Goal: Task Accomplishment & Management: Manage account settings

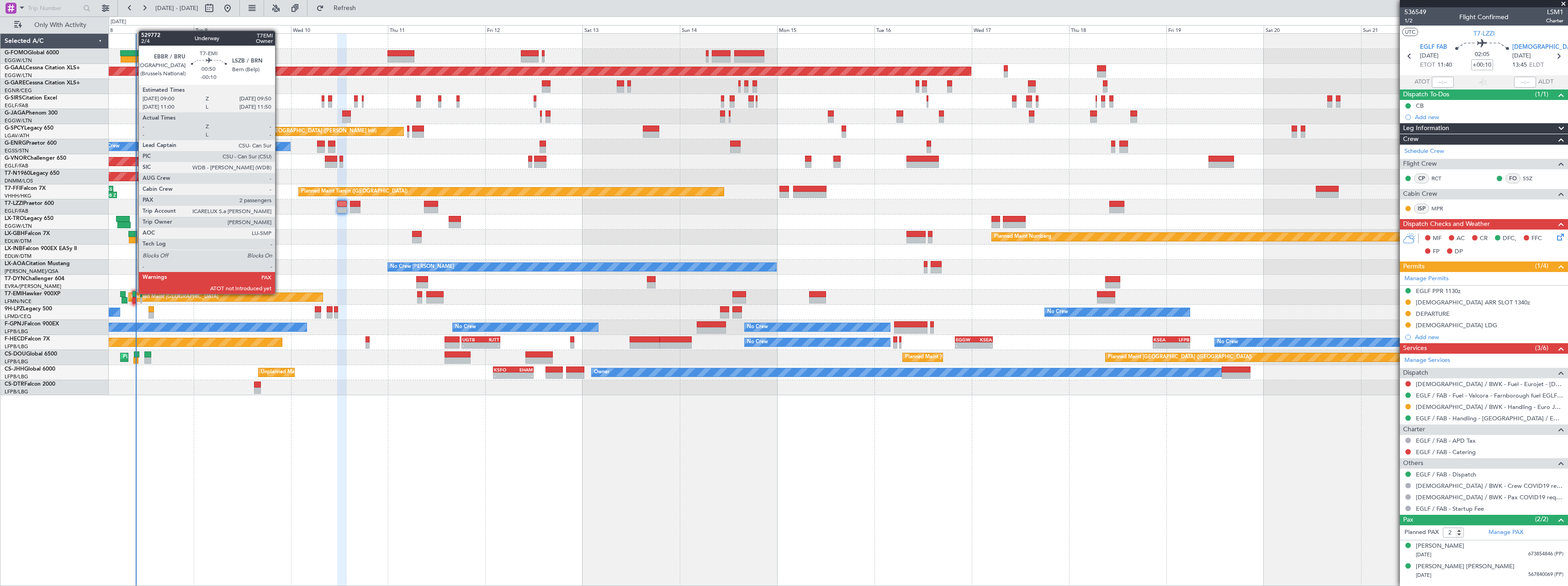
click at [134, 294] on div at bounding box center [134, 294] width 4 height 6
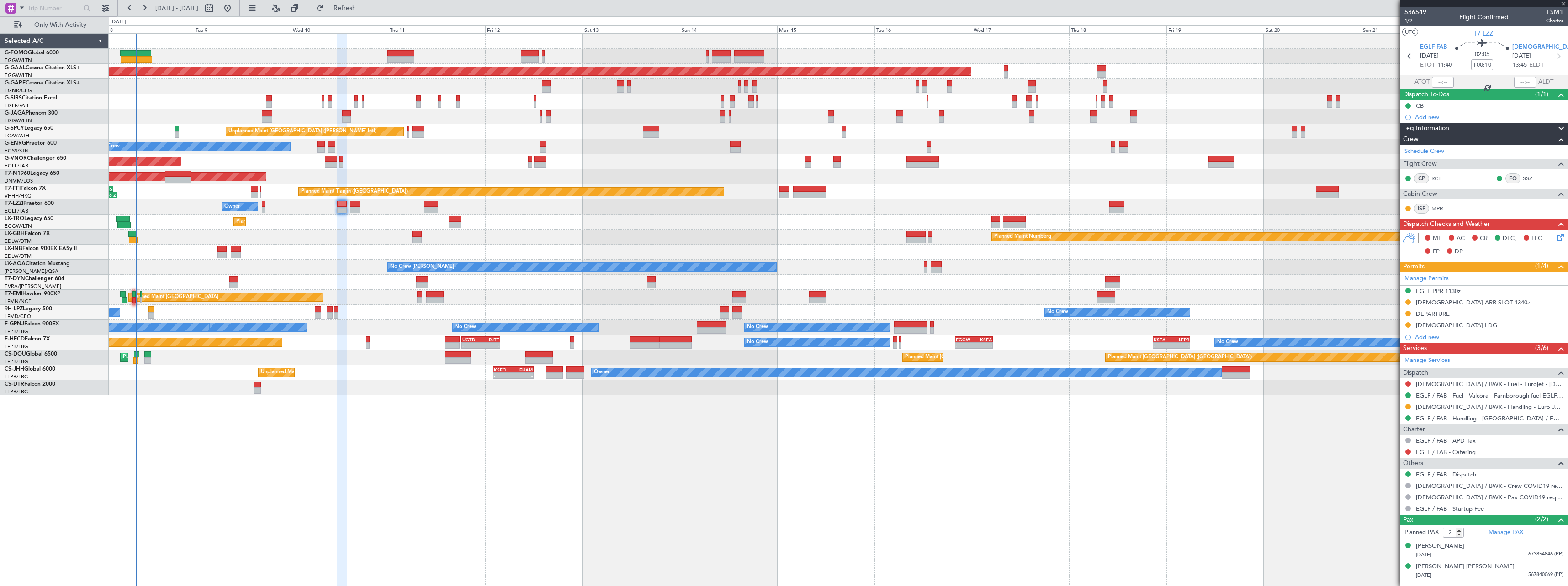
type input "-00:10"
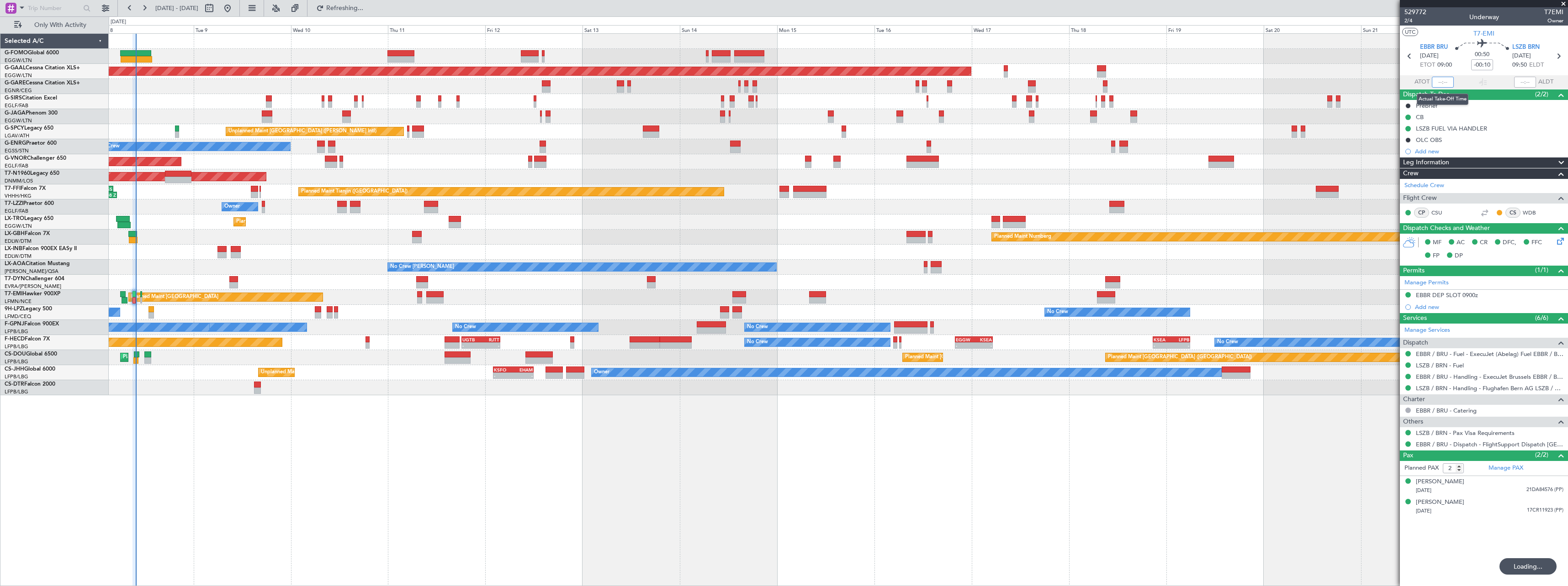
click at [697, 82] on input "text" at bounding box center [1442, 82] width 22 height 11
type input "09:24"
click at [367, 3] on button "Refresh" at bounding box center [339, 8] width 55 height 15
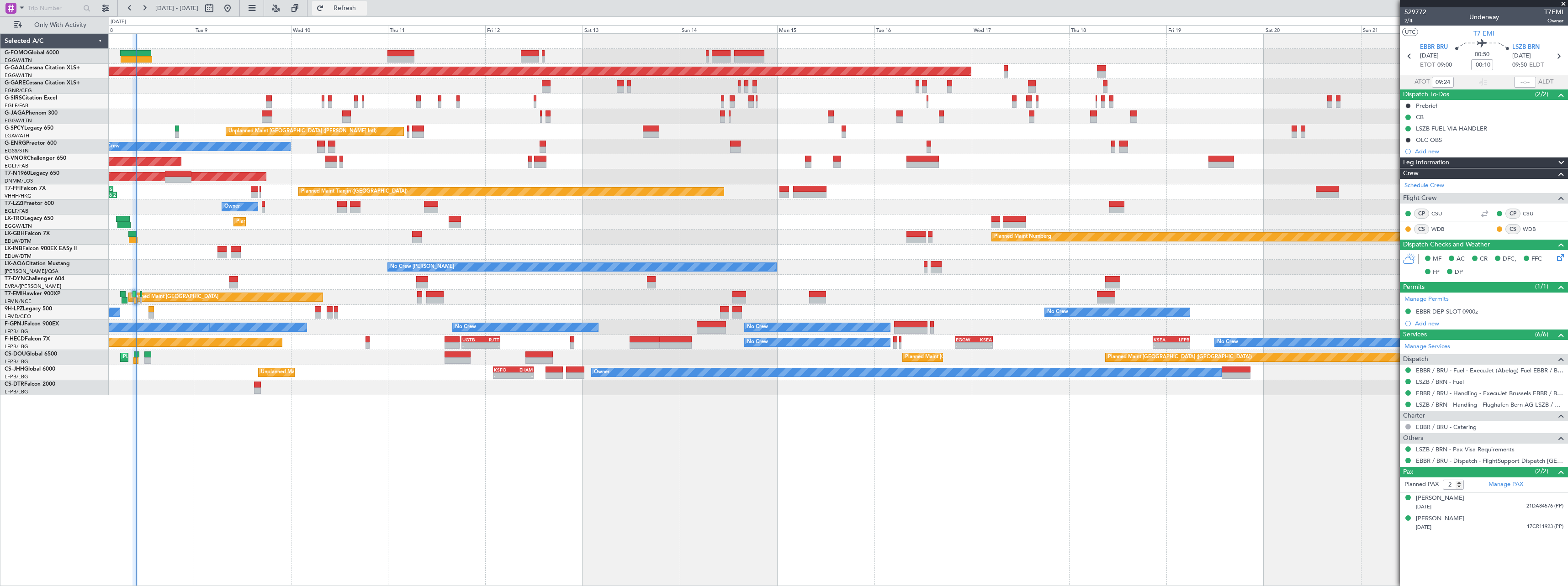
click at [364, 8] on span "Refresh" at bounding box center [345, 8] width 39 height 6
click at [364, 10] on span "Refresh" at bounding box center [345, 8] width 39 height 6
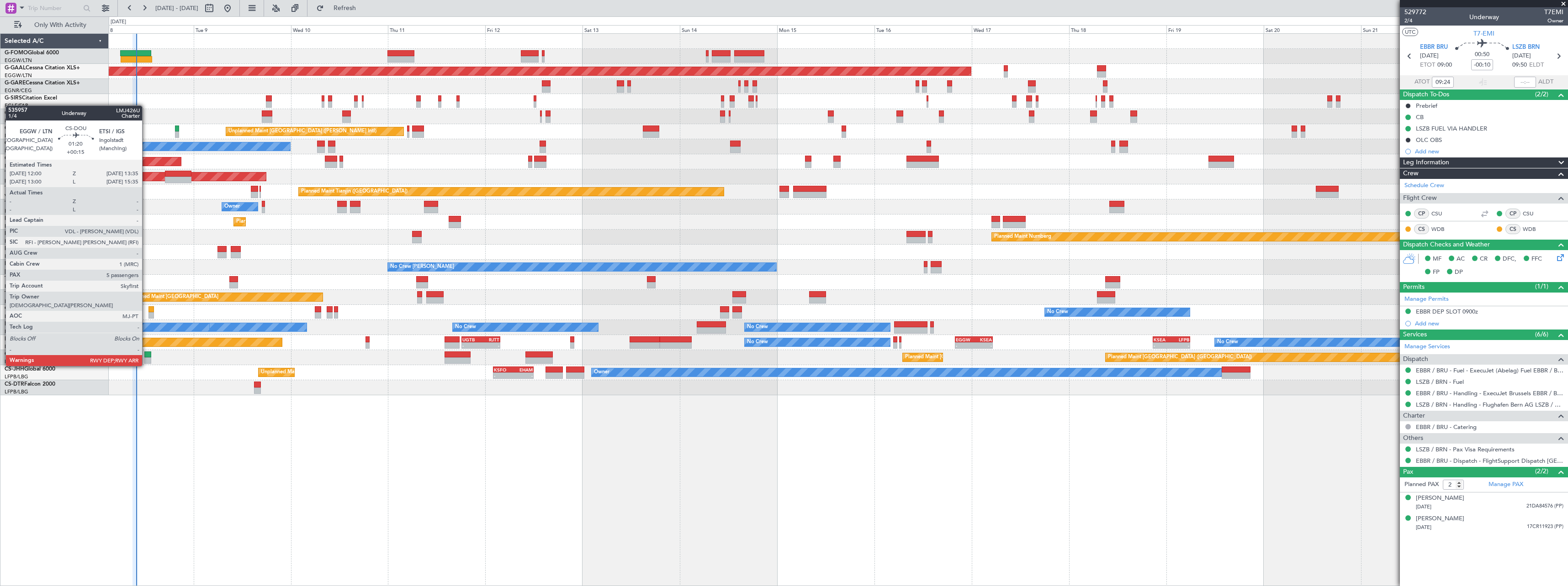
click at [146, 323] on div at bounding box center [148, 354] width 7 height 6
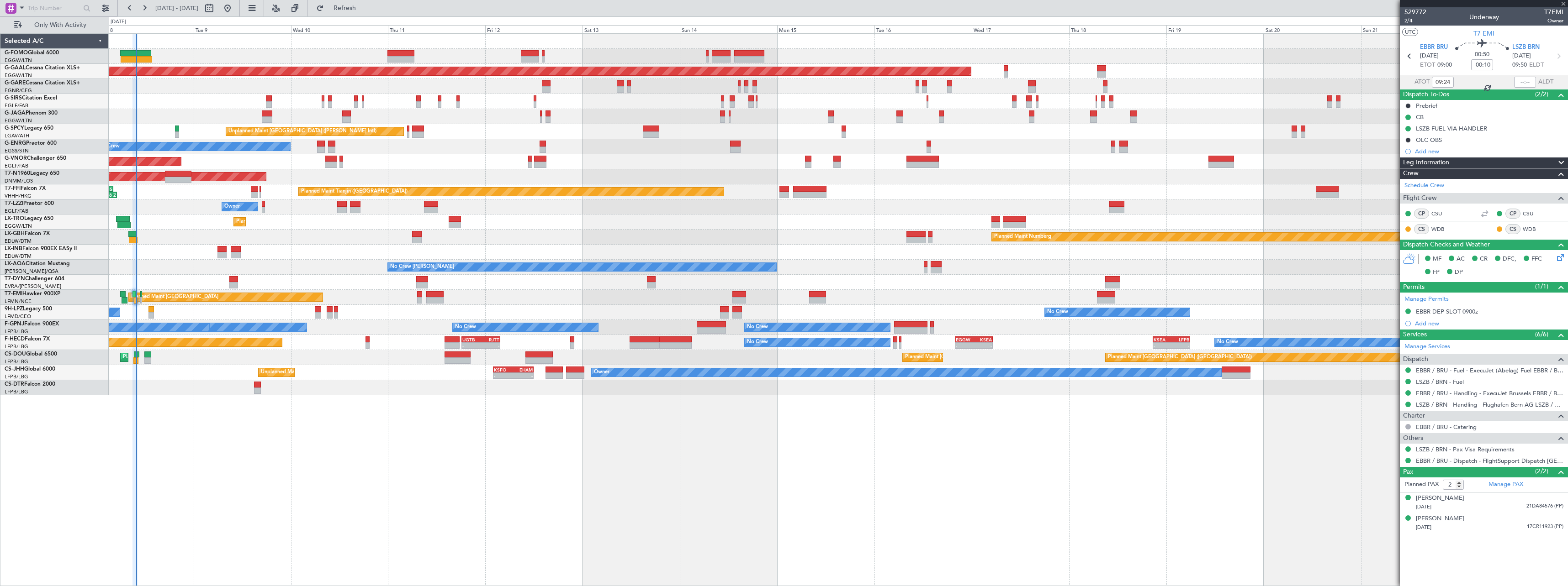
type input "+00:15"
type input "5"
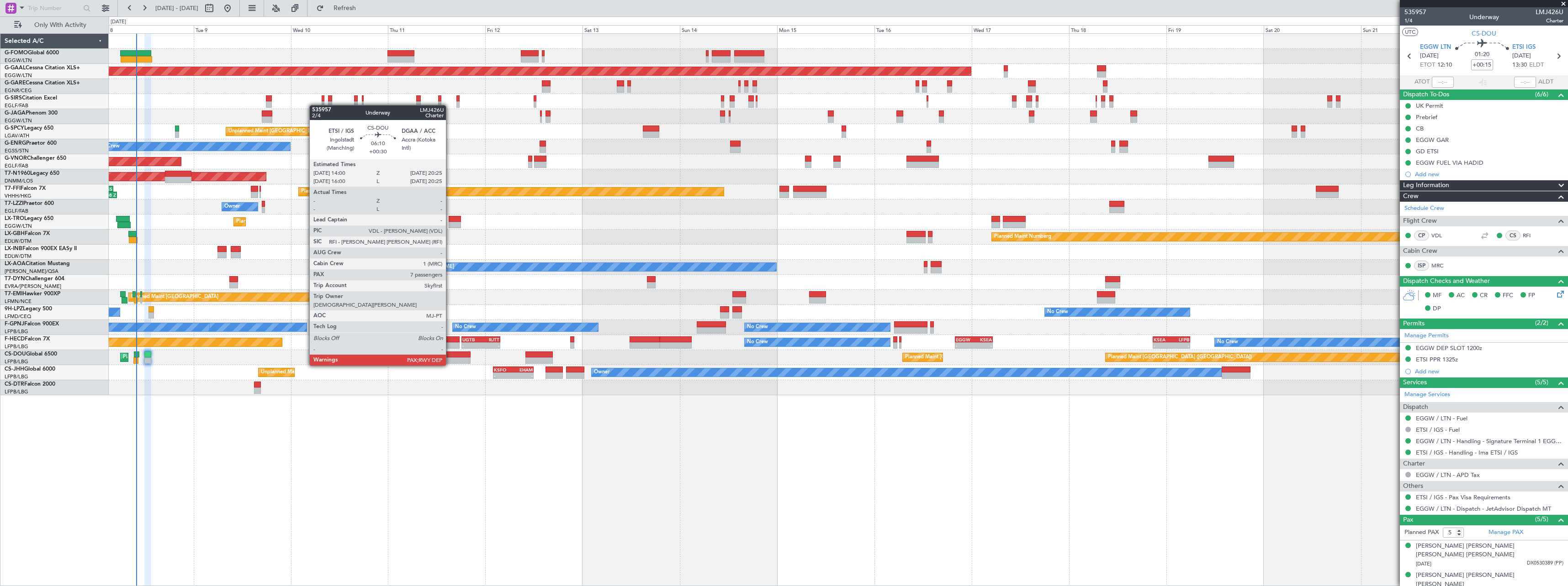
click at [450, 323] on div at bounding box center [457, 354] width 26 height 6
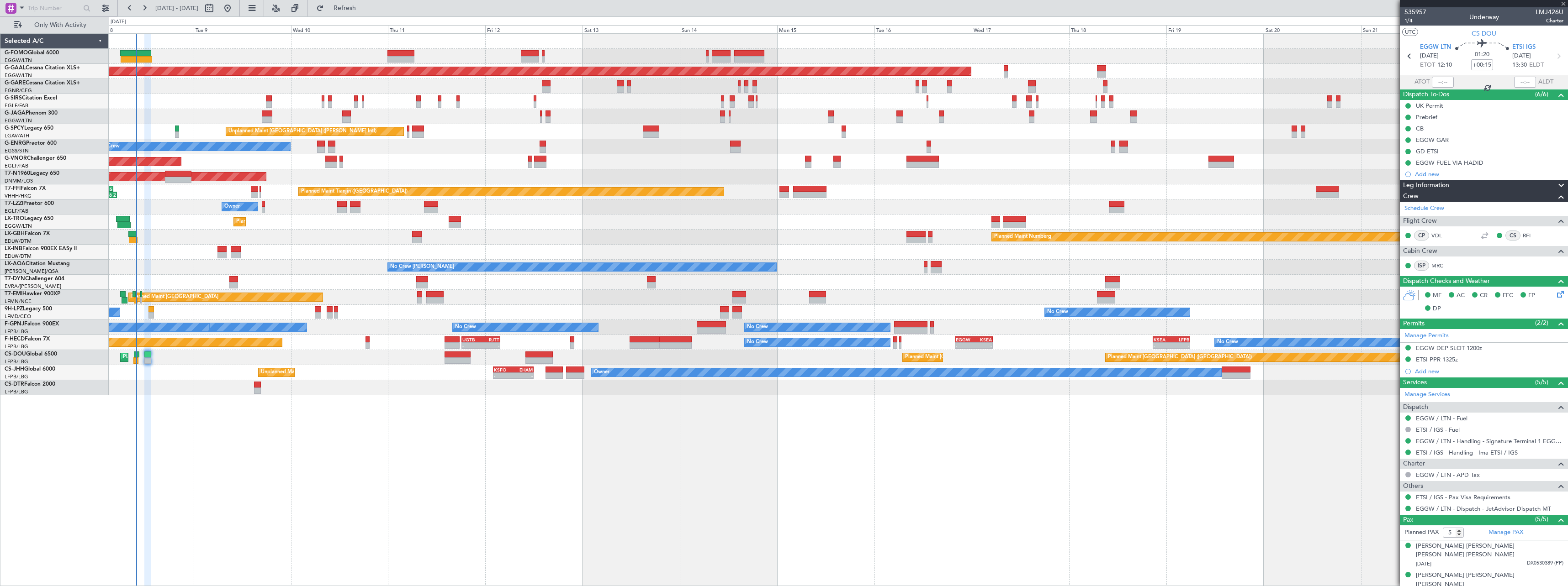
type input "+00:30"
type input "7"
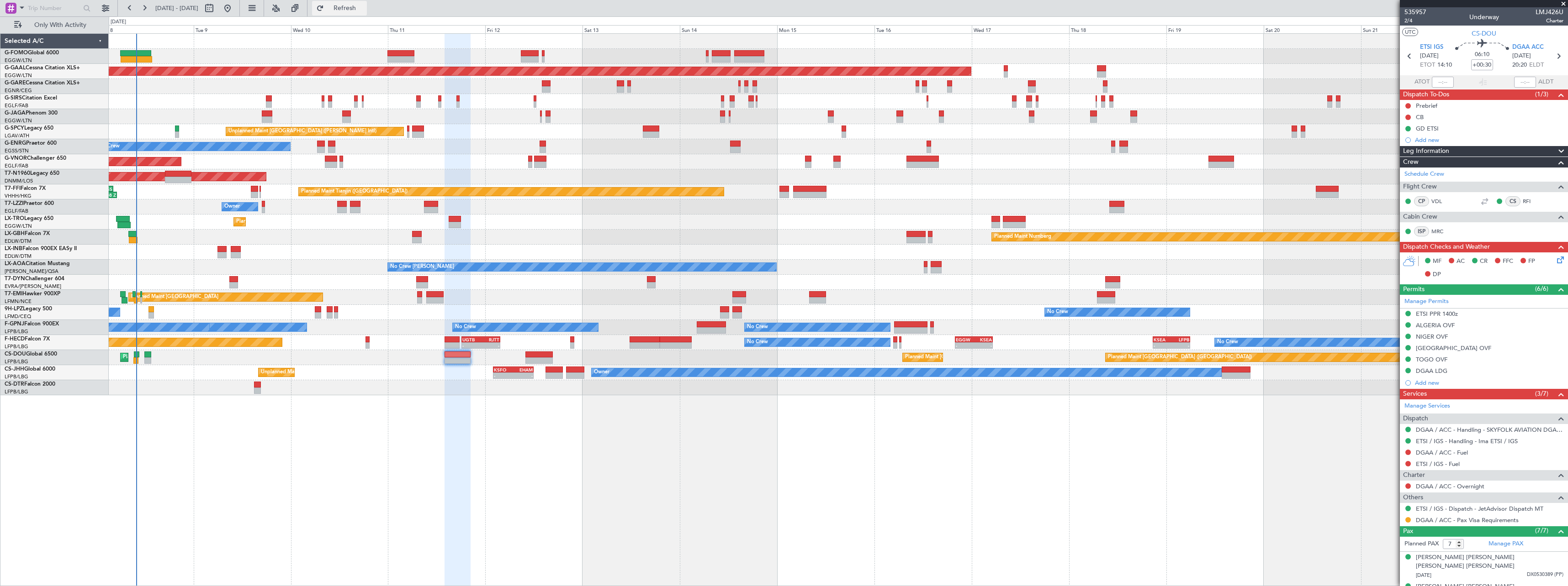
click at [364, 8] on span "Refresh" at bounding box center [345, 8] width 39 height 6
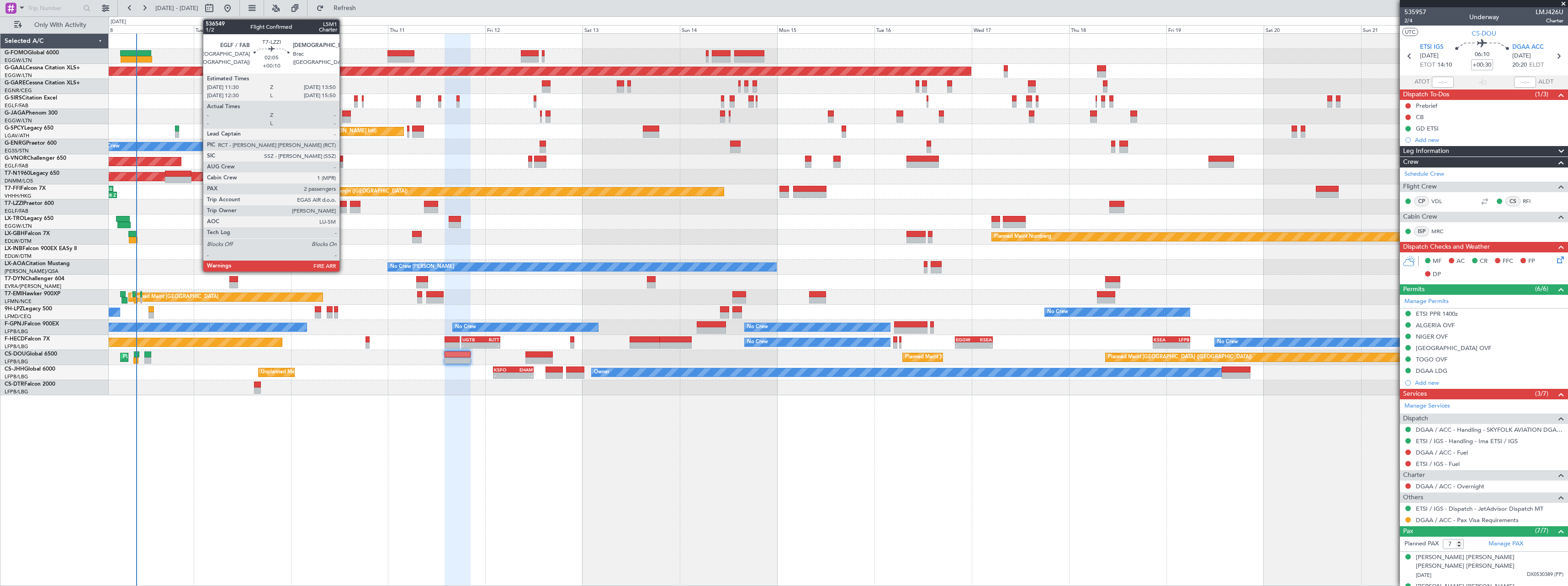
click at [344, 205] on div at bounding box center [341, 204] width 9 height 6
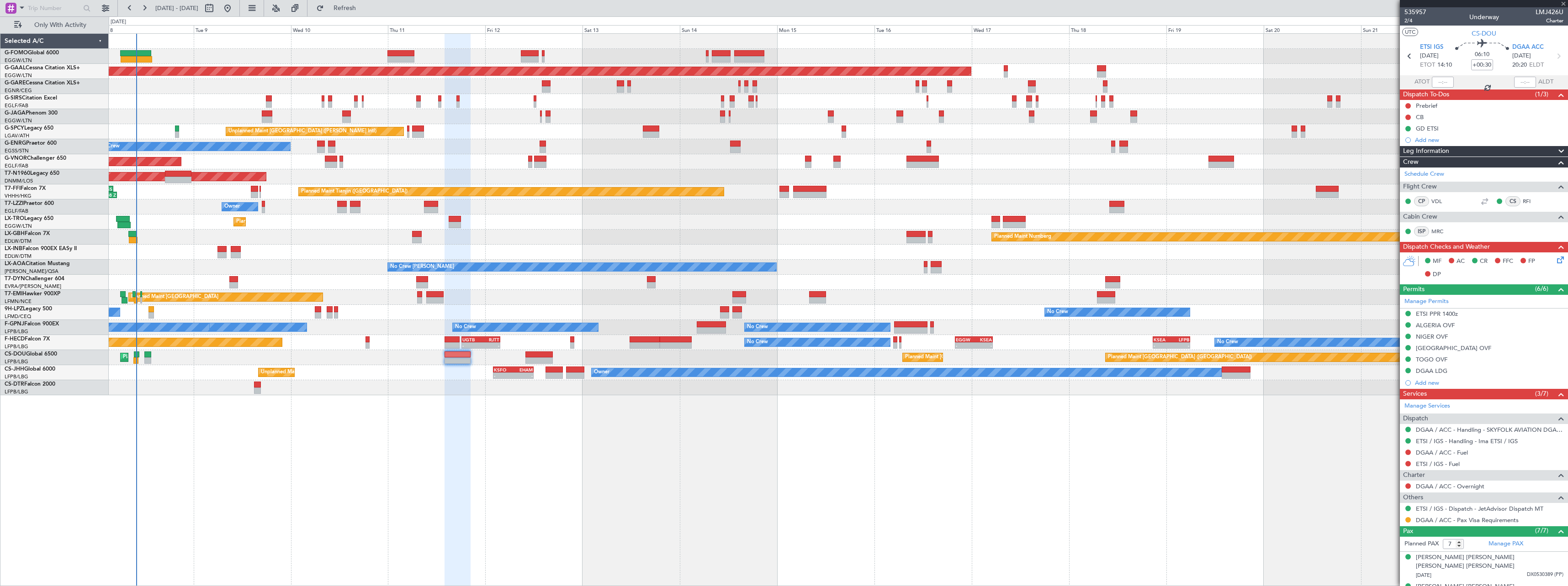
type input "+00:10"
type input "2"
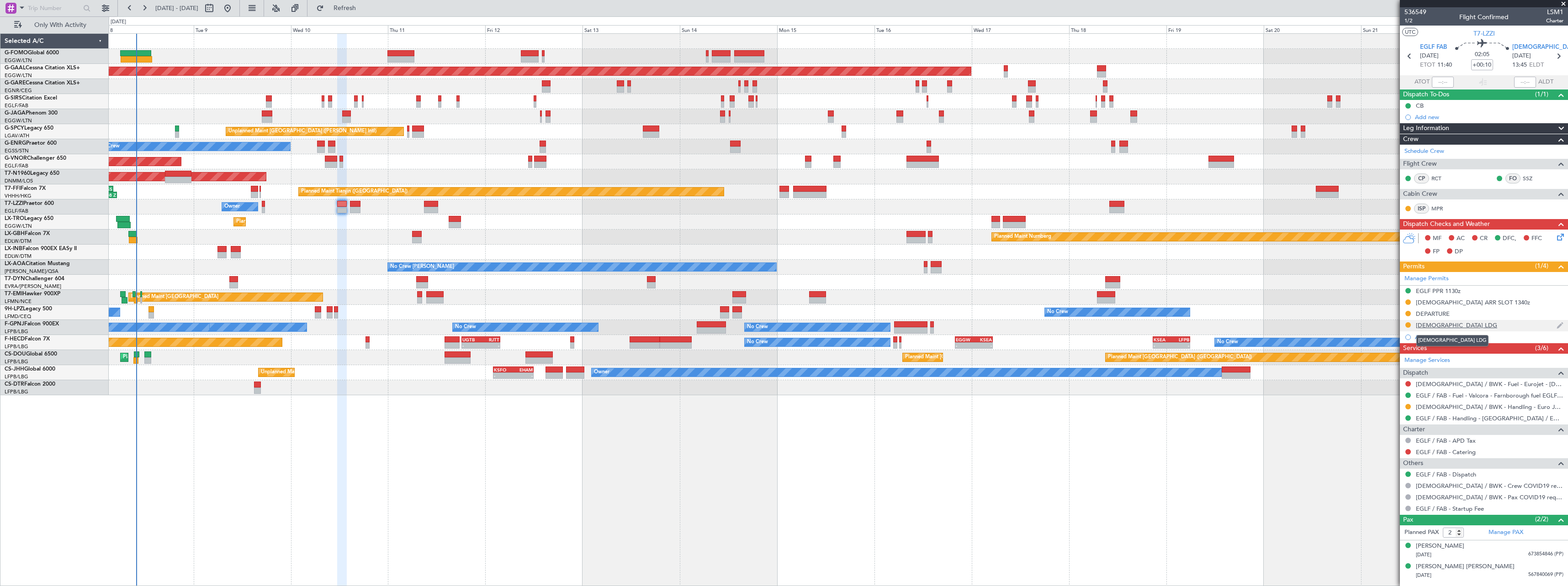
click at [697, 323] on div "LDSB LDG" at bounding box center [1456, 325] width 81 height 8
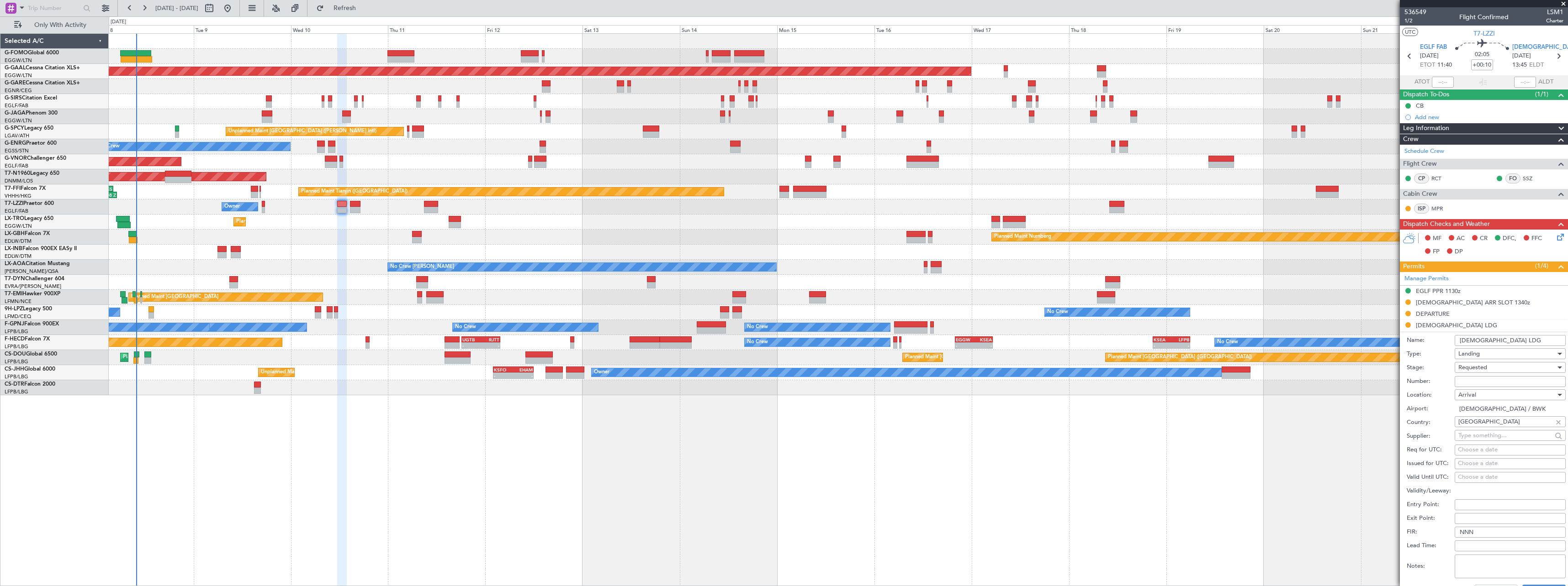
click at [697, 323] on span "Requested" at bounding box center [1472, 368] width 29 height 8
click at [697, 314] on div at bounding box center [784, 293] width 1568 height 586
click at [697, 313] on div "DEPARTURE" at bounding box center [1433, 314] width 34 height 8
click at [697, 323] on span "Requested" at bounding box center [1472, 356] width 29 height 8
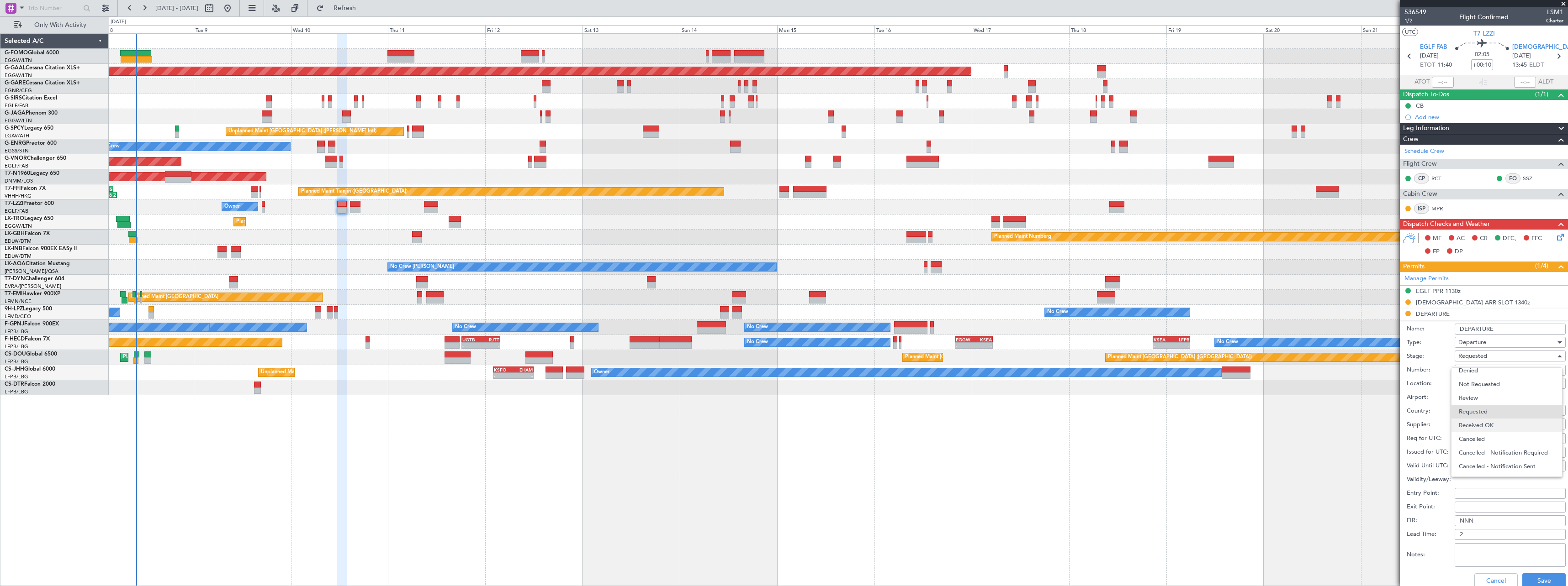
click at [697, 323] on span "Received OK" at bounding box center [1506, 425] width 96 height 14
click at [697, 323] on input "Number:" at bounding box center [1510, 371] width 111 height 11
paste input "FOP - 2025 091578"
type input "FOP - 2025 091578"
click at [697, 323] on button "Save" at bounding box center [1544, 581] width 43 height 15
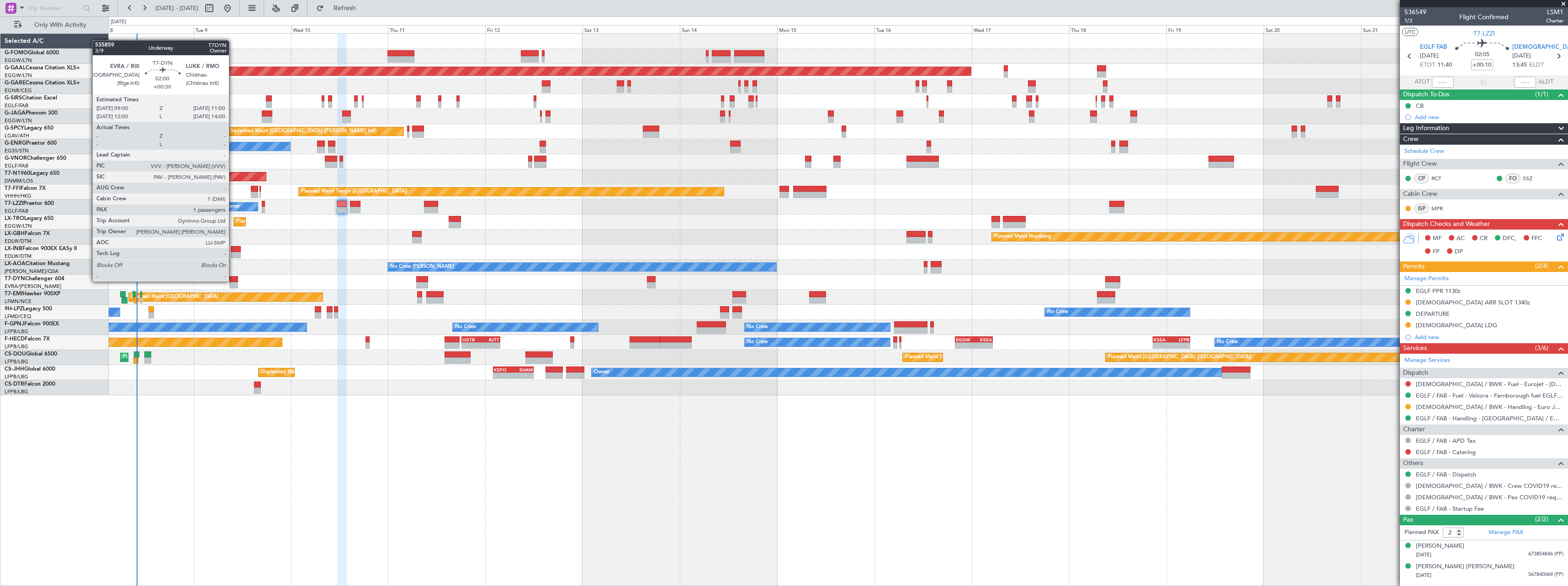
click at [233, 281] on div at bounding box center [233, 279] width 8 height 6
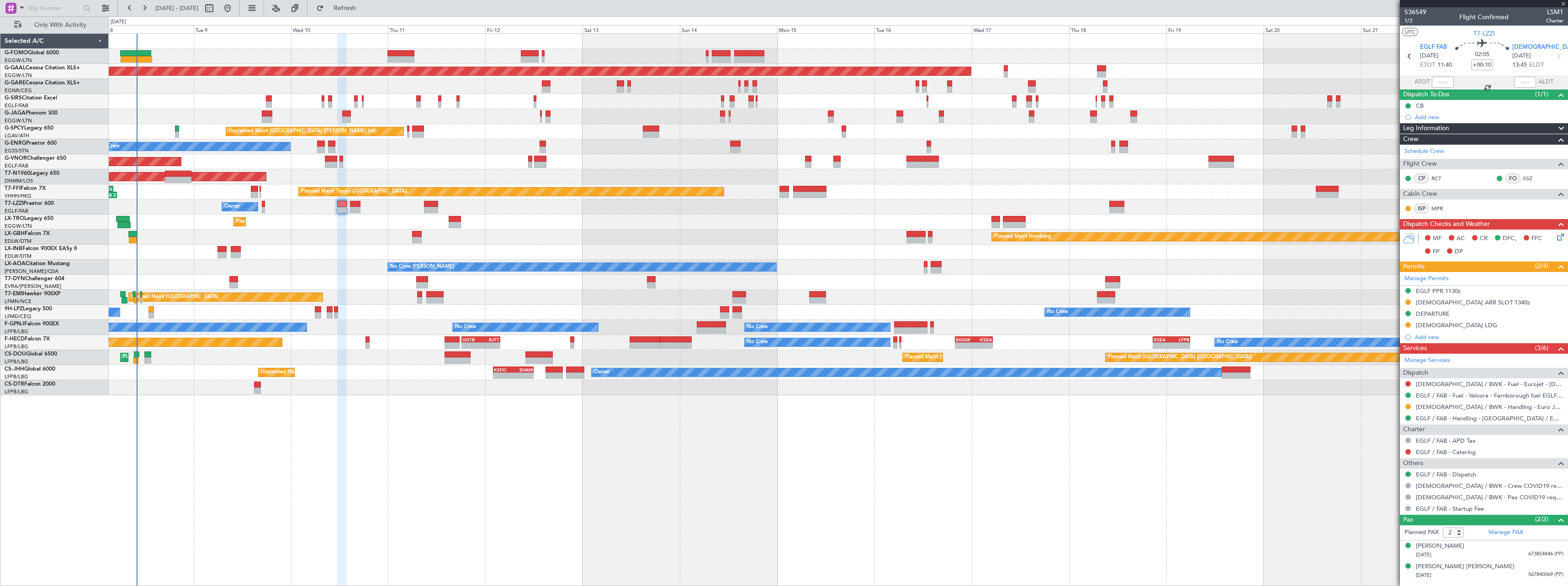
type input "+00:30"
type input "1"
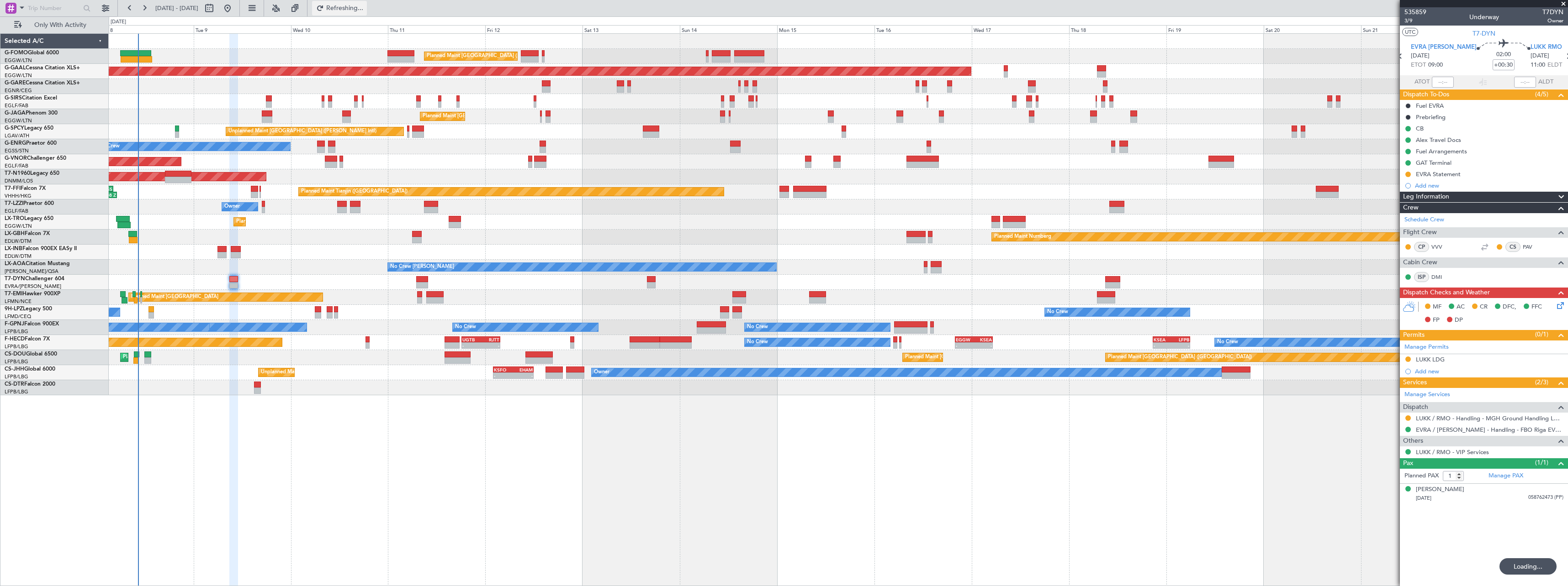
click at [364, 7] on span "Refreshing..." at bounding box center [345, 8] width 39 height 6
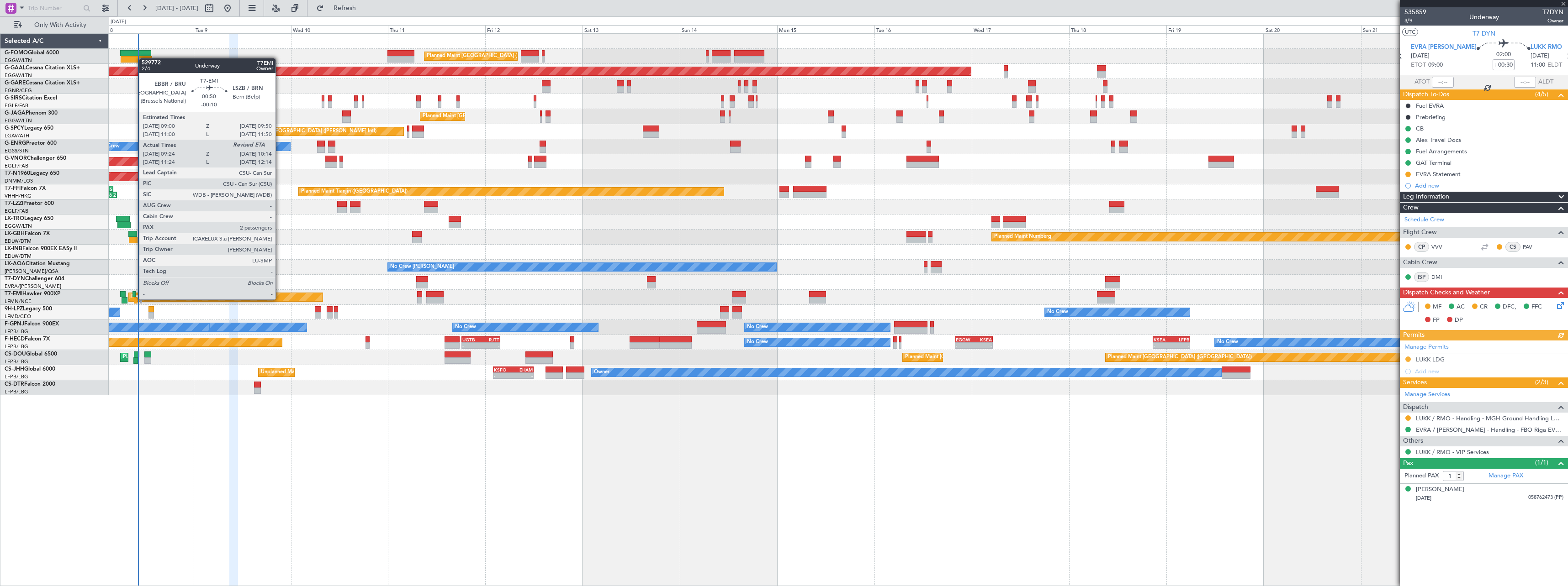
click at [134, 300] on div at bounding box center [135, 300] width 4 height 6
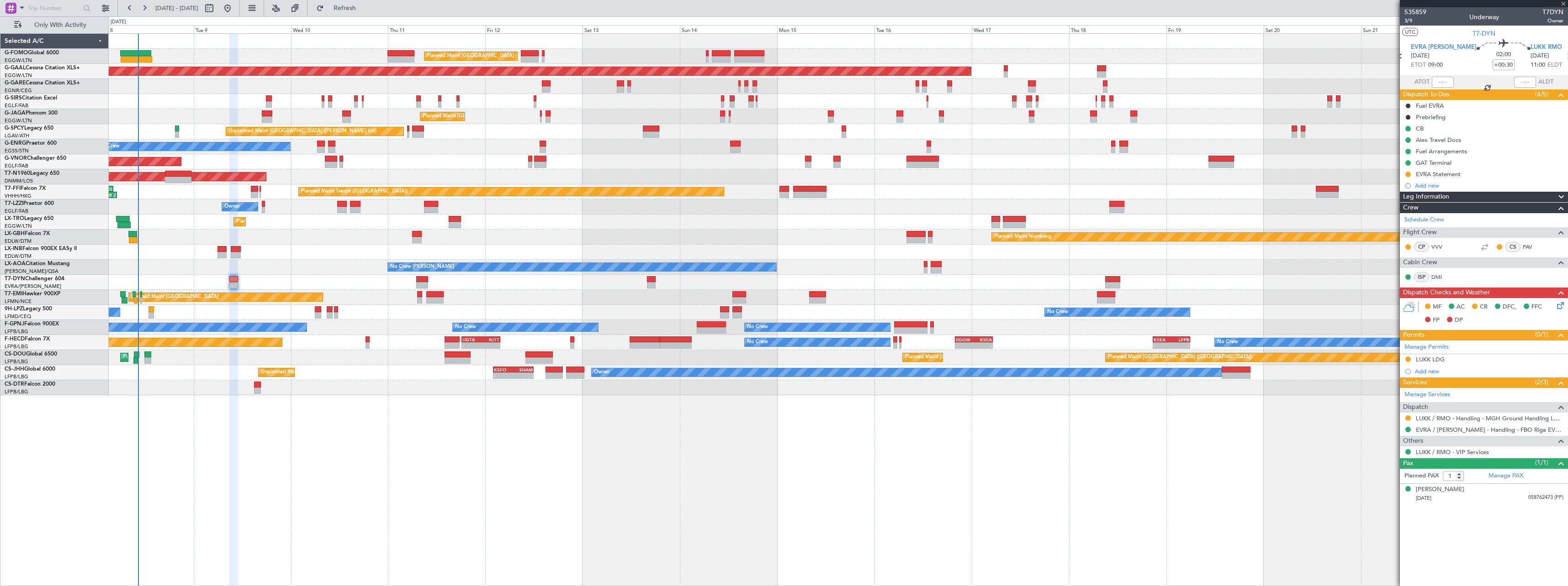
type input "-00:10"
type input "09:24"
type input "2"
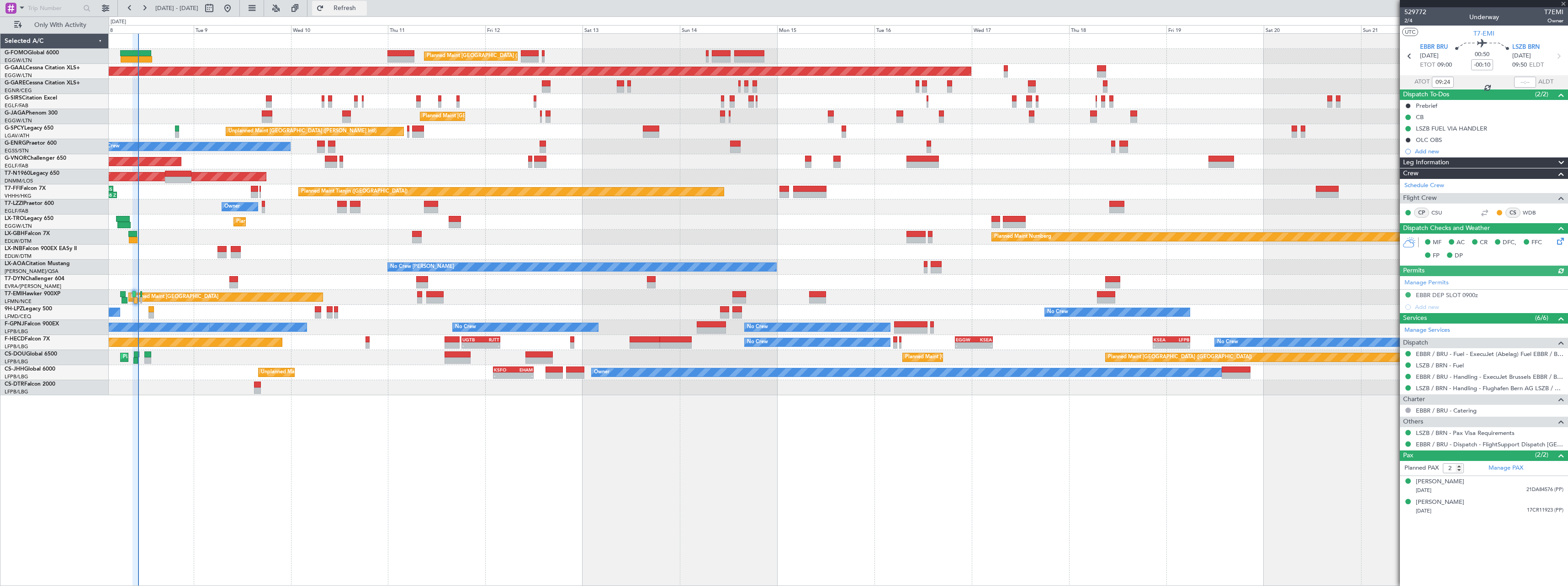
click at [364, 7] on span "Refresh" at bounding box center [345, 8] width 39 height 6
click at [364, 12] on span "Refresh" at bounding box center [345, 8] width 39 height 6
type input "10:17"
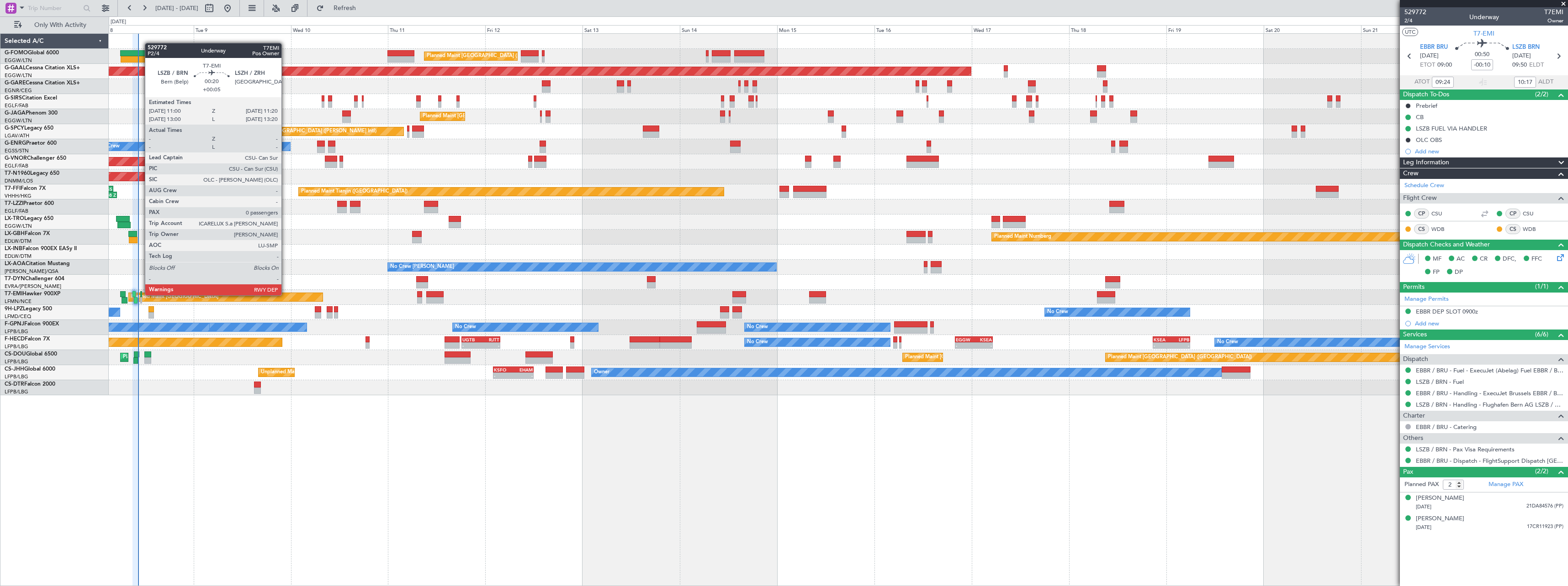
click at [141, 294] on div at bounding box center [141, 294] width 2 height 6
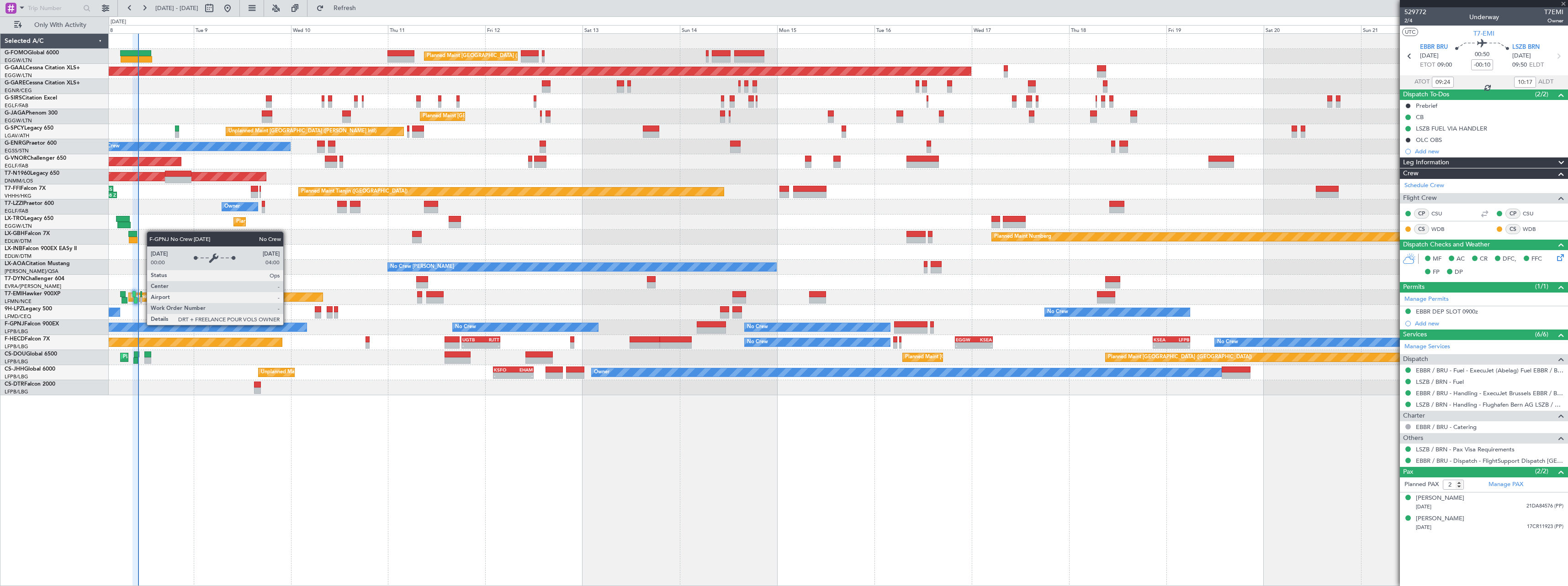
type input "+00:05"
type input "0"
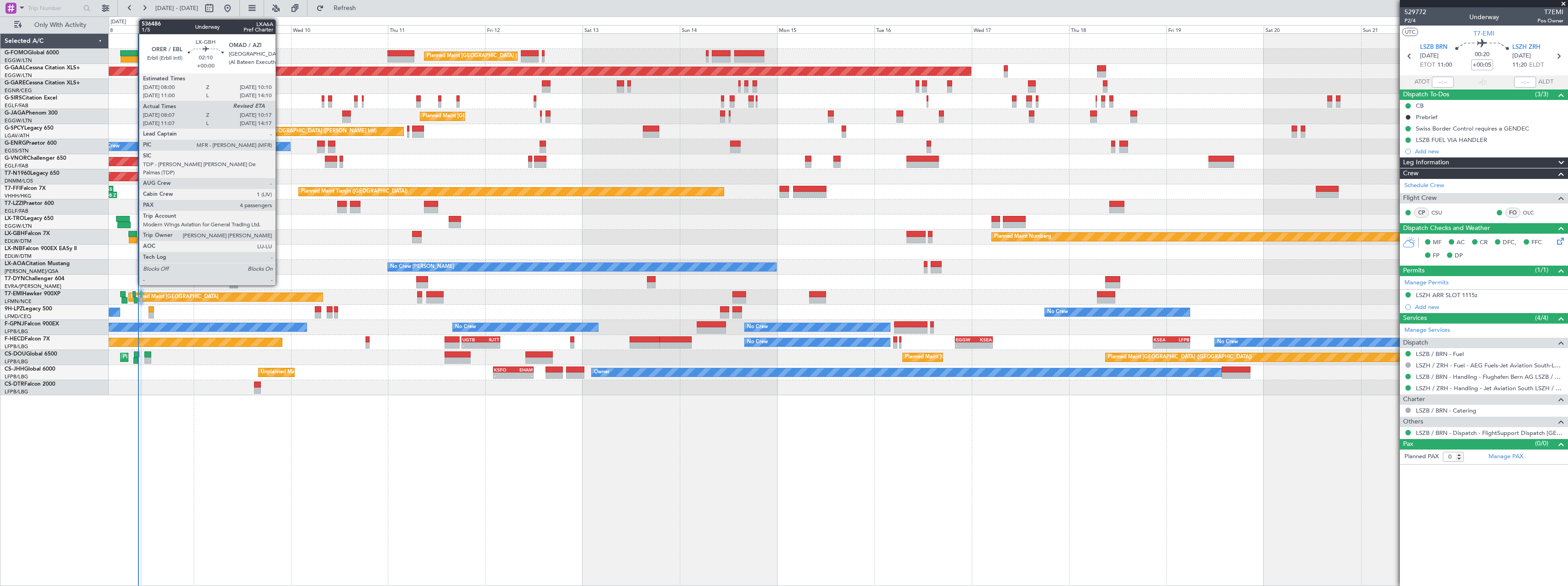
click at [134, 233] on div at bounding box center [133, 234] width 9 height 6
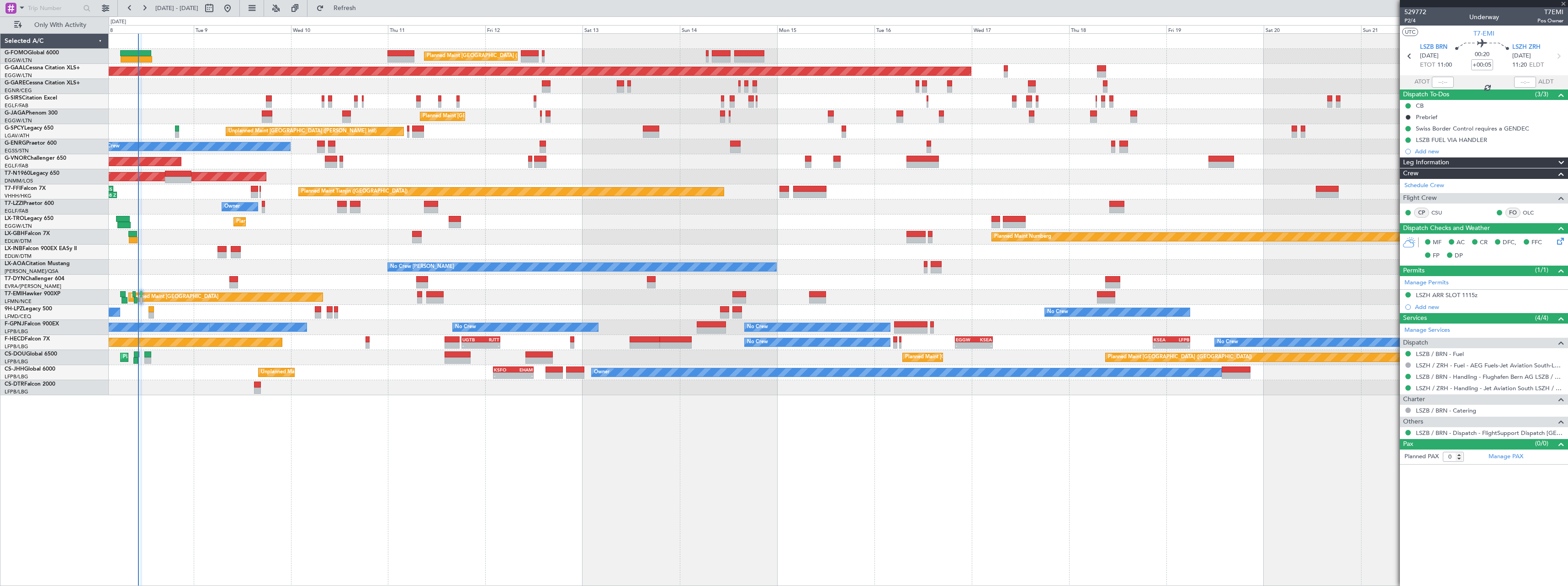
type input "08:07"
type input "4"
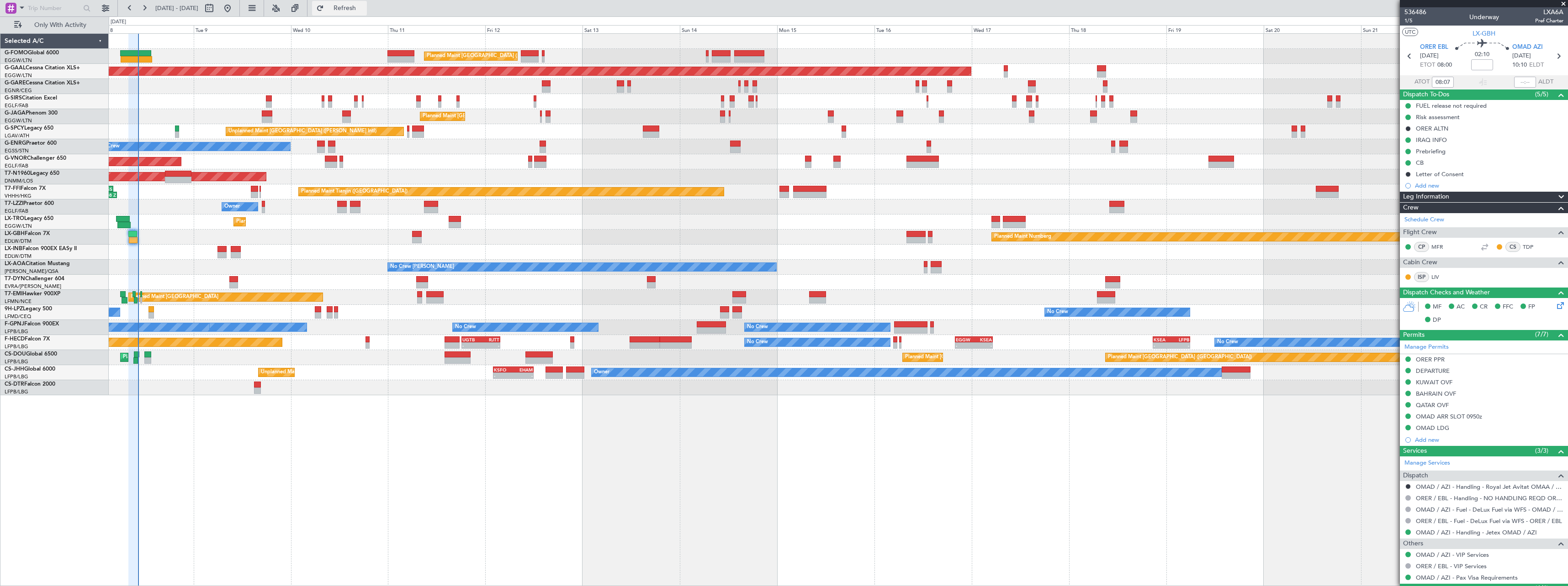
click at [364, 6] on span "Refresh" at bounding box center [345, 8] width 39 height 6
type input "10:16"
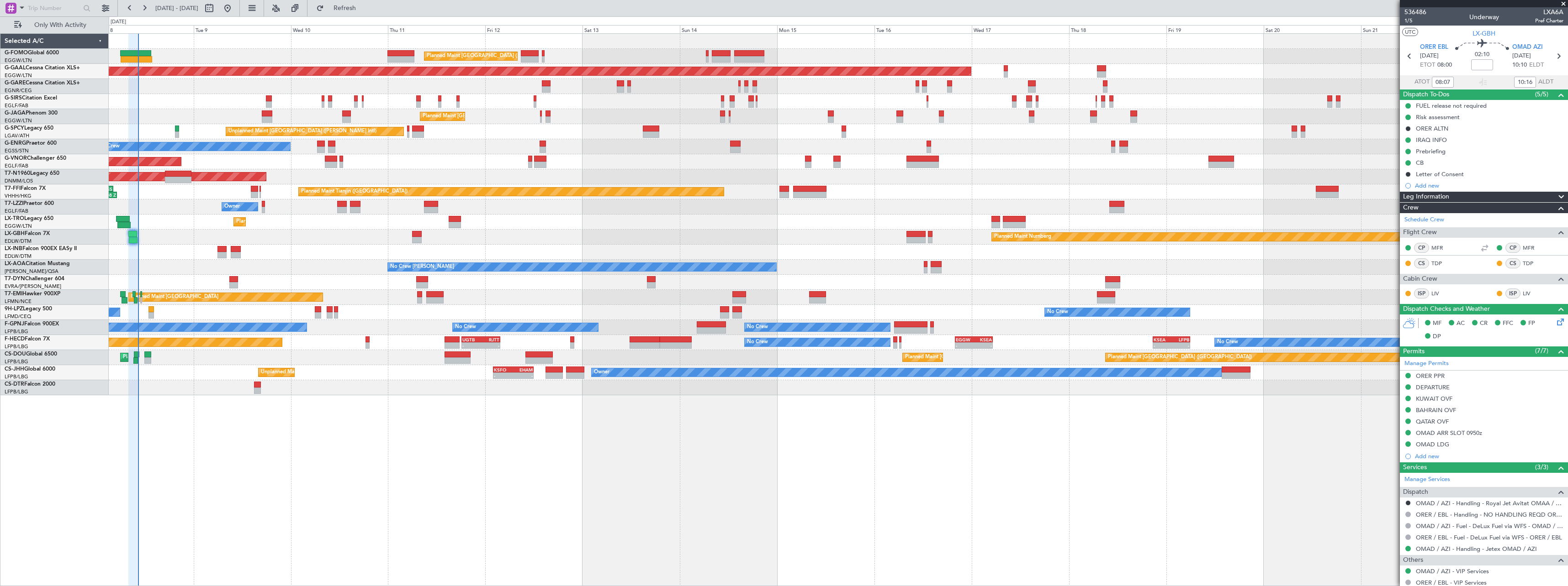
drag, startPoint x: 1564, startPoint y: 1, endPoint x: 1528, endPoint y: 29, distance: 45.6
click at [697, 1] on span at bounding box center [1563, 4] width 9 height 8
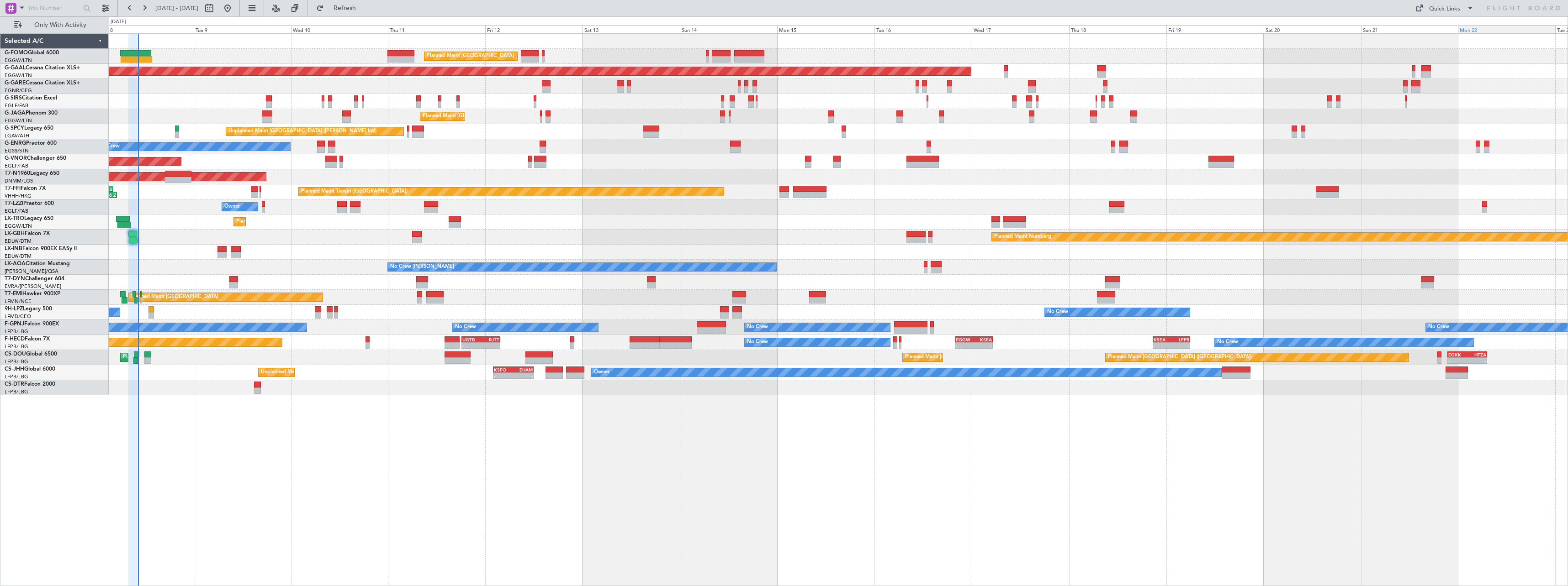
type input "0"
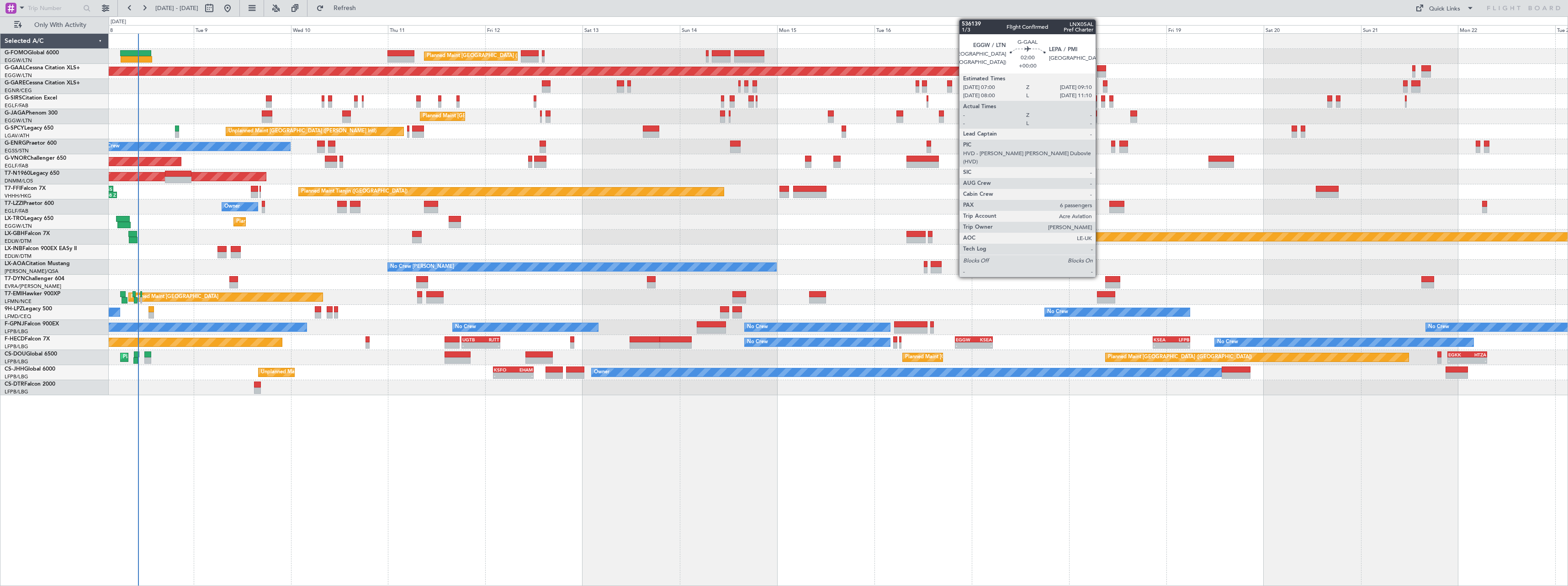
click at [697, 69] on div at bounding box center [1101, 69] width 9 height 6
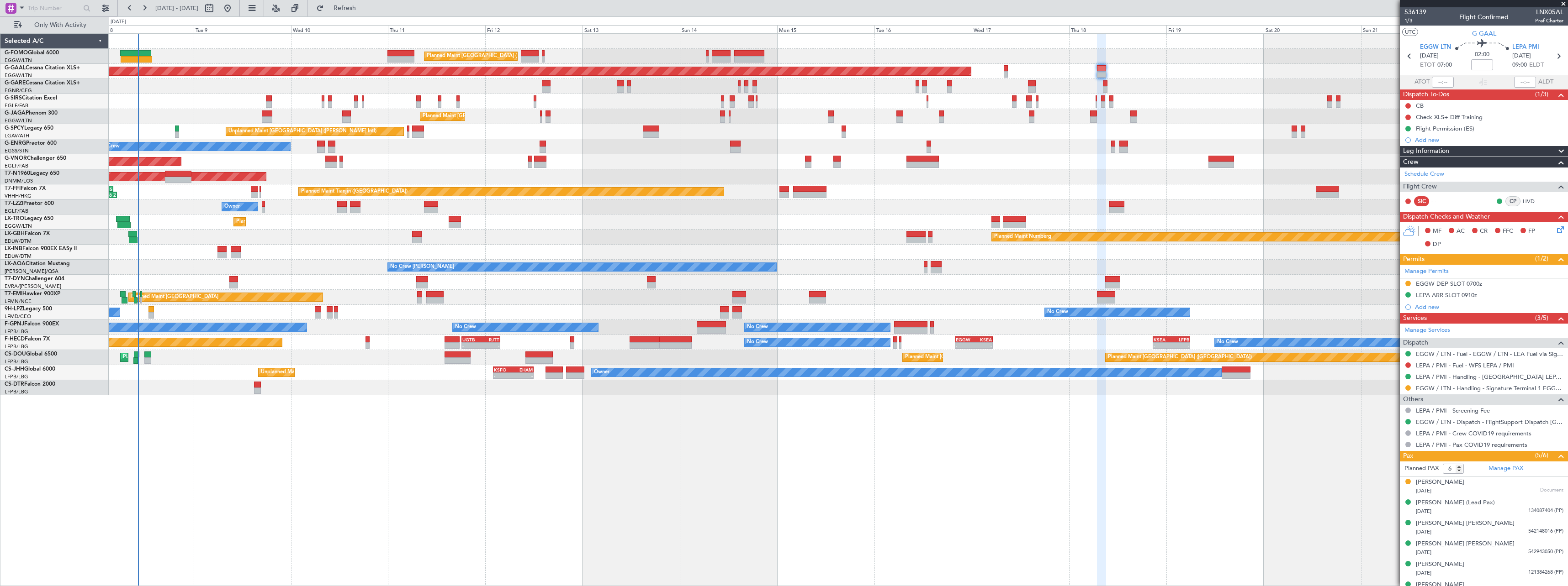
click at [697, 4] on span at bounding box center [1563, 4] width 9 height 8
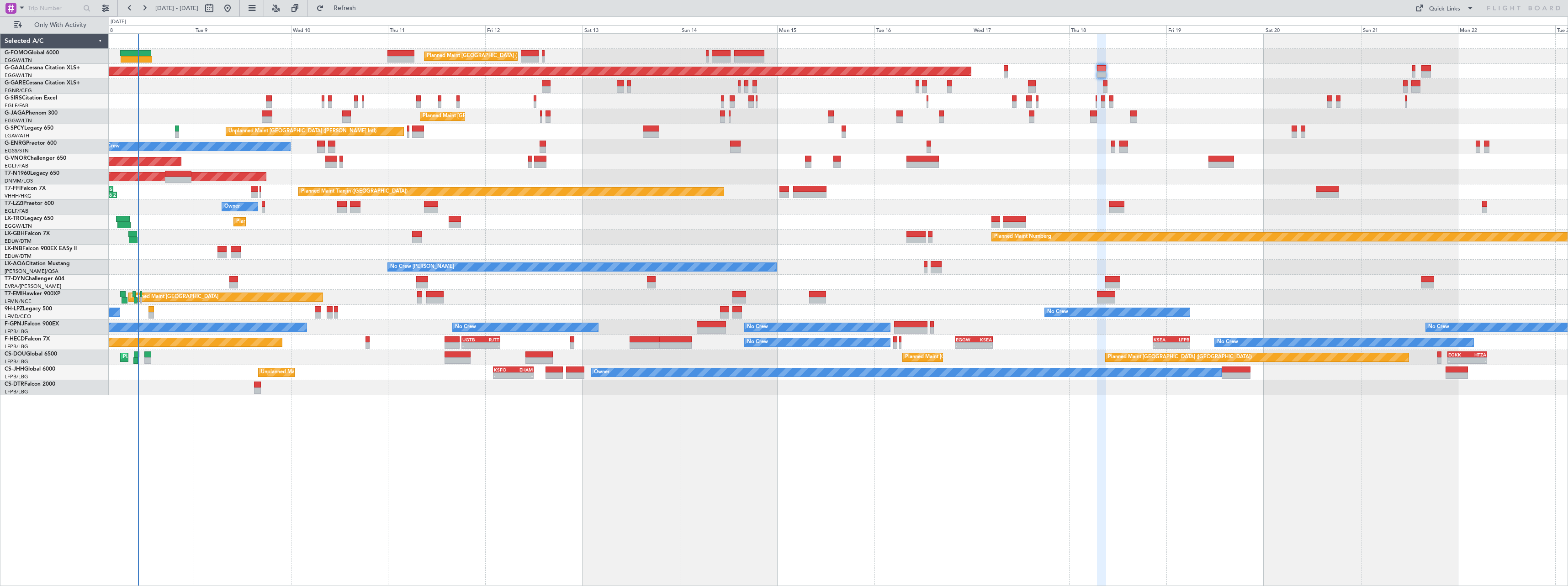
type input "0"
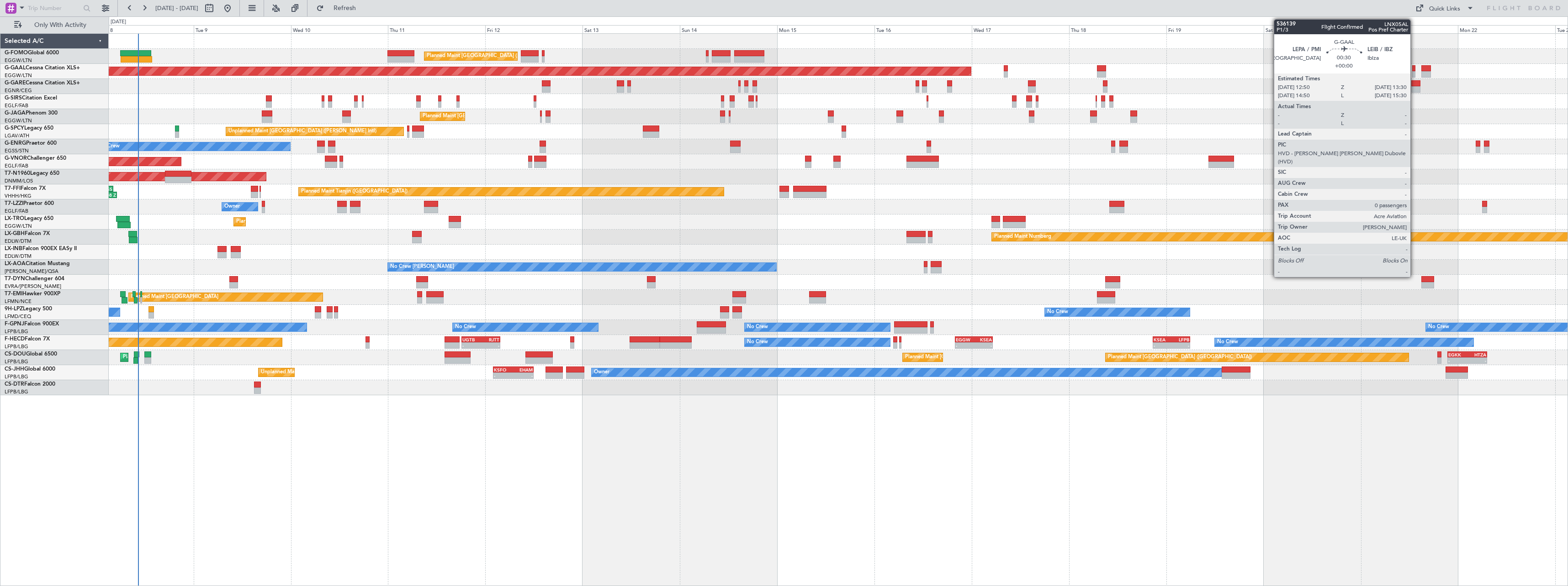
click at [697, 71] on div at bounding box center [1414, 69] width 3 height 6
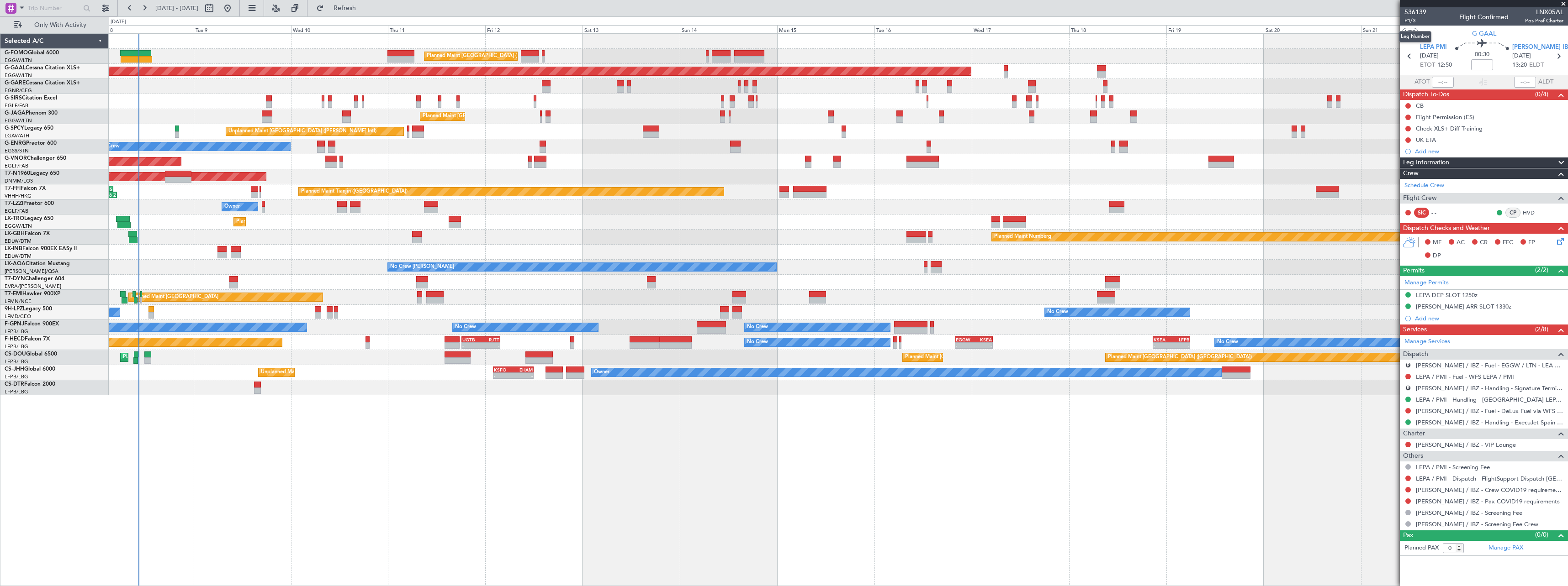
click at [697, 20] on span "P1/3" at bounding box center [1415, 21] width 22 height 8
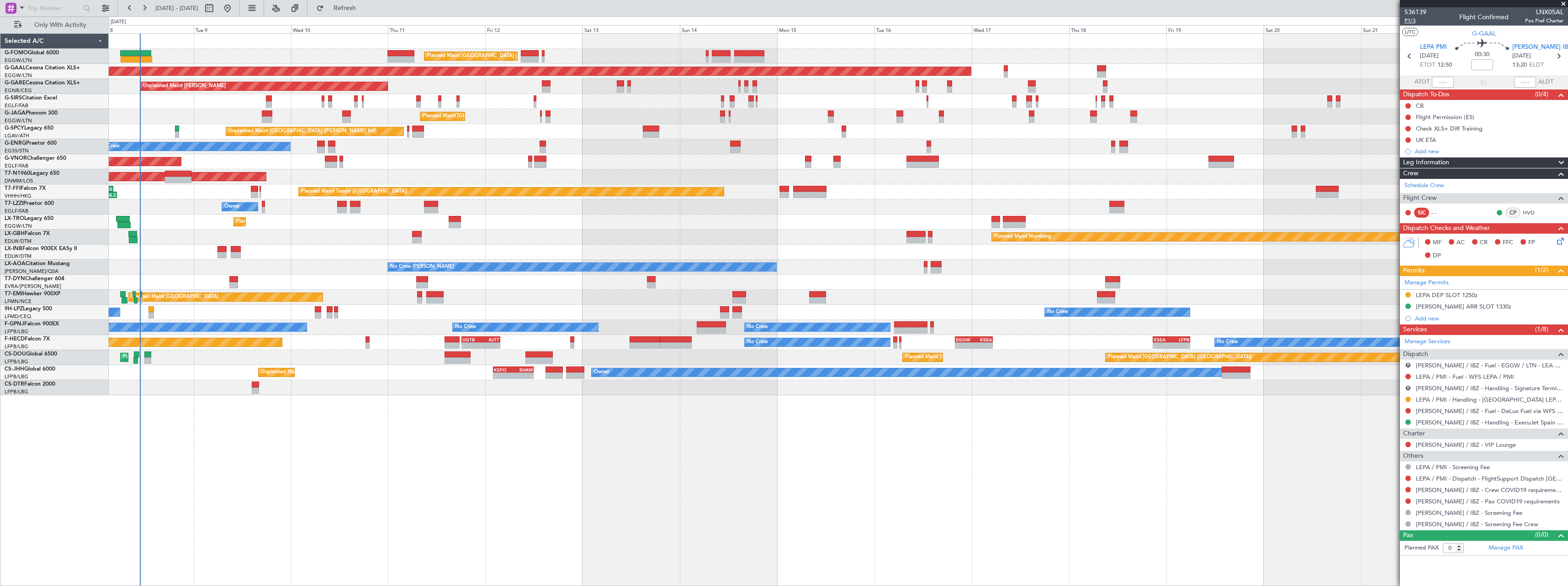
click at [1408, 21] on span "P1/3" at bounding box center [1415, 21] width 22 height 8
click at [364, 12] on span "Refreshing..." at bounding box center [345, 8] width 39 height 6
click at [364, 8] on span "Refresh" at bounding box center [345, 8] width 39 height 6
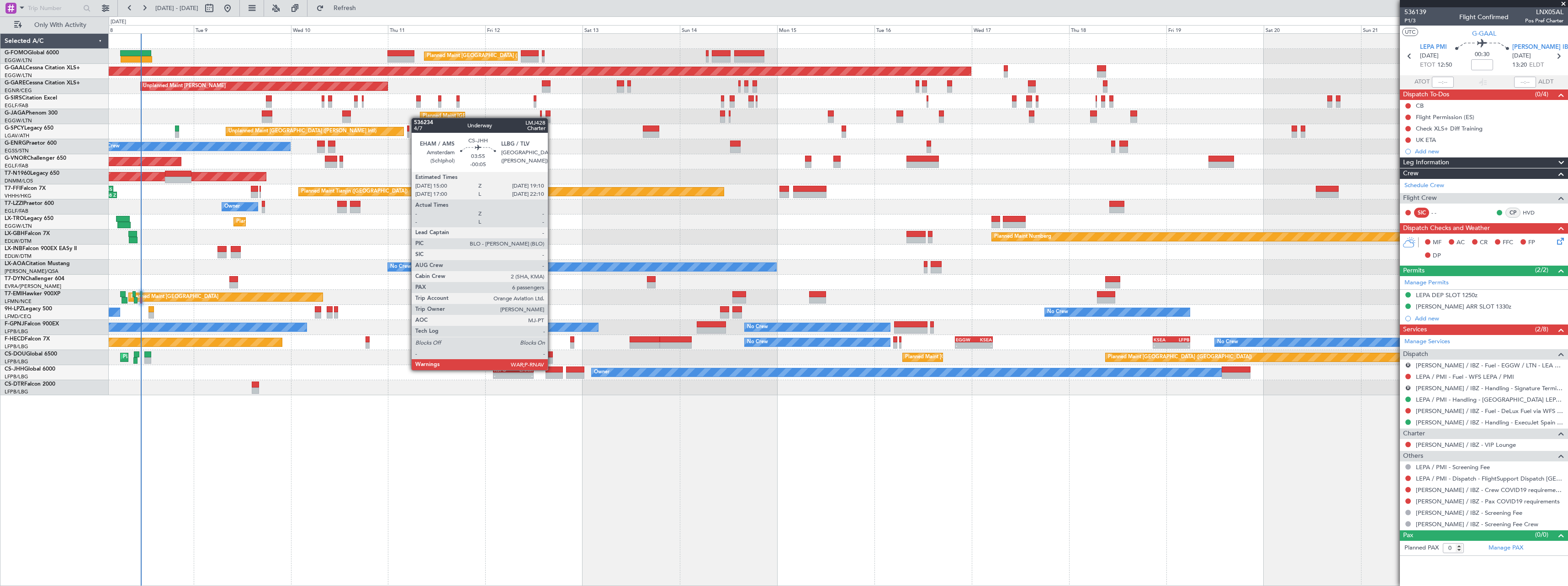
click at [552, 369] on div at bounding box center [554, 370] width 17 height 6
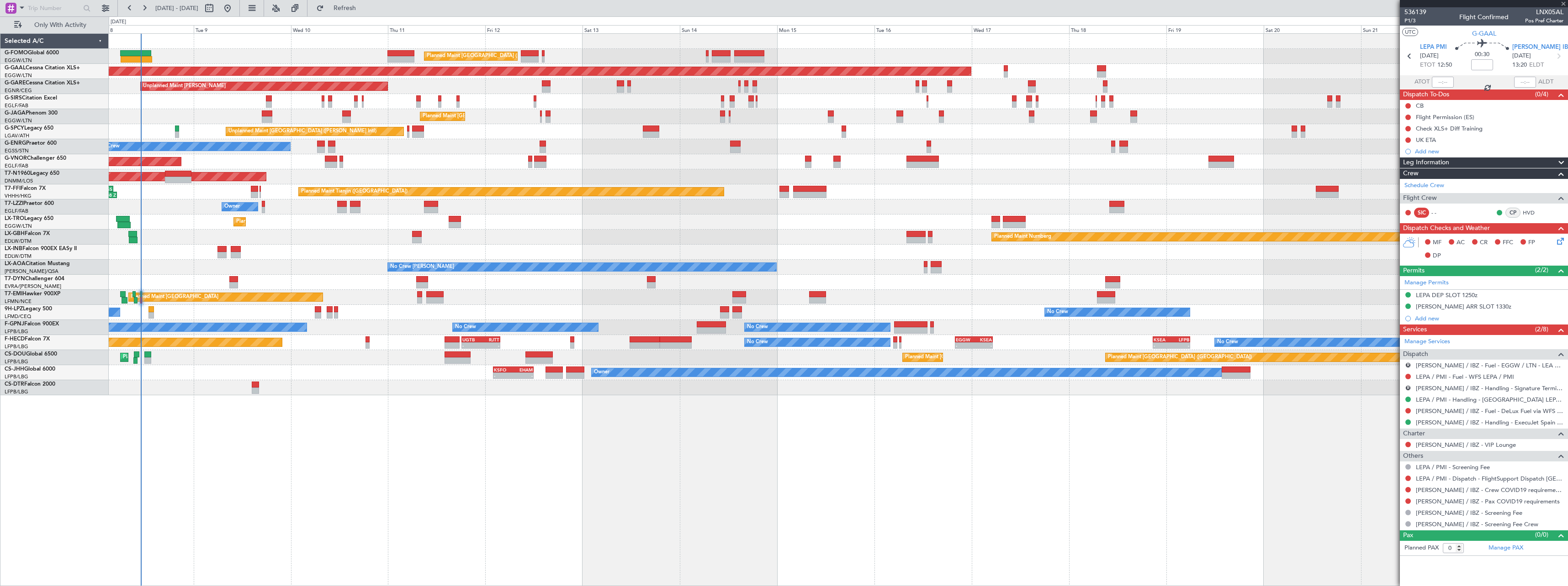
type input "-00:05"
type input "6"
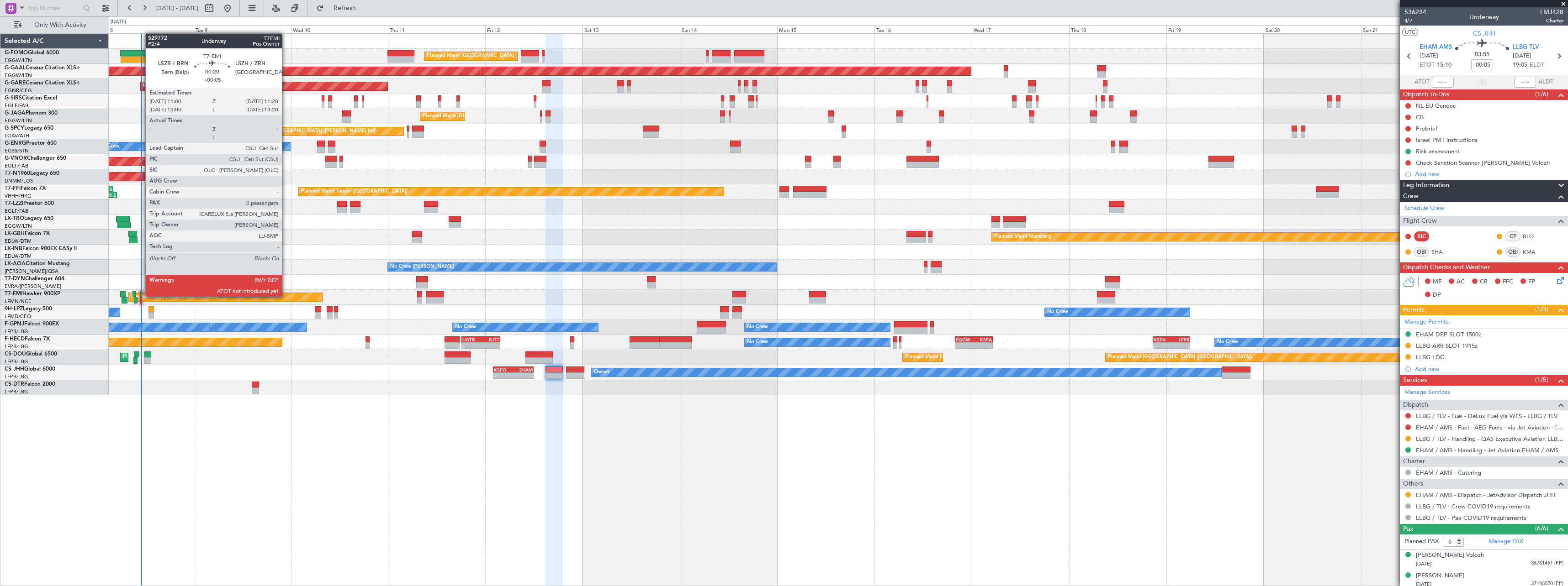
click at [141, 296] on div at bounding box center [141, 294] width 2 height 6
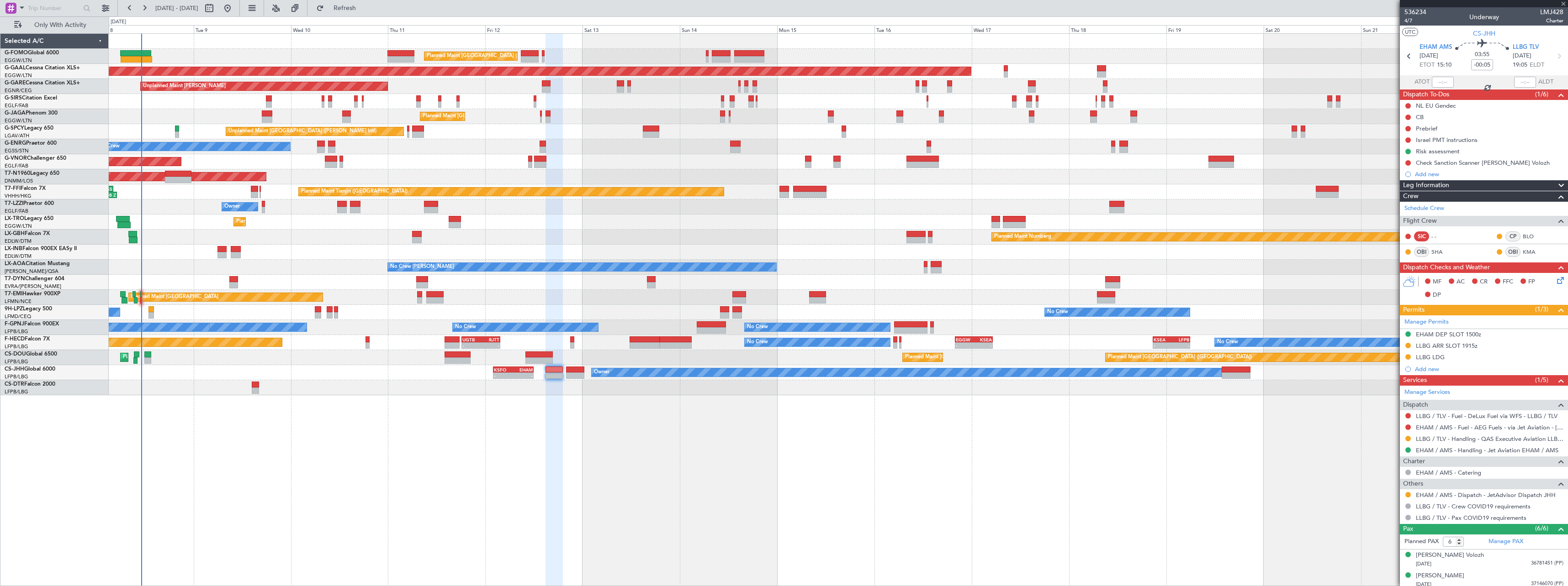
type input "+00:05"
type input "0"
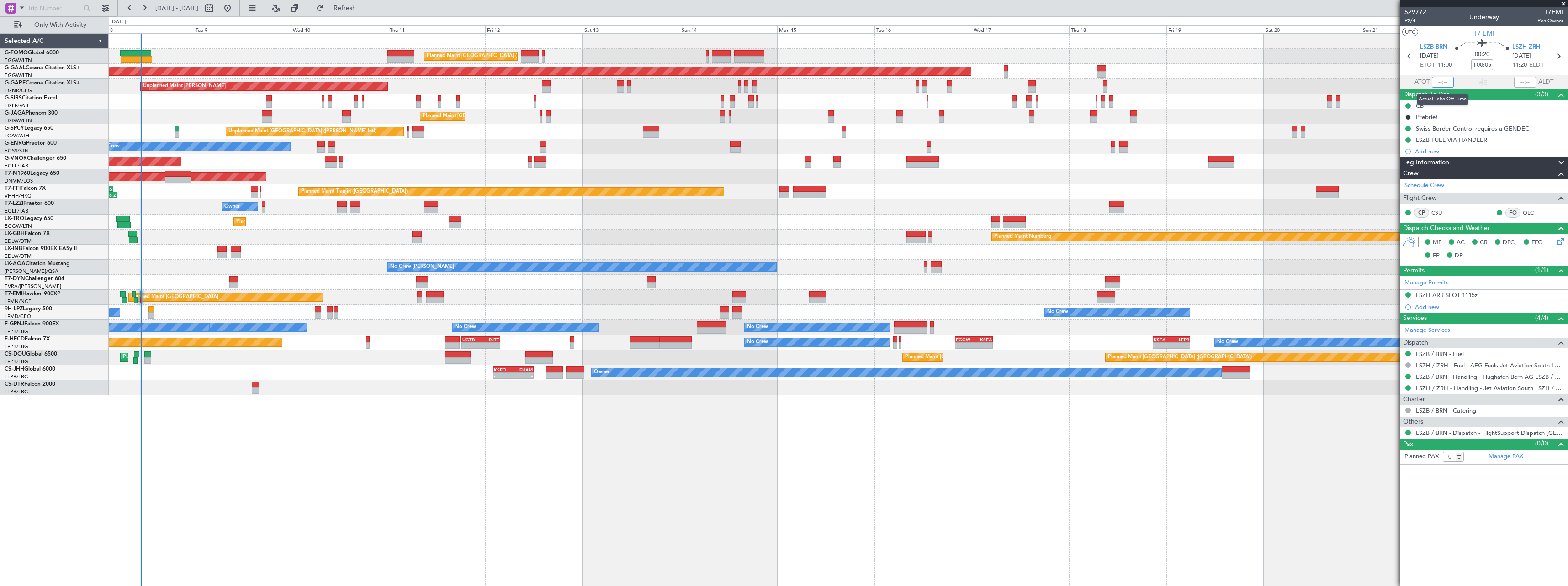
click at [1444, 81] on input "text" at bounding box center [1442, 82] width 22 height 11
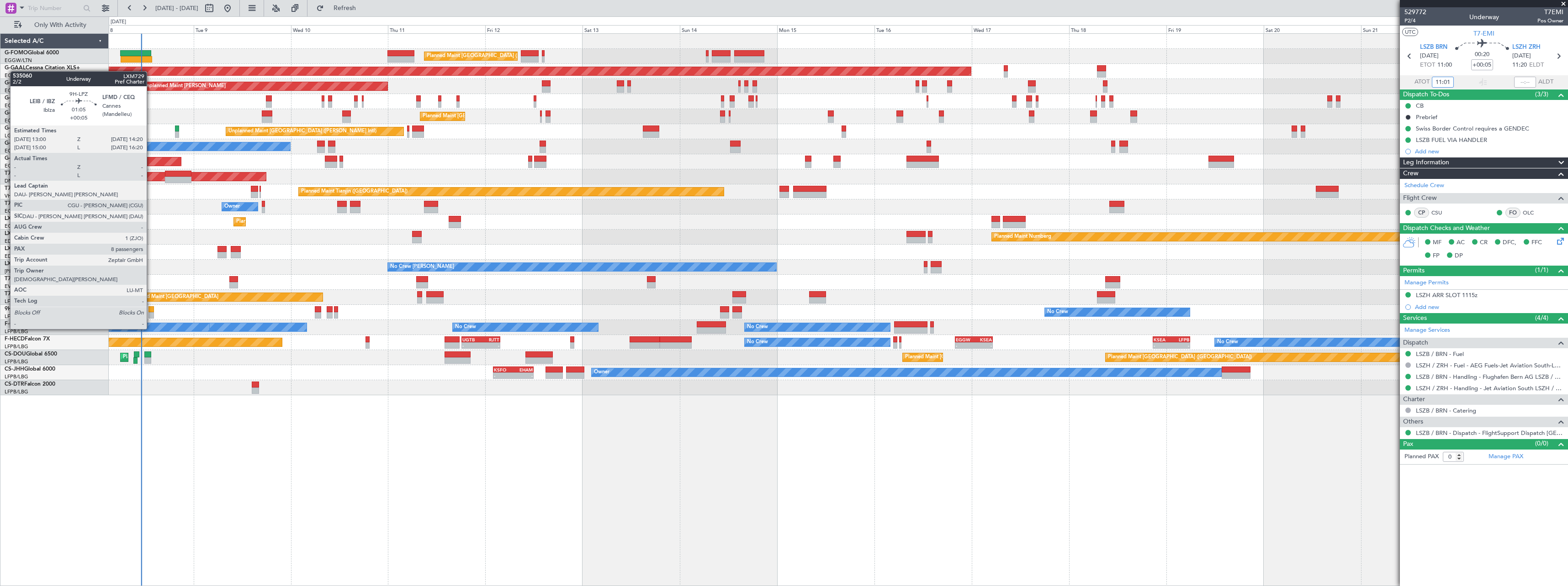
click at [151, 312] on div at bounding box center [151, 310] width 5 height 6
type input "11:01"
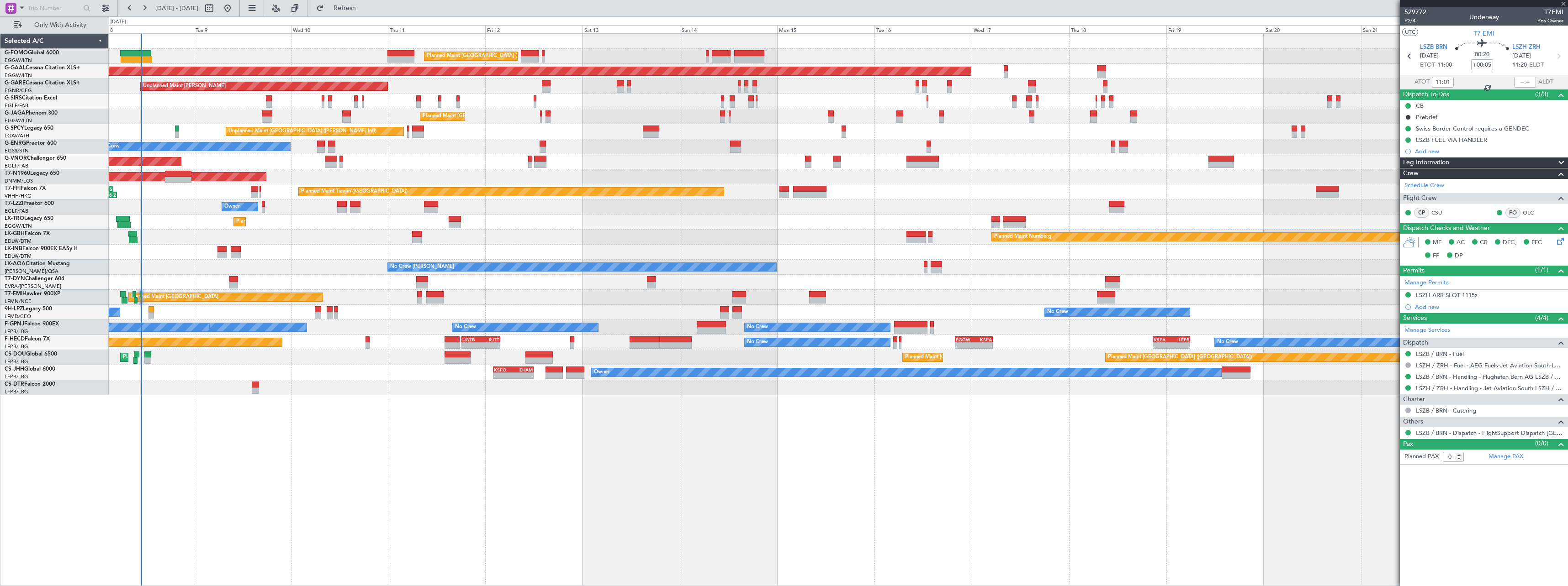
type input "8"
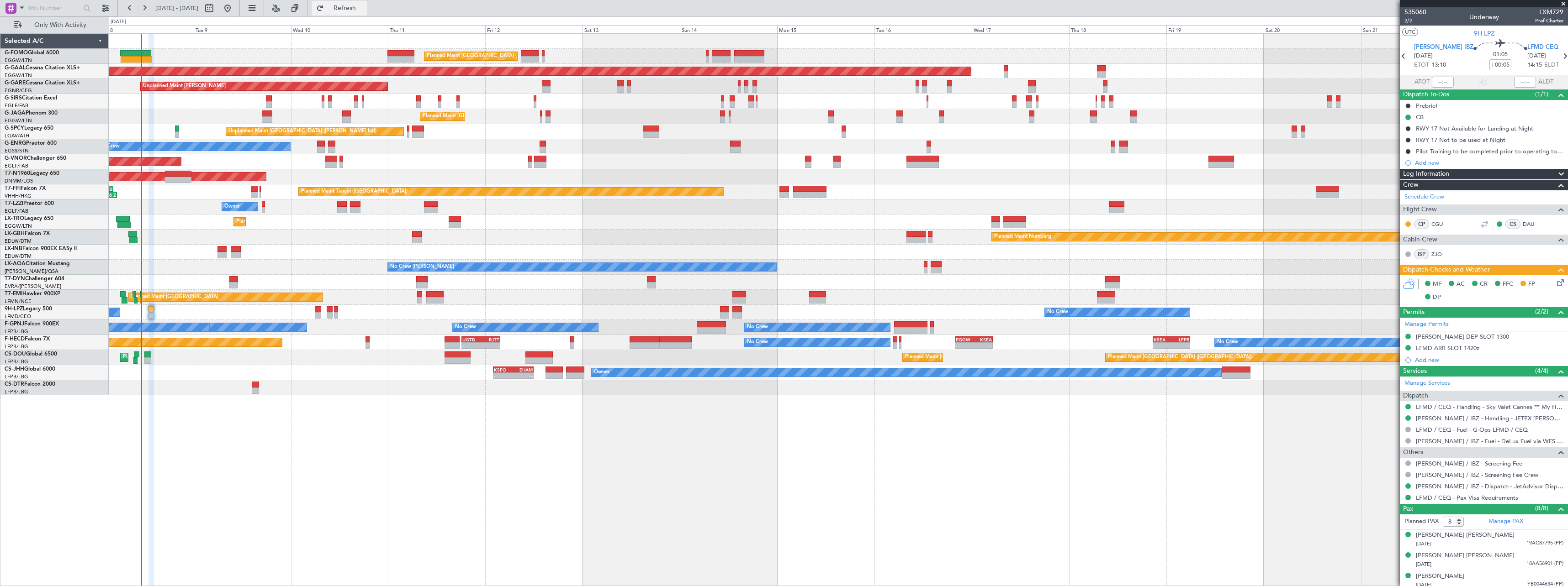
click at [364, 7] on span "Refresh" at bounding box center [345, 8] width 39 height 6
click at [1409, 20] on mat-tooltip-component "Trip Number" at bounding box center [1415, 29] width 46 height 24
click at [1407, 19] on span "2/2" at bounding box center [1415, 21] width 22 height 8
click at [1555, 282] on icon at bounding box center [1558, 281] width 7 height 7
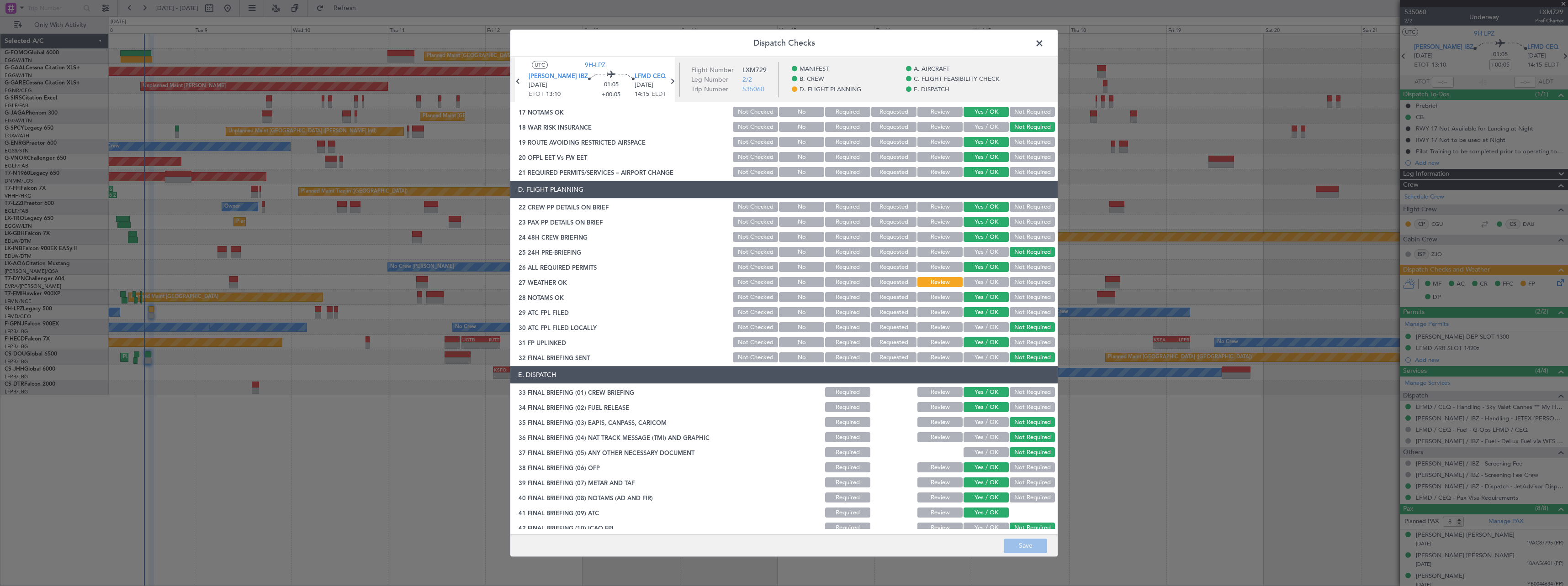
scroll to position [384, 0]
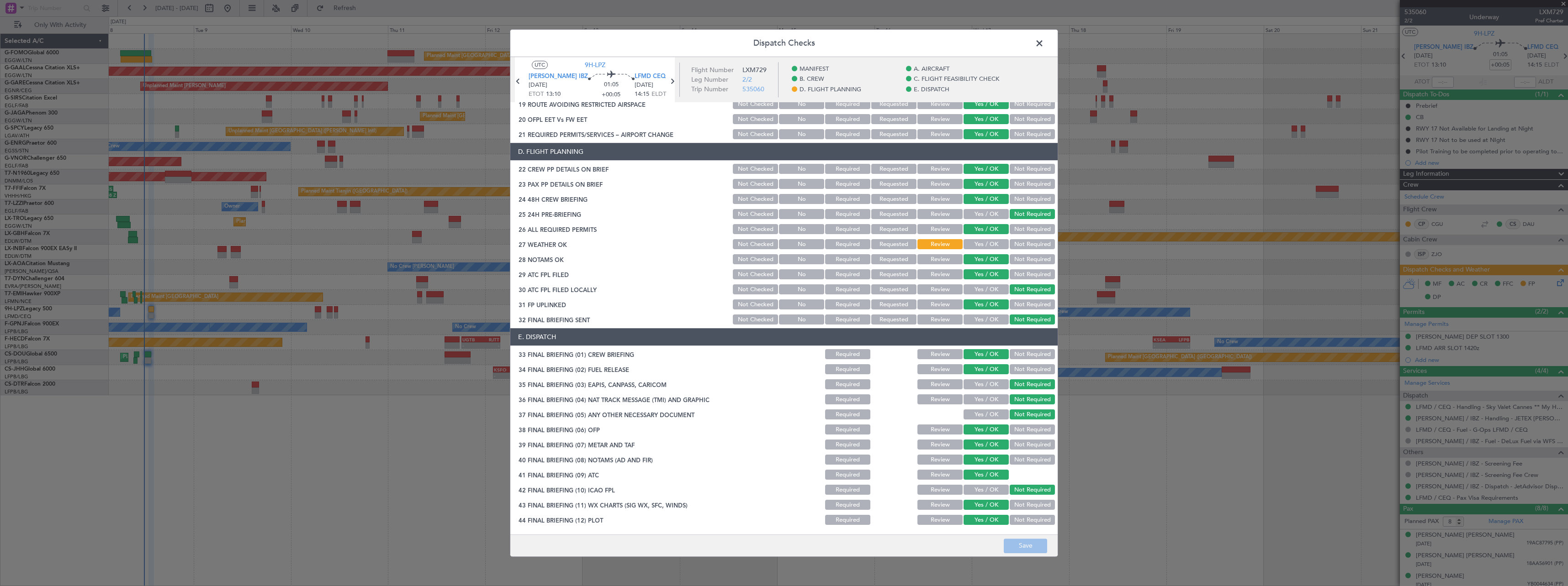
click at [1044, 42] on span at bounding box center [1044, 46] width 0 height 19
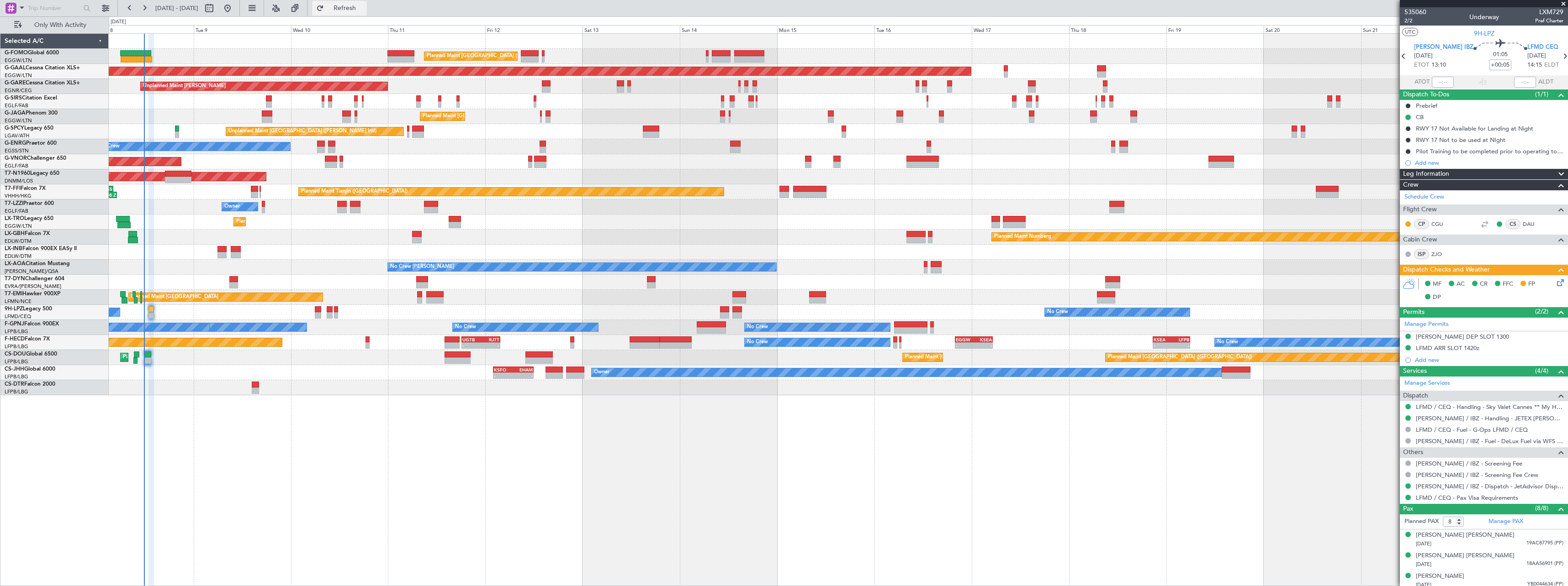
click at [364, 11] on span "Refresh" at bounding box center [345, 8] width 39 height 6
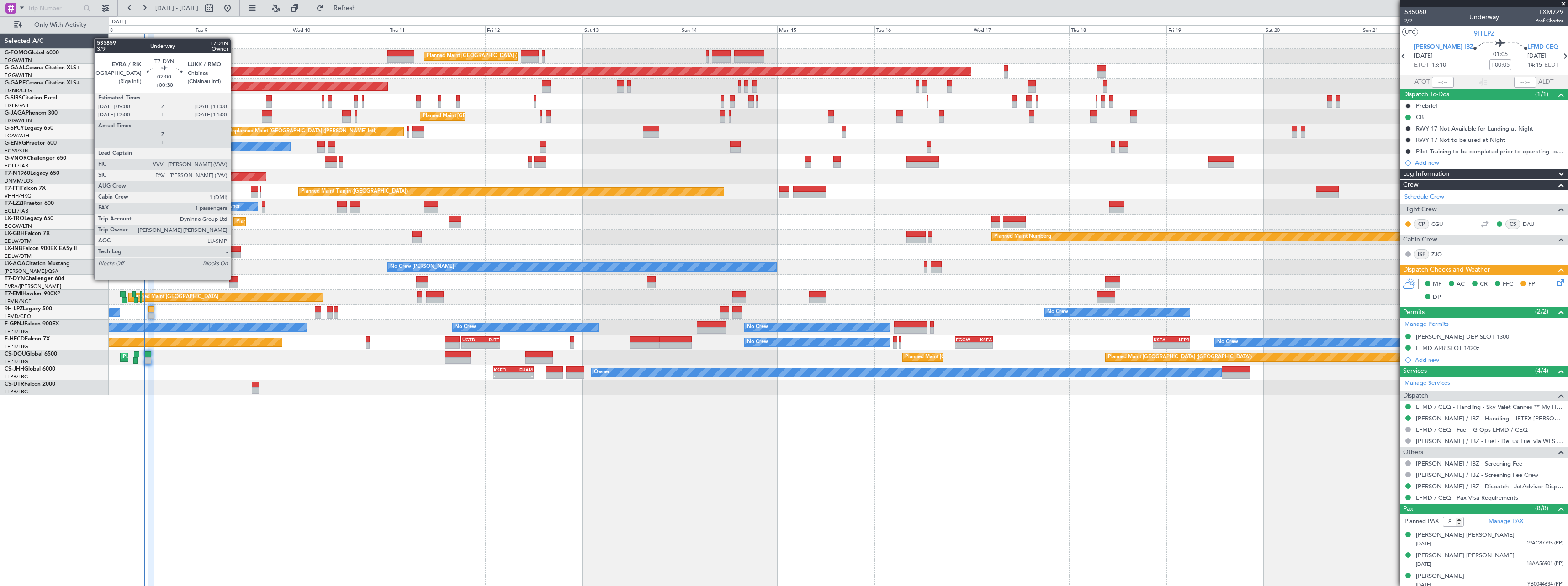
click at [235, 279] on div at bounding box center [233, 279] width 8 height 6
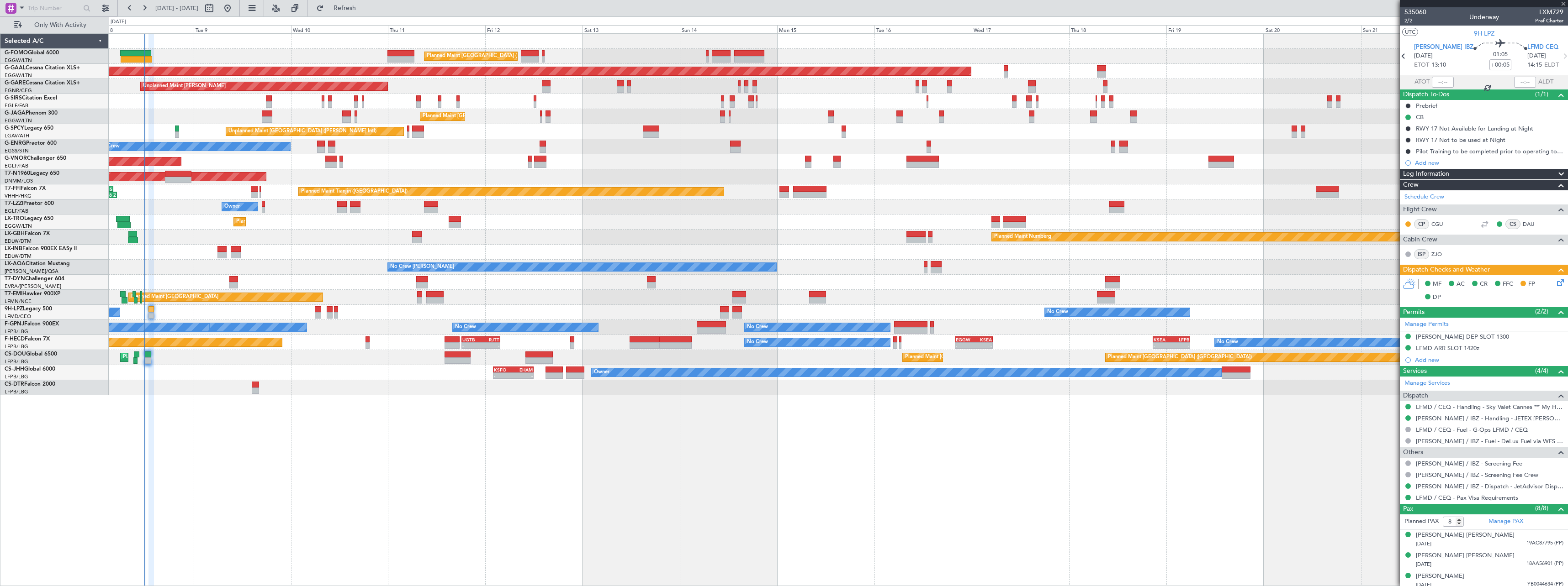
click at [789, 479] on div "Planned Maint London (Luton) Planned Maint London (Luton) Planned Maint Dusseld…" at bounding box center [838, 310] width 1459 height 553
type input "+00:30"
type input "1"
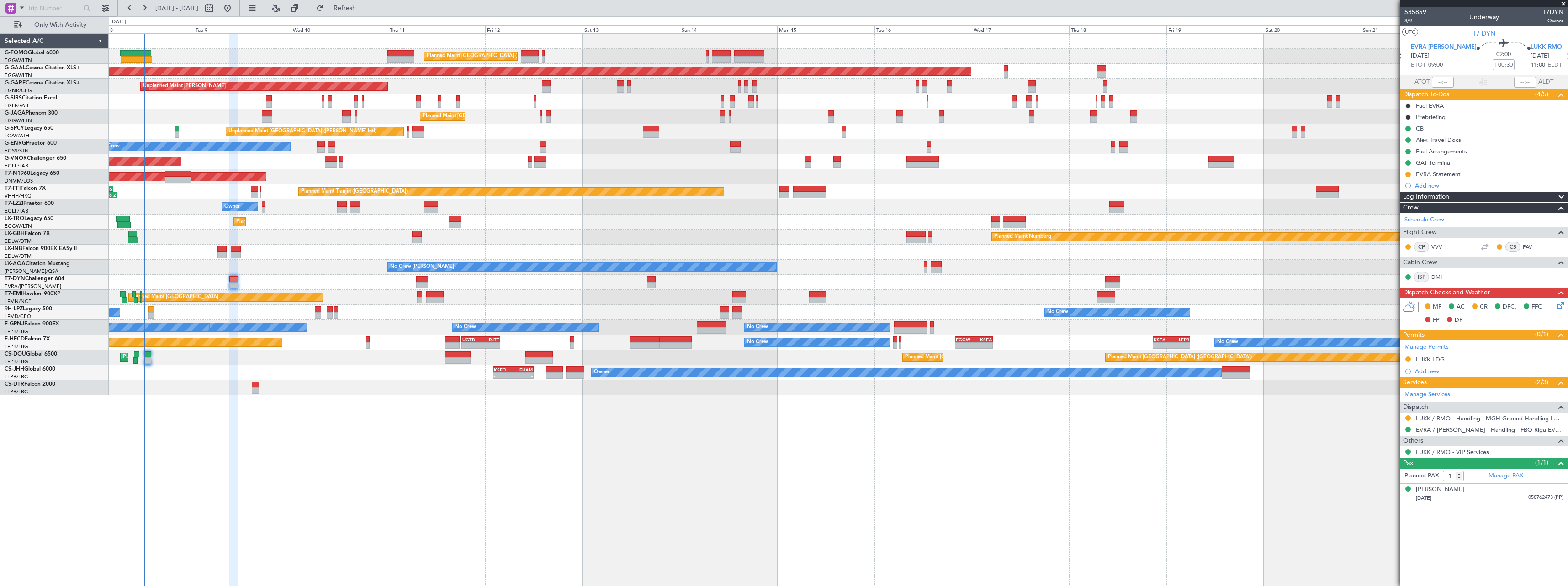
click at [1407, 418] on button at bounding box center [1407, 418] width 5 height 5
drag, startPoint x: 1383, startPoint y: 525, endPoint x: 1400, endPoint y: 499, distance: 31.1
click at [1383, 524] on span "Confirmed" at bounding box center [1382, 527] width 29 height 9
click at [1436, 358] on div "LUKK LDG" at bounding box center [1430, 360] width 29 height 8
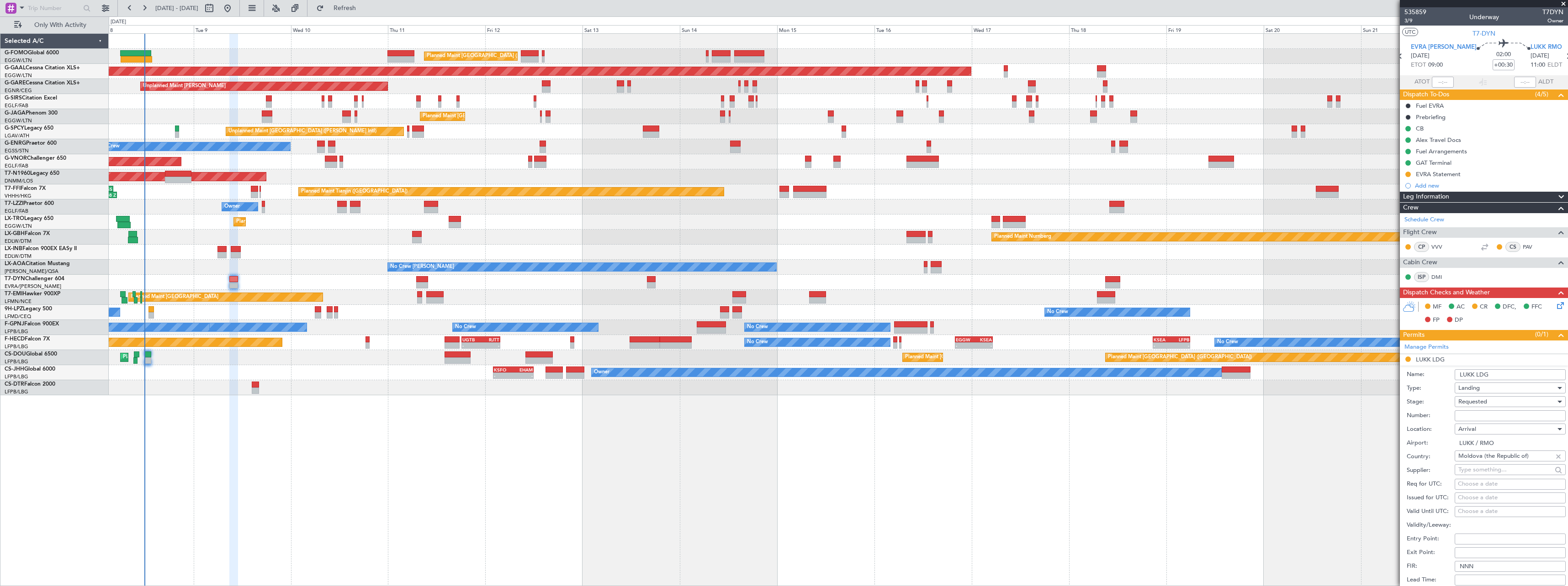
click at [1473, 401] on span "Requested" at bounding box center [1472, 401] width 29 height 8
click at [1481, 472] on span "Received OK" at bounding box center [1506, 471] width 96 height 14
click at [1470, 416] on input "Number:" at bounding box center [1510, 416] width 111 height 11
paste input "P-2382/2025/CAA"
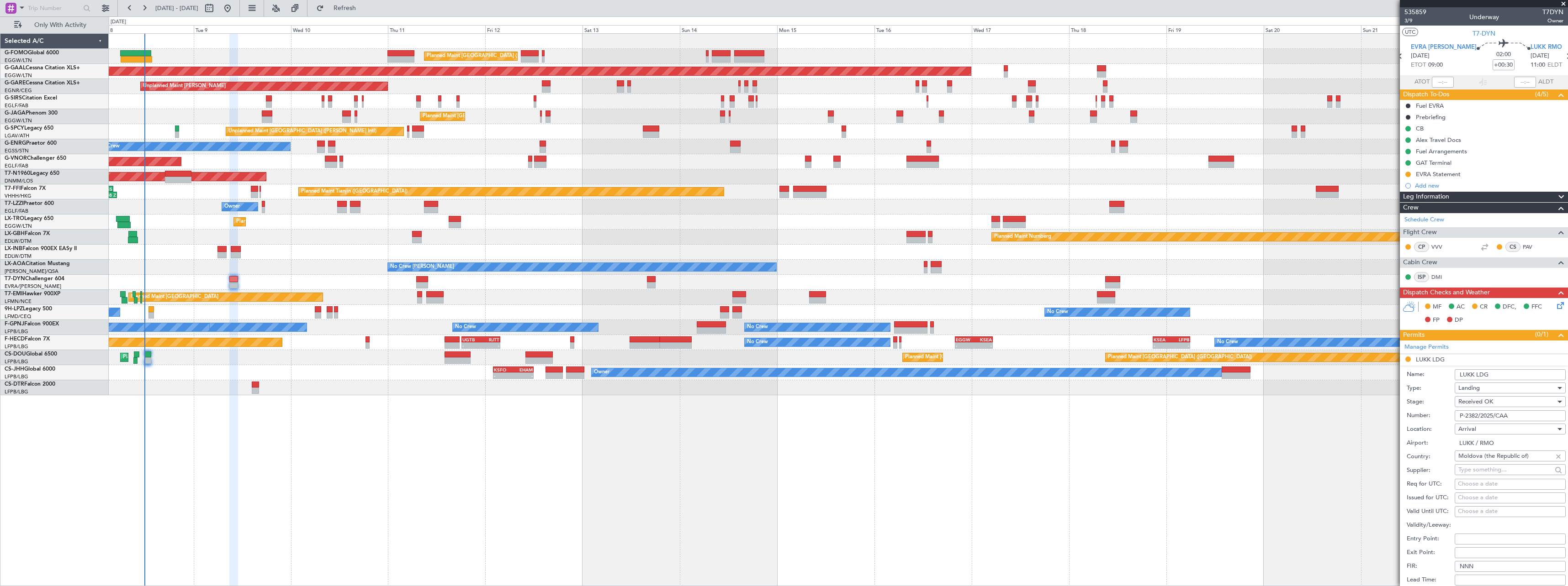
scroll to position [183, 0]
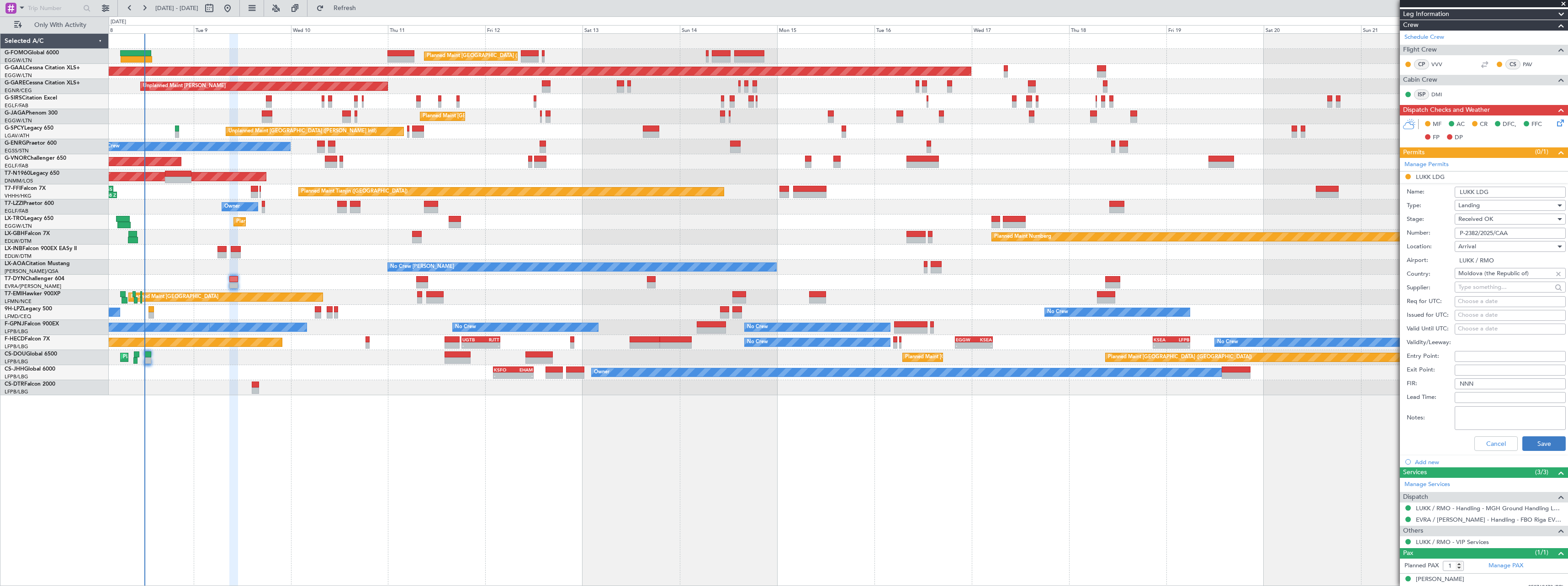
type input "P-2382/2025/CAA"
click at [1539, 442] on button "Save" at bounding box center [1544, 443] width 43 height 15
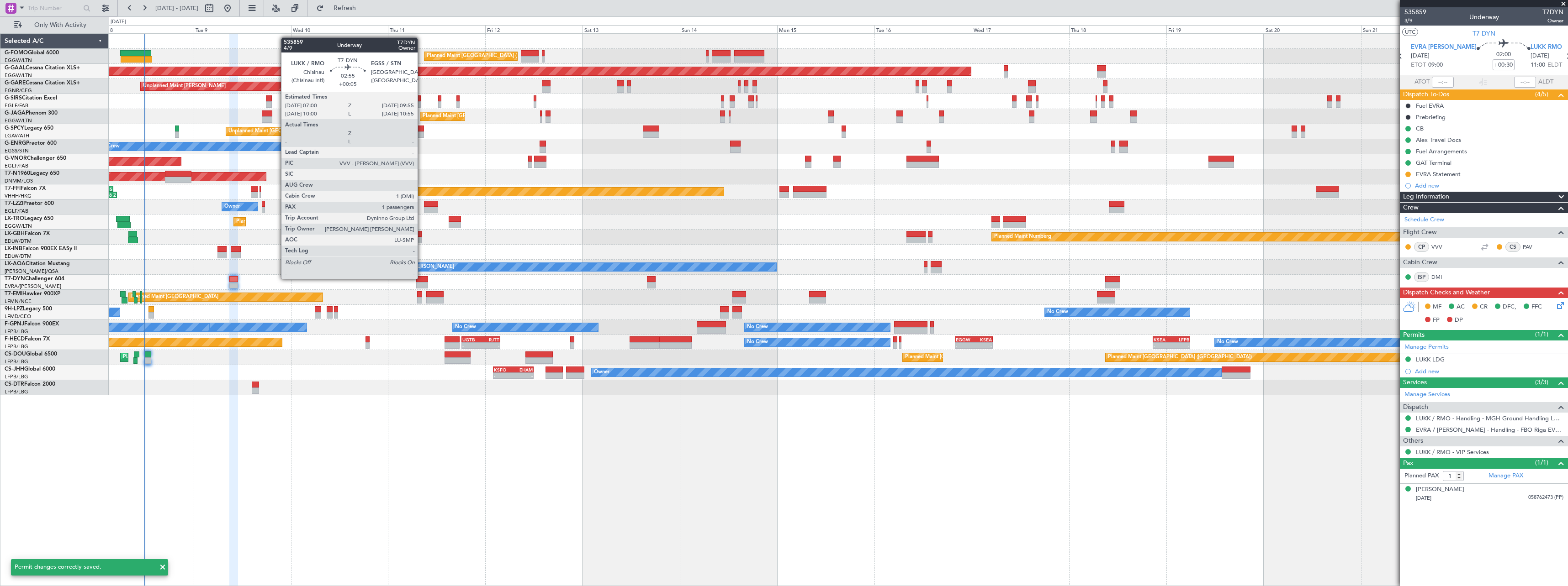
scroll to position [0, 0]
click at [422, 278] on div at bounding box center [422, 279] width 12 height 6
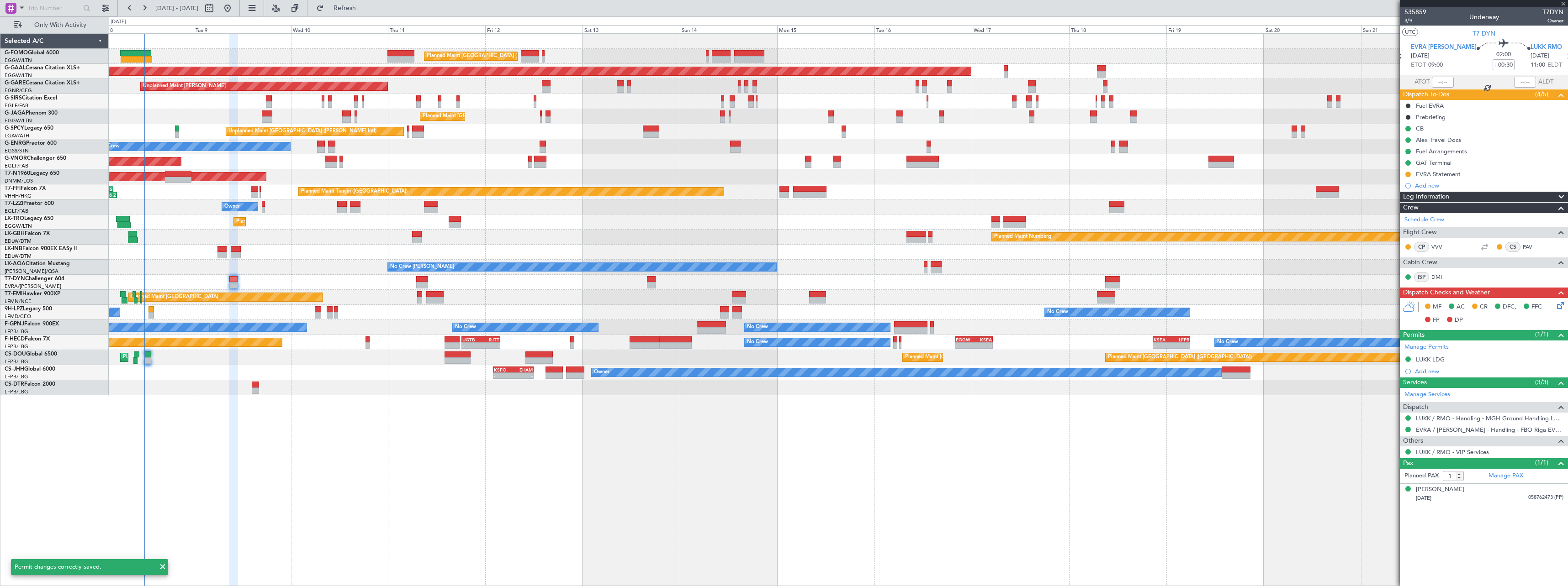
type input "+00:05"
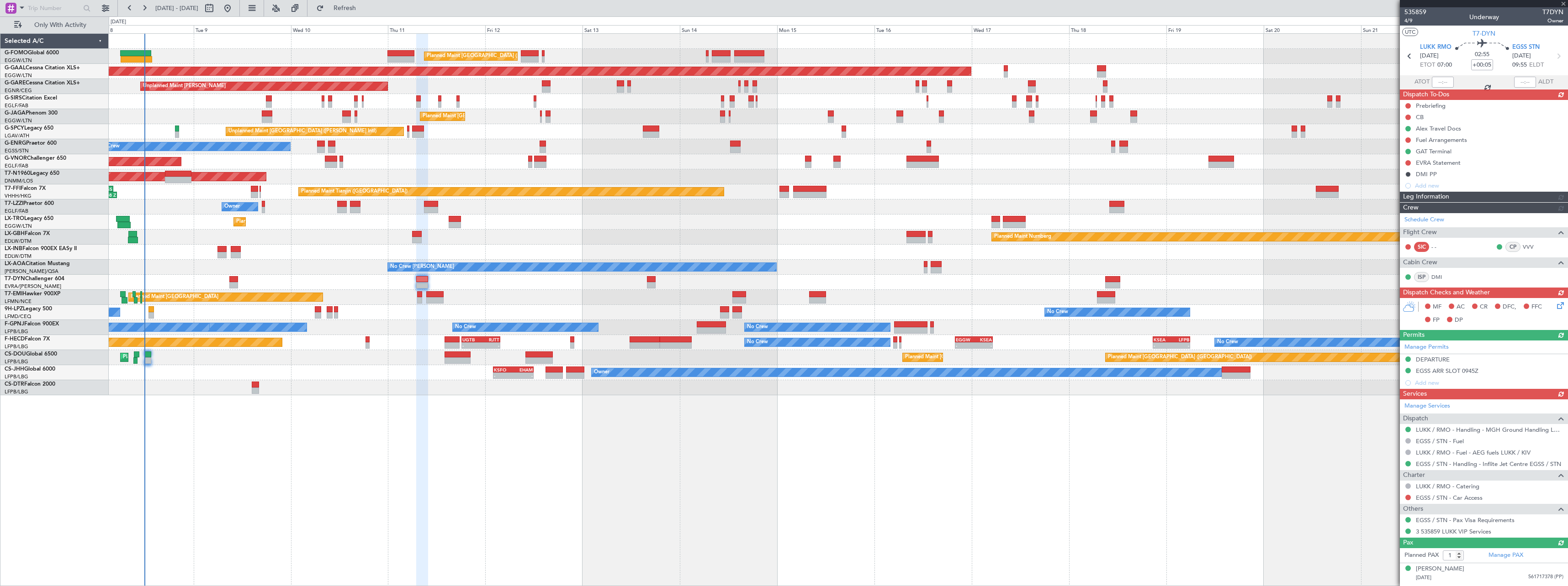
click at [1434, 360] on div "Manage Permits DEPARTURE EGSS ARR SLOT 0945Z Add new" at bounding box center [1484, 364] width 168 height 49
click at [1441, 359] on div "DEPARTURE" at bounding box center [1433, 360] width 34 height 8
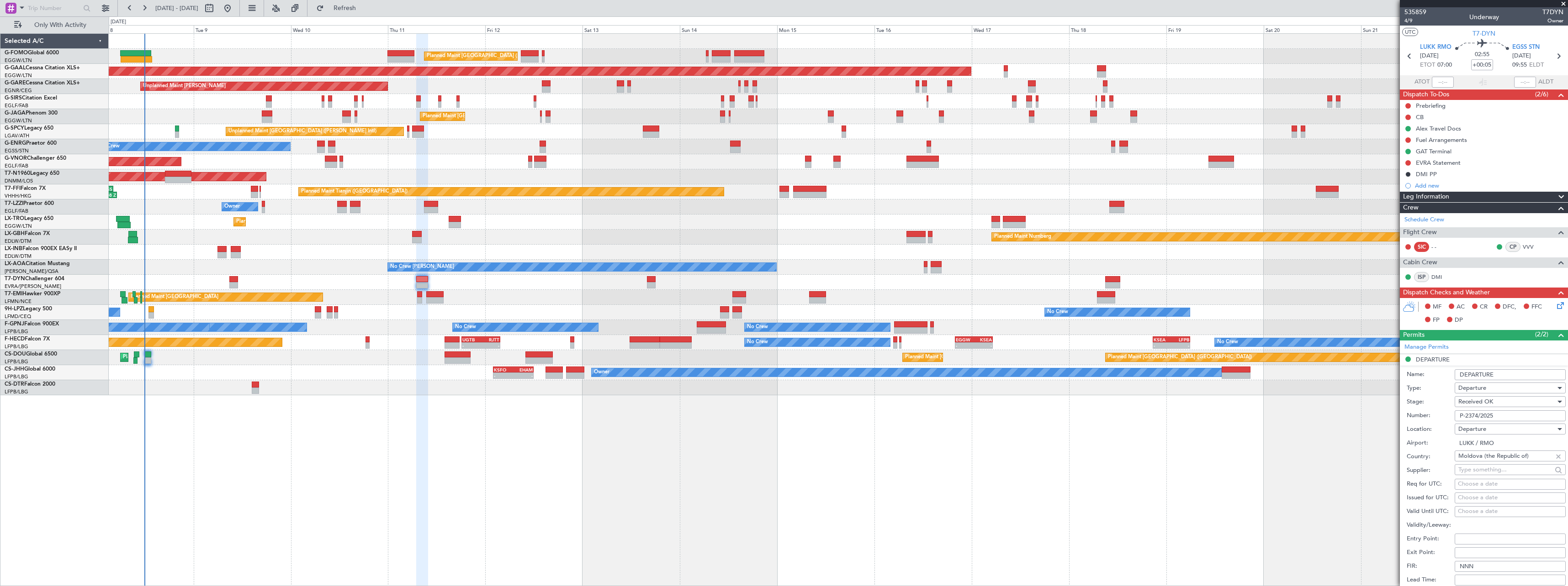
drag, startPoint x: 1502, startPoint y: 415, endPoint x: 1438, endPoint y: 416, distance: 64.0
click at [1438, 416] on div "Number: P-2374/2025" at bounding box center [1486, 416] width 159 height 14
paste input "82/2025/CAA"
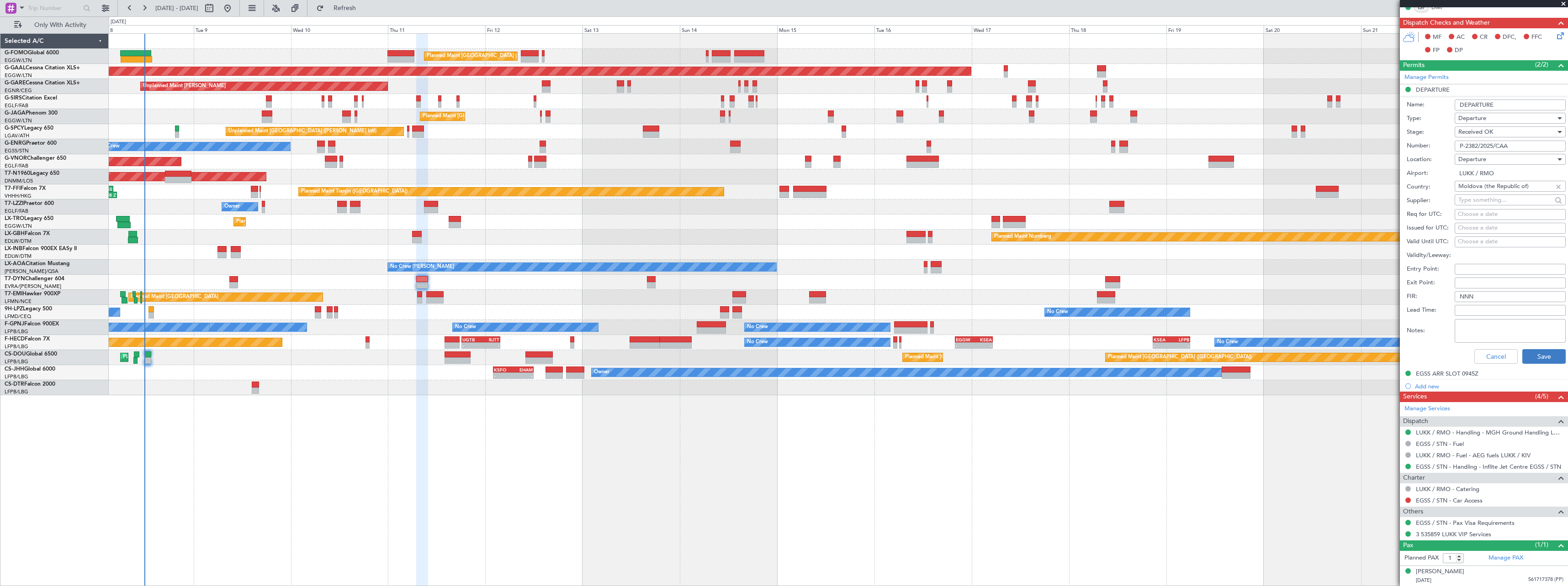
type input "P-2382/2025/CAA"
click at [1535, 358] on button "Save" at bounding box center [1544, 356] width 43 height 15
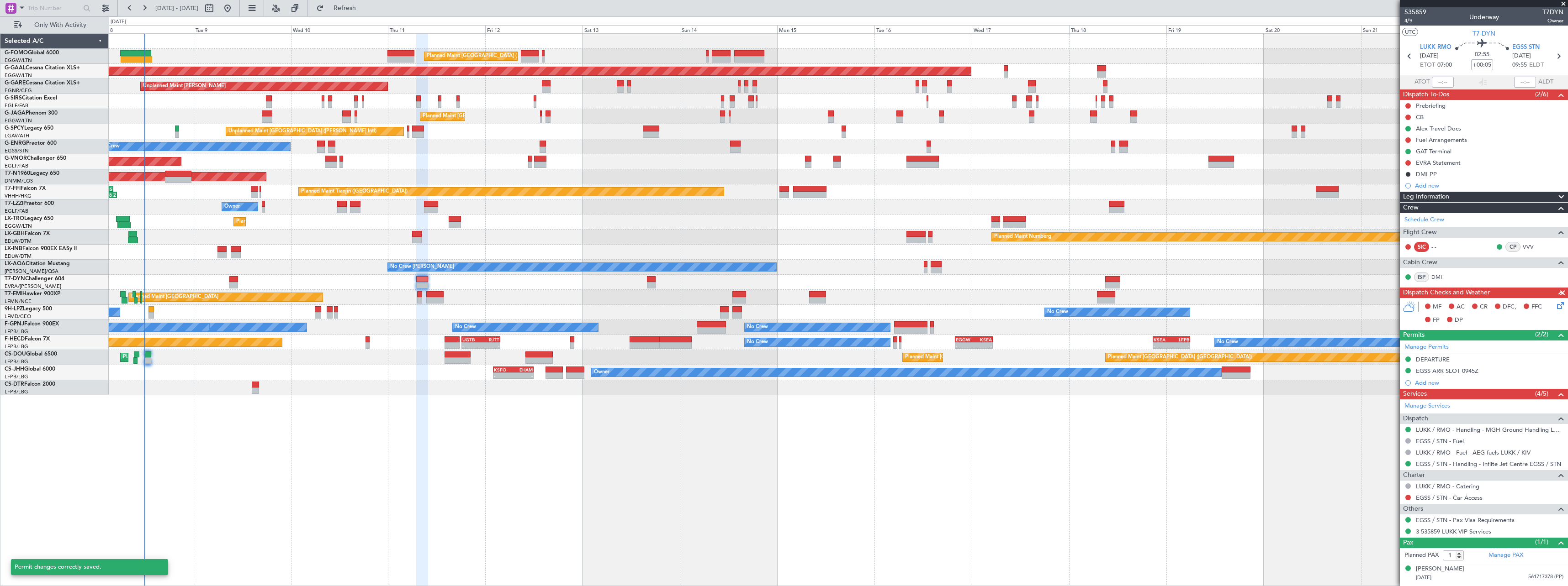
scroll to position [0, 0]
drag, startPoint x: 51, startPoint y: 25, endPoint x: 64, endPoint y: 31, distance: 14.3
click at [51, 25] on span "Only With Activity" at bounding box center [60, 25] width 73 height 6
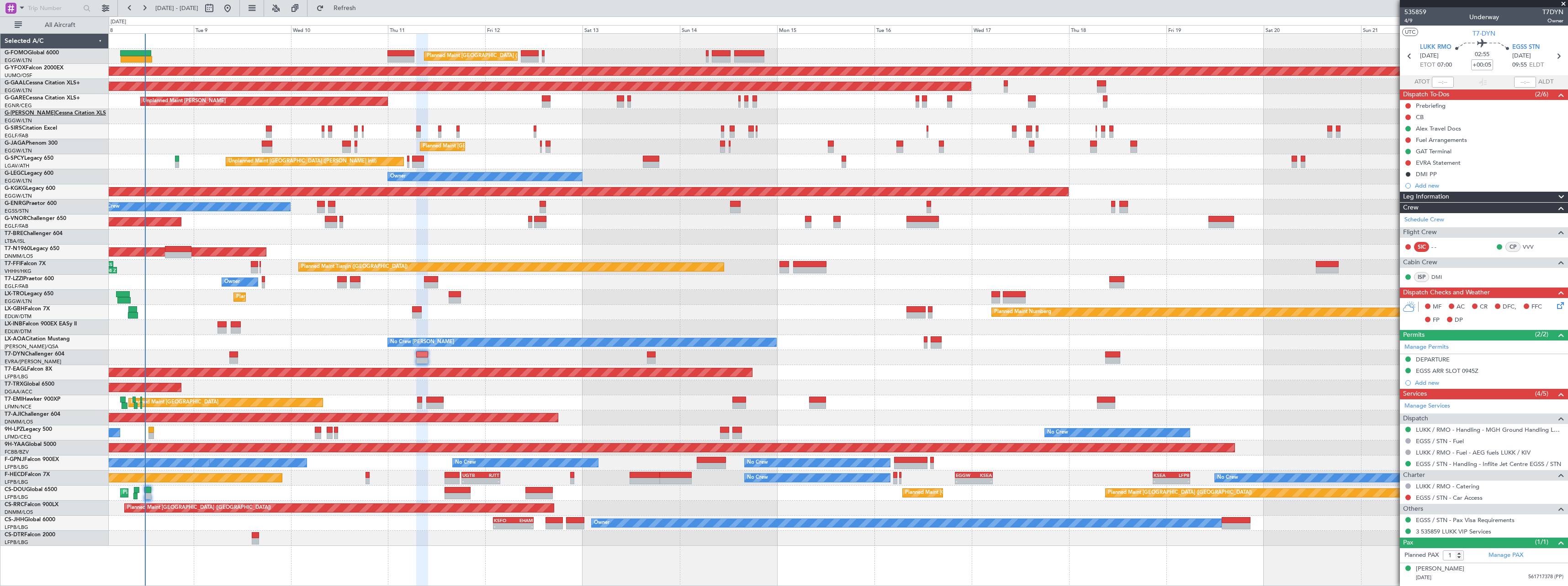
click at [36, 114] on link "G-LEAX Cessna Citation XLS" at bounding box center [55, 113] width 101 height 5
click at [33, 217] on link "G-VNOR Challenger 650" at bounding box center [36, 218] width 62 height 5
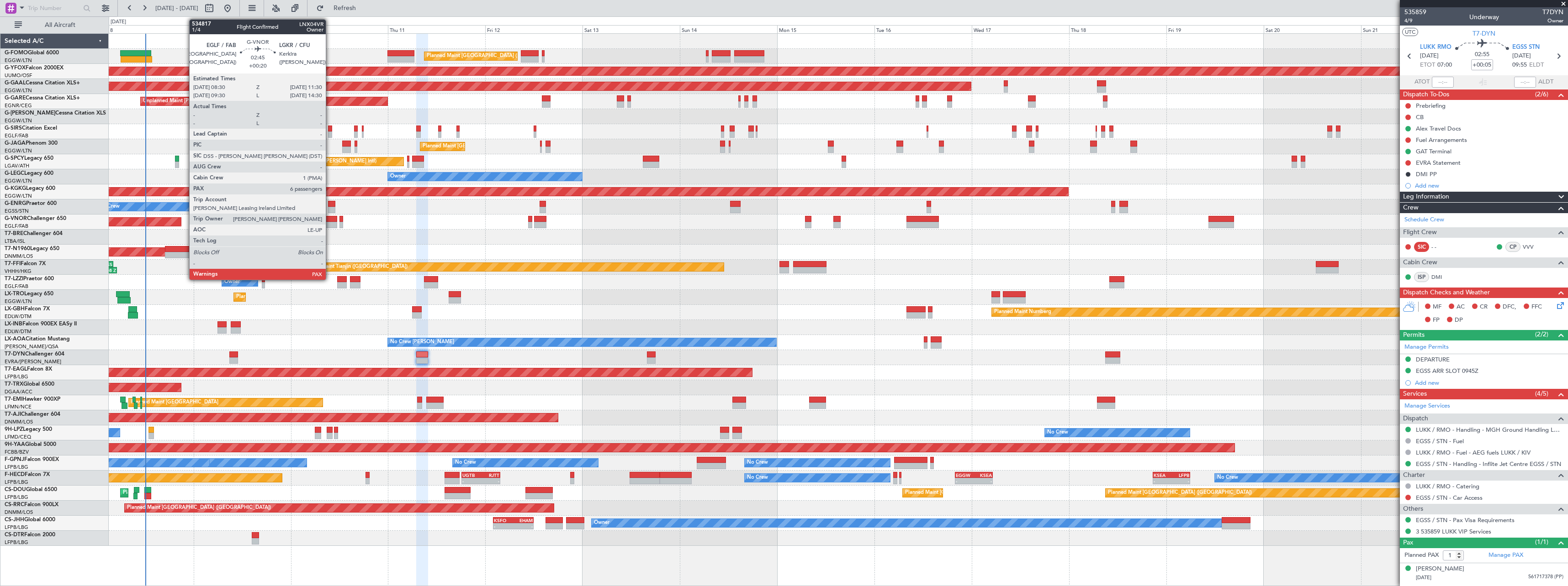
click at [330, 218] on div at bounding box center [331, 219] width 12 height 6
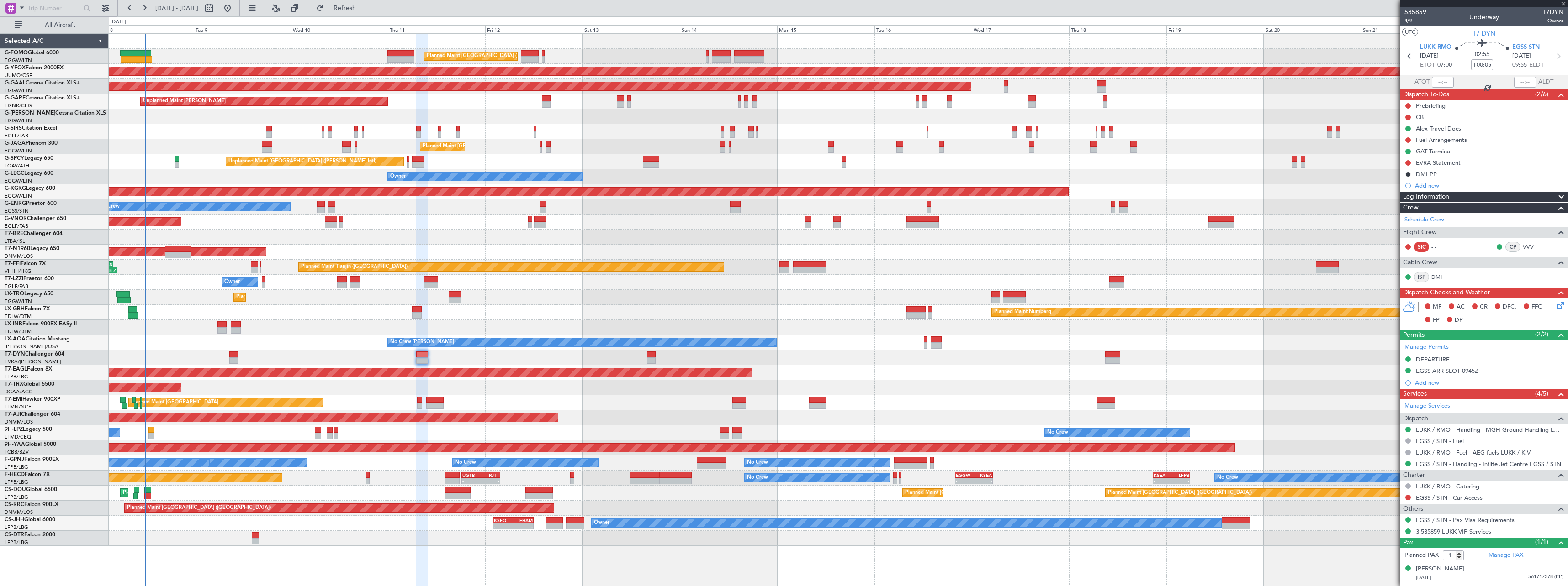
type input "+00:20"
type input "6"
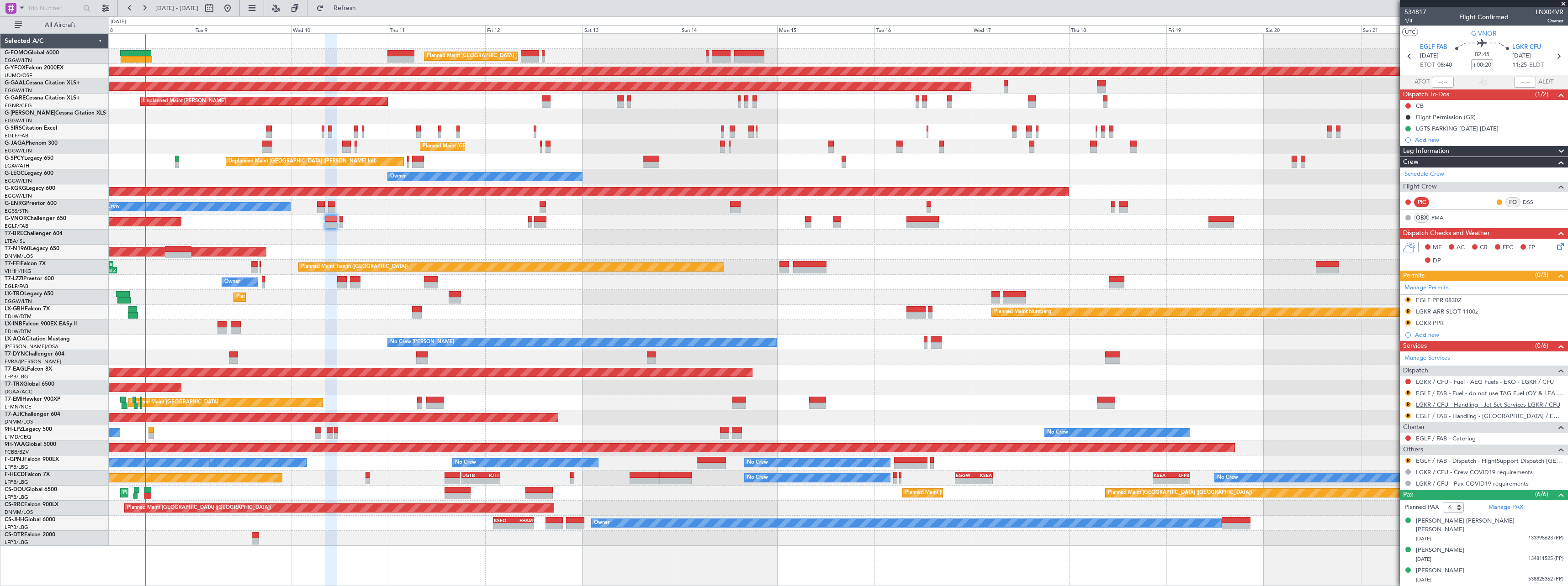
click at [1451, 406] on link "LGKR / CFU - Handling - Jet Set Services LGKR / CFU" at bounding box center [1488, 405] width 144 height 8
click at [48, 24] on span "All Aircraft" at bounding box center [60, 25] width 73 height 6
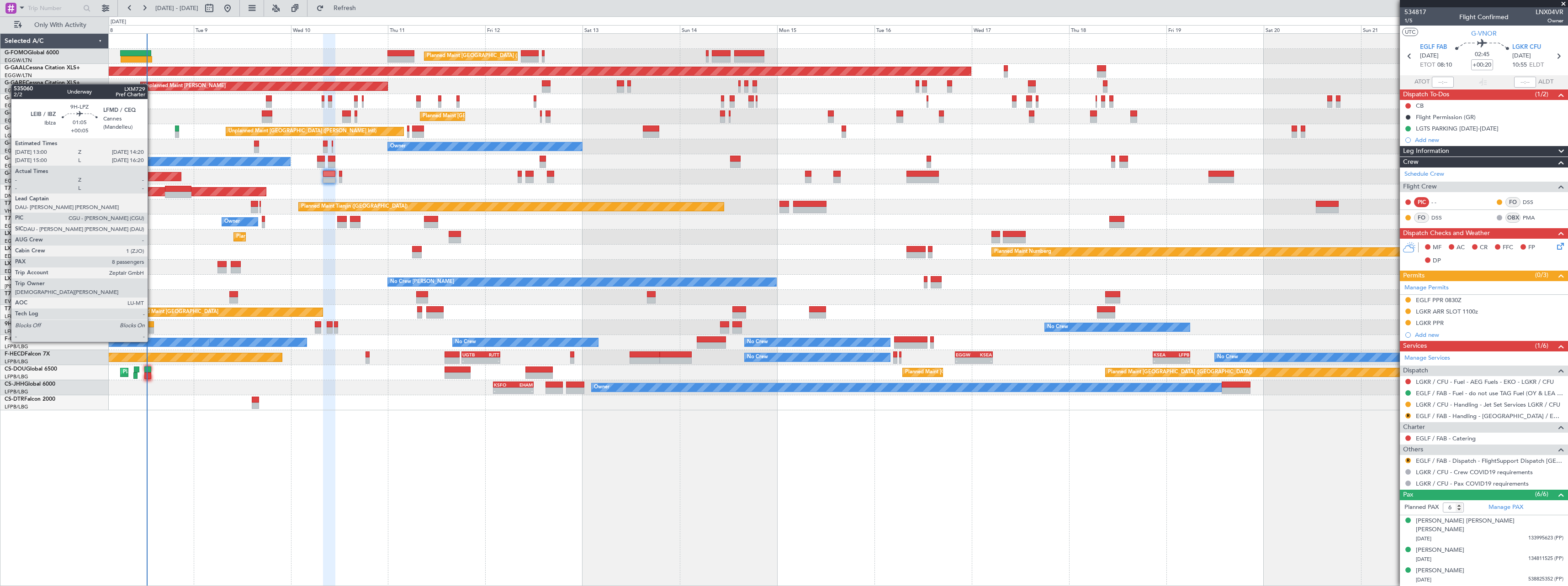
click at [151, 324] on div at bounding box center [151, 324] width 5 height 6
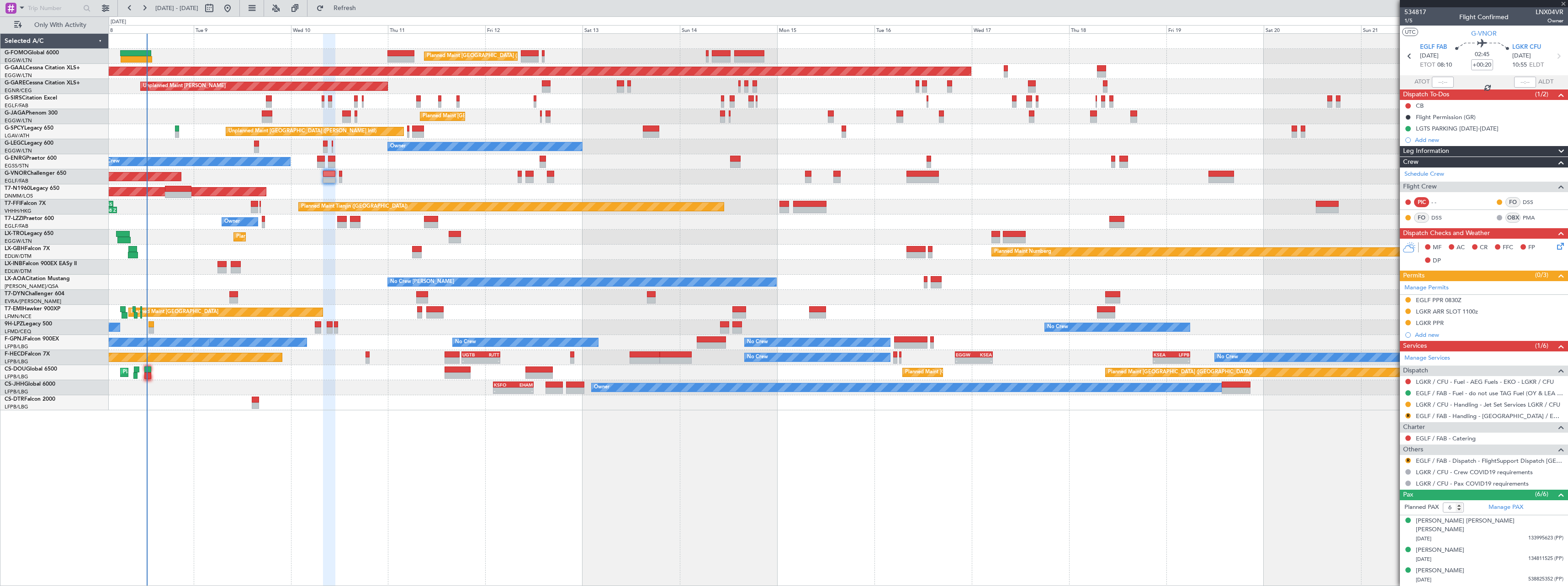
type input "+00:05"
type input "8"
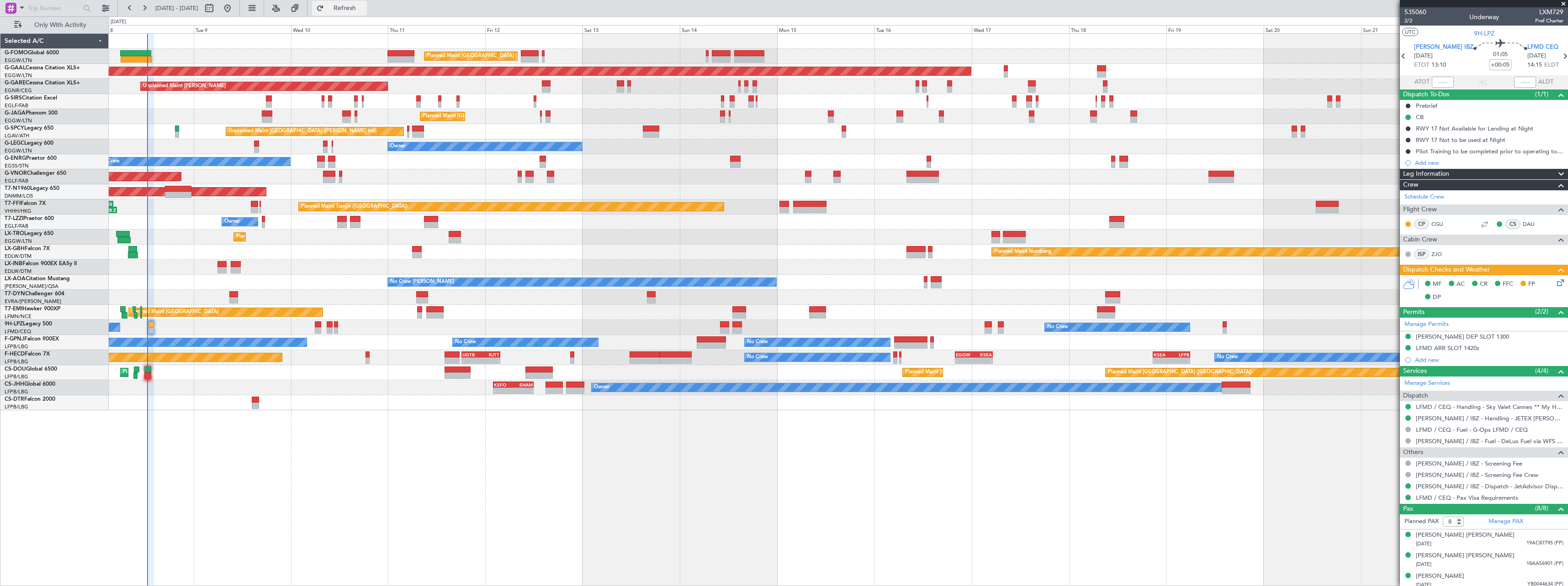
click at [364, 11] on span "Refresh" at bounding box center [345, 8] width 39 height 6
click at [364, 9] on span "Refresh" at bounding box center [345, 8] width 39 height 6
click at [364, 7] on span "Refresh" at bounding box center [345, 8] width 39 height 6
click at [364, 5] on span "Refresh" at bounding box center [345, 8] width 39 height 6
click at [364, 6] on span "Refresh" at bounding box center [345, 8] width 39 height 6
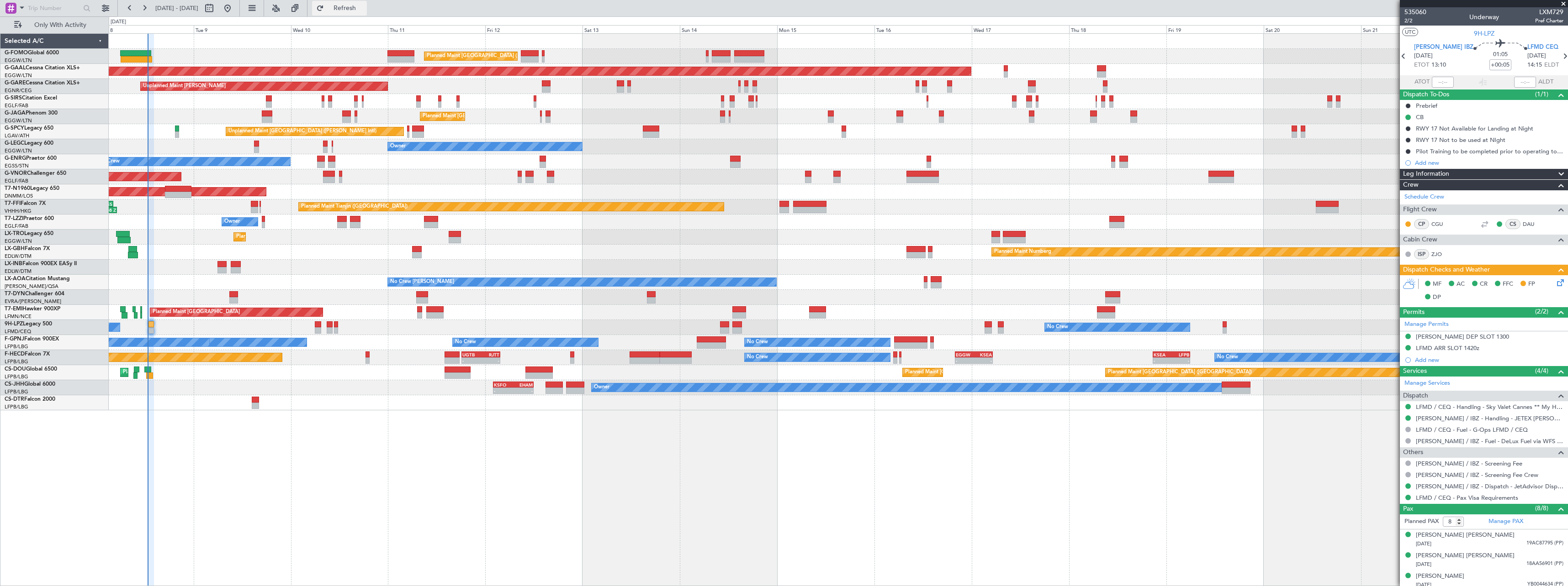
click at [364, 11] on span "Refresh" at bounding box center [345, 8] width 39 height 6
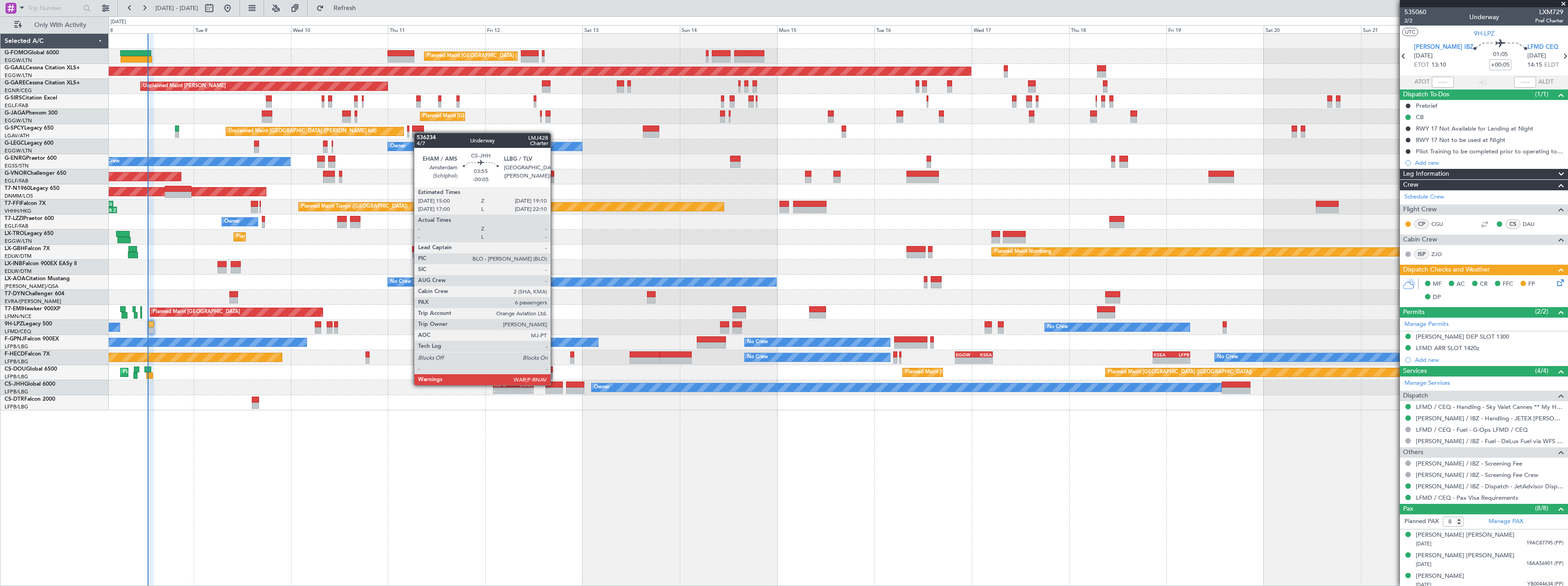
click at [555, 384] on div at bounding box center [554, 384] width 17 height 6
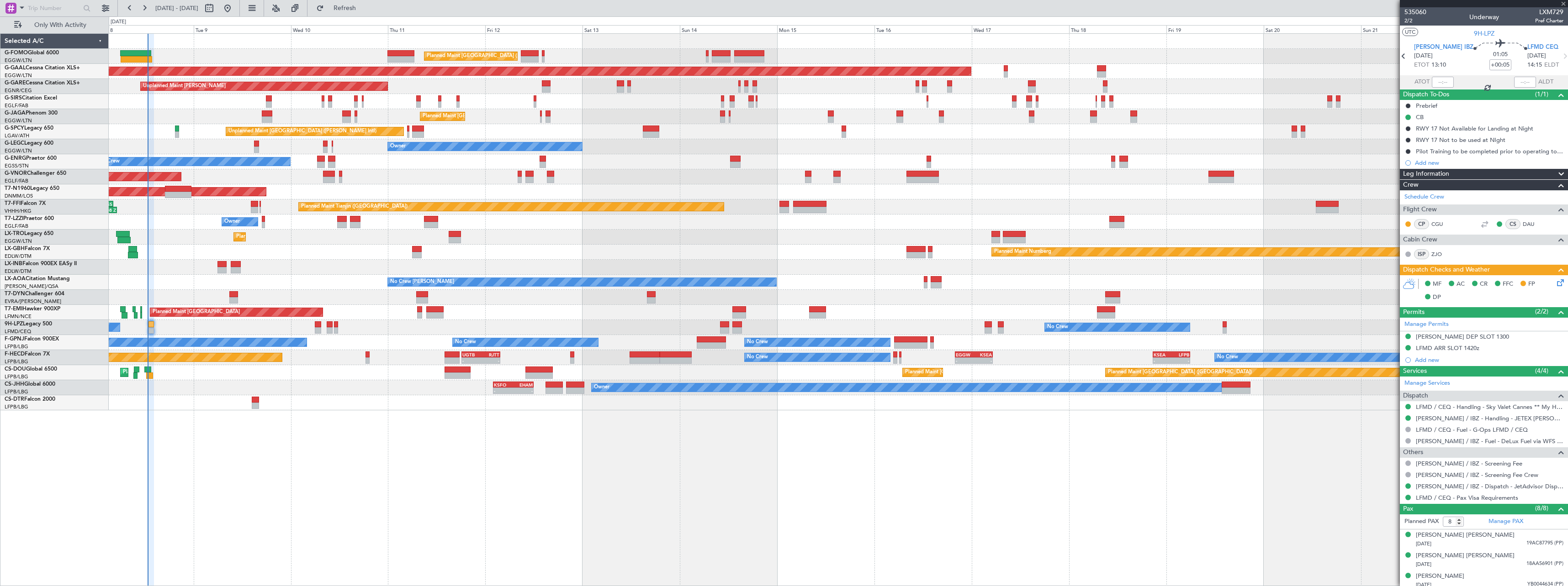
type input "-00:05"
type input "6"
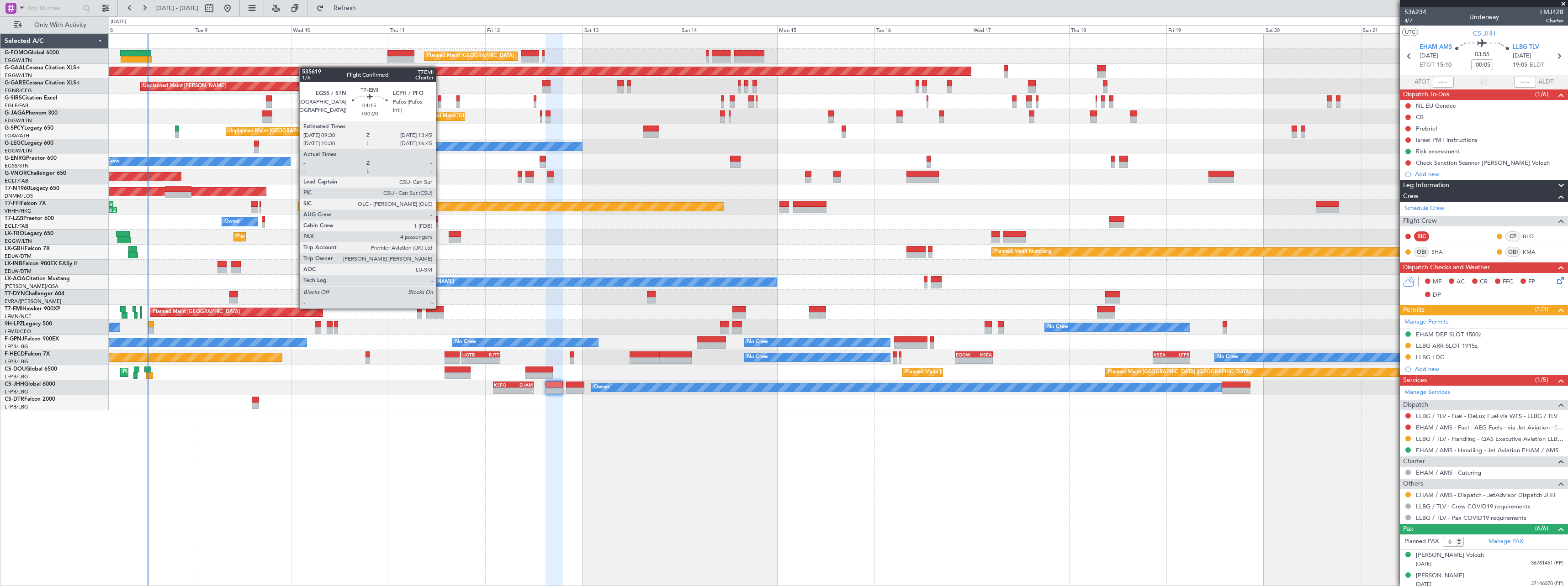
click at [440, 308] on div at bounding box center [435, 310] width 17 height 6
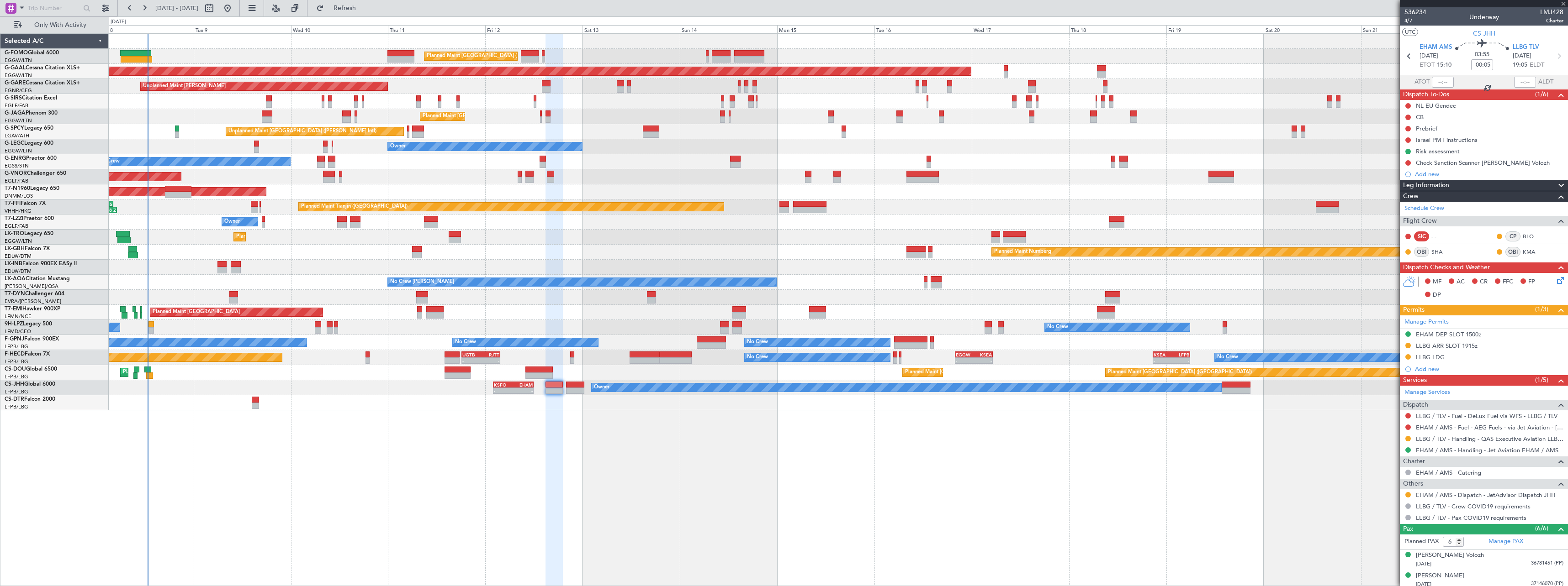
type input "+00:20"
type input "4"
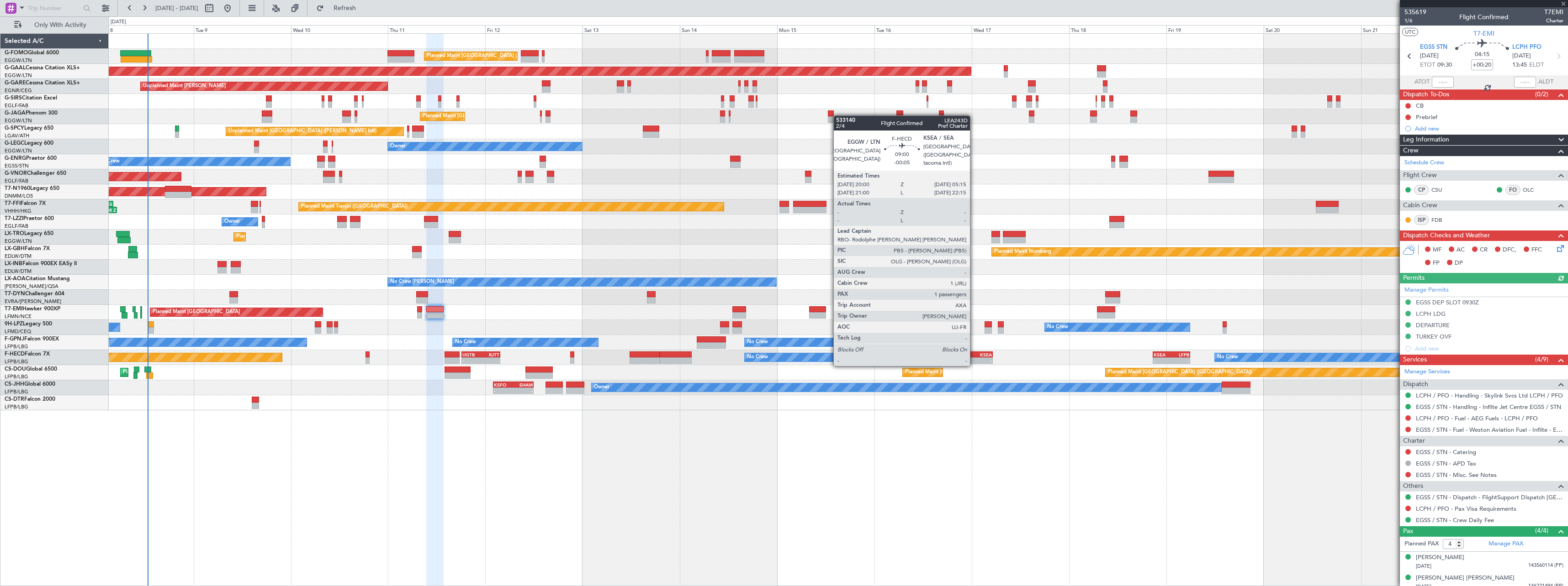
click at [974, 356] on div "KSEA" at bounding box center [983, 354] width 18 height 5
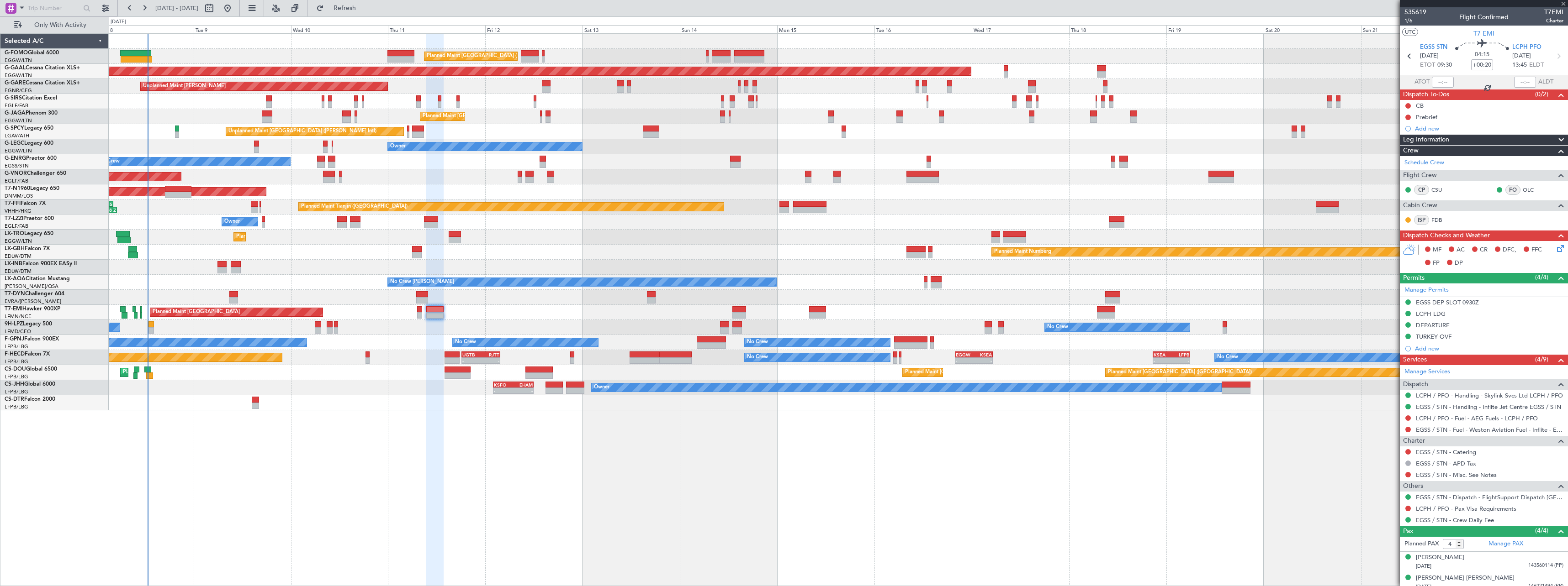
type input "-00:05"
type input "1"
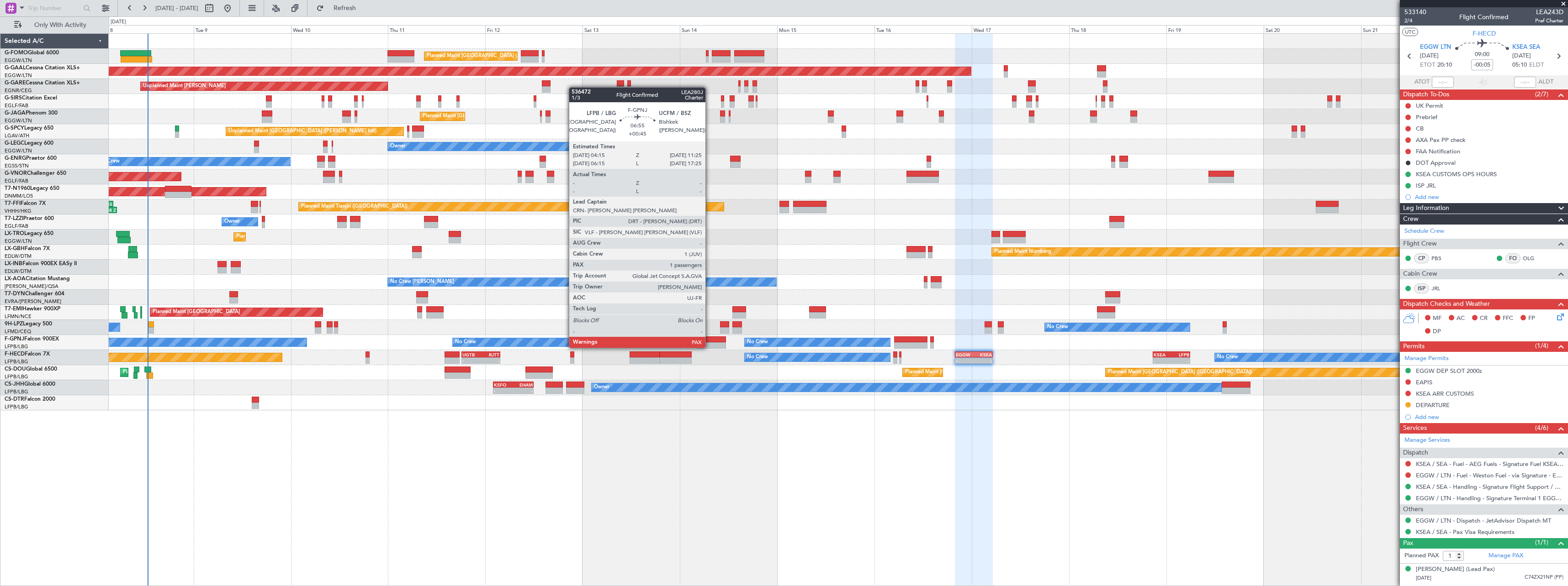
click at [709, 339] on div at bounding box center [711, 340] width 29 height 6
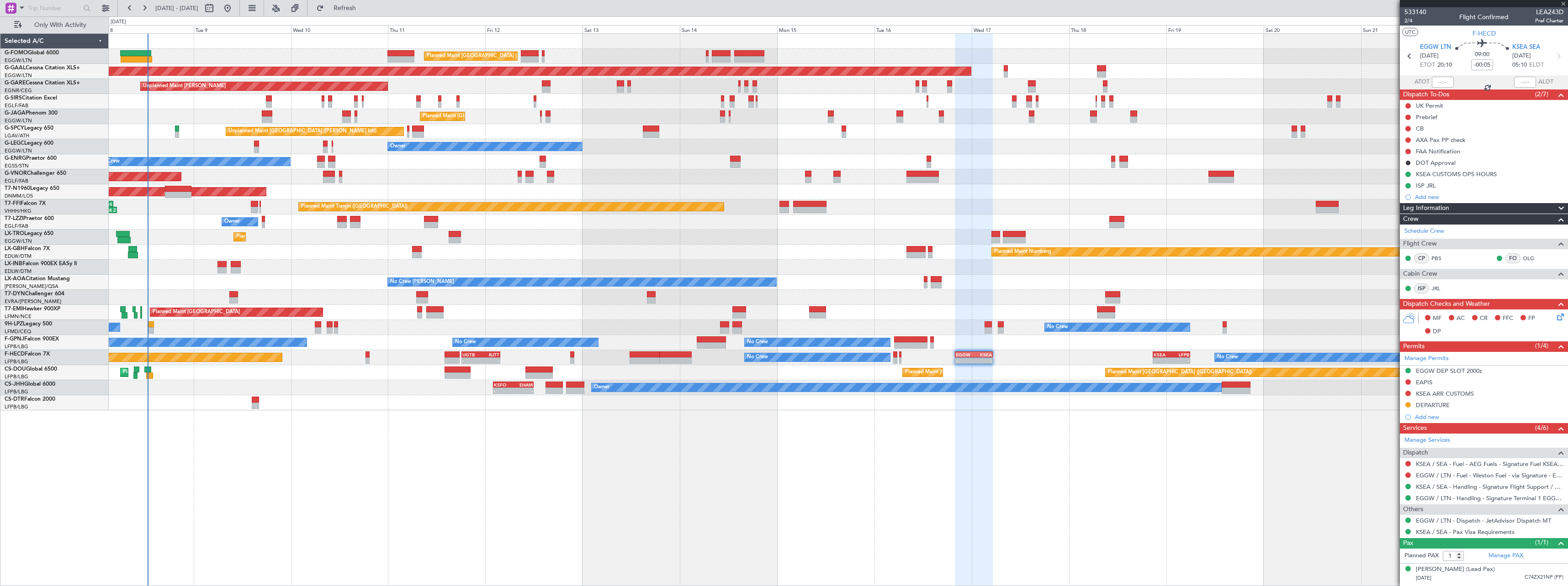
type input "+00:45"
type input "2"
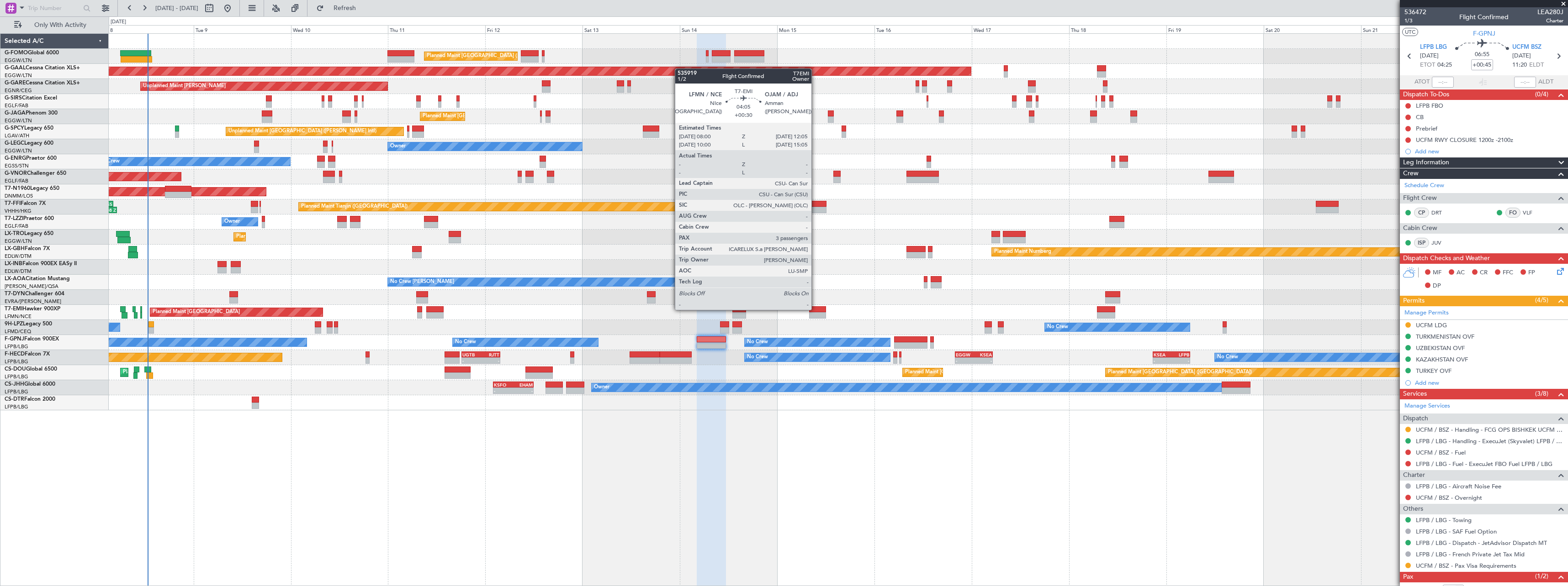
click at [816, 309] on div at bounding box center [817, 310] width 17 height 6
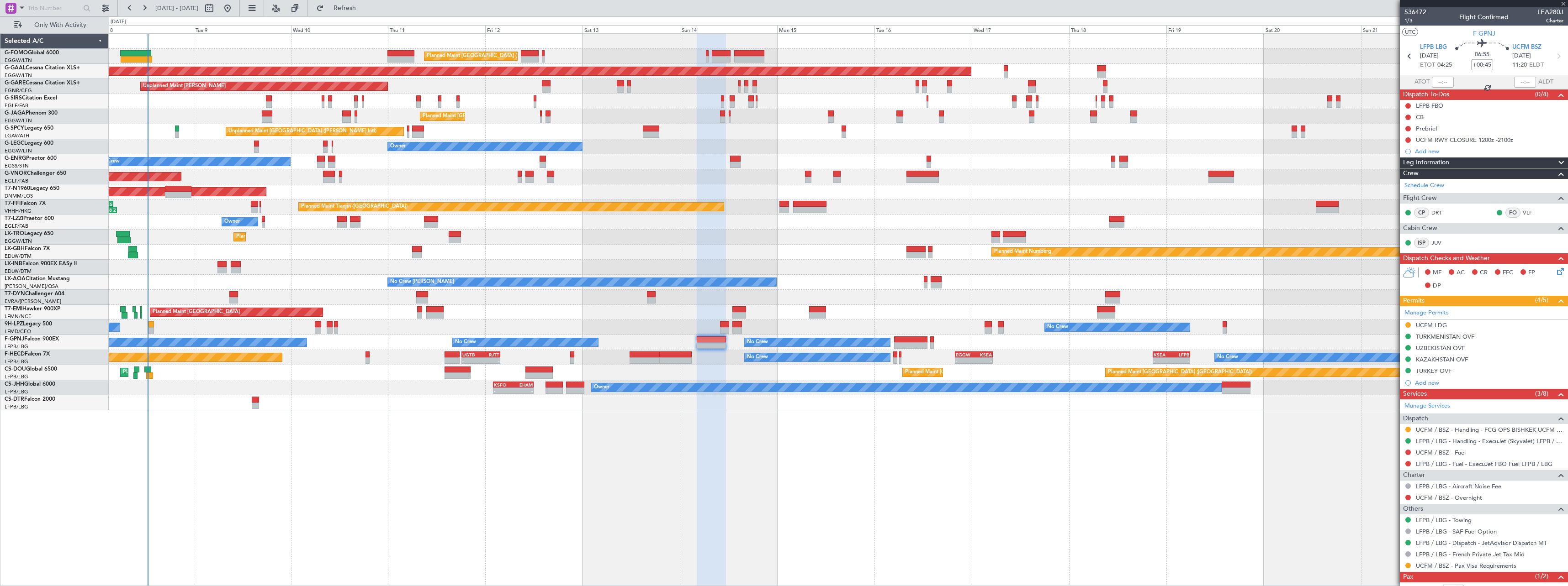
type input "+00:30"
type input "3"
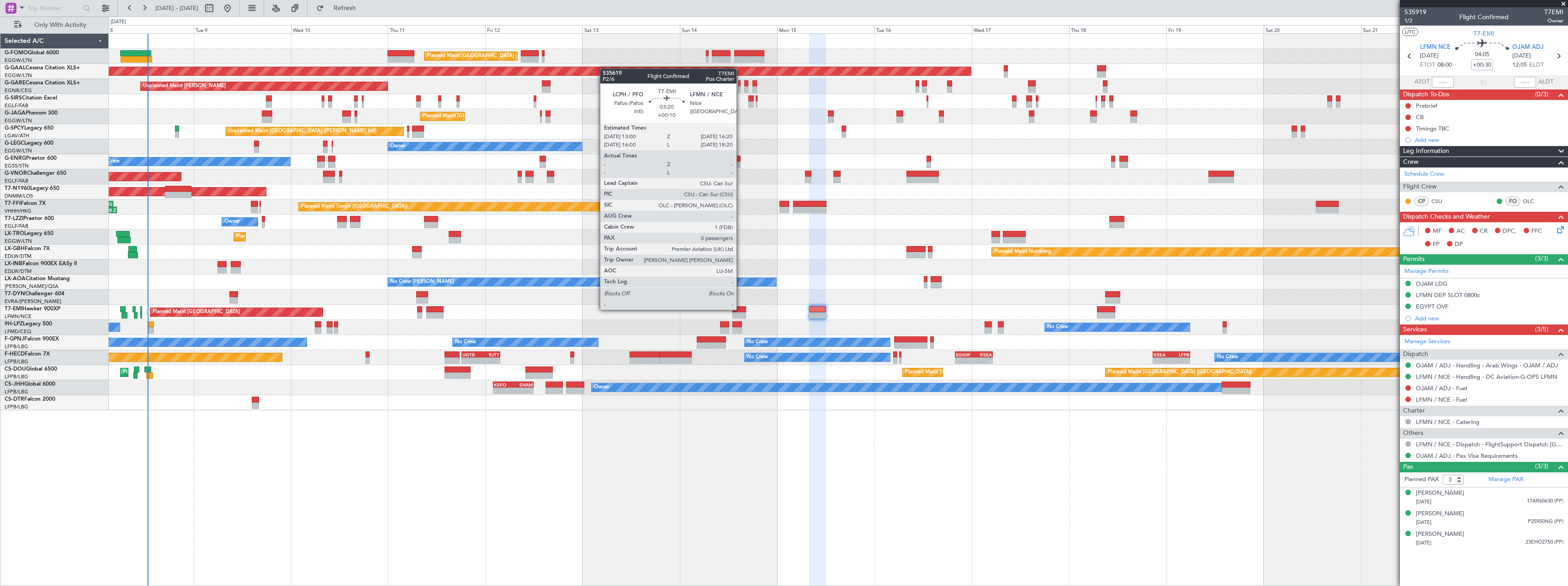
click at [741, 309] on div at bounding box center [739, 310] width 14 height 6
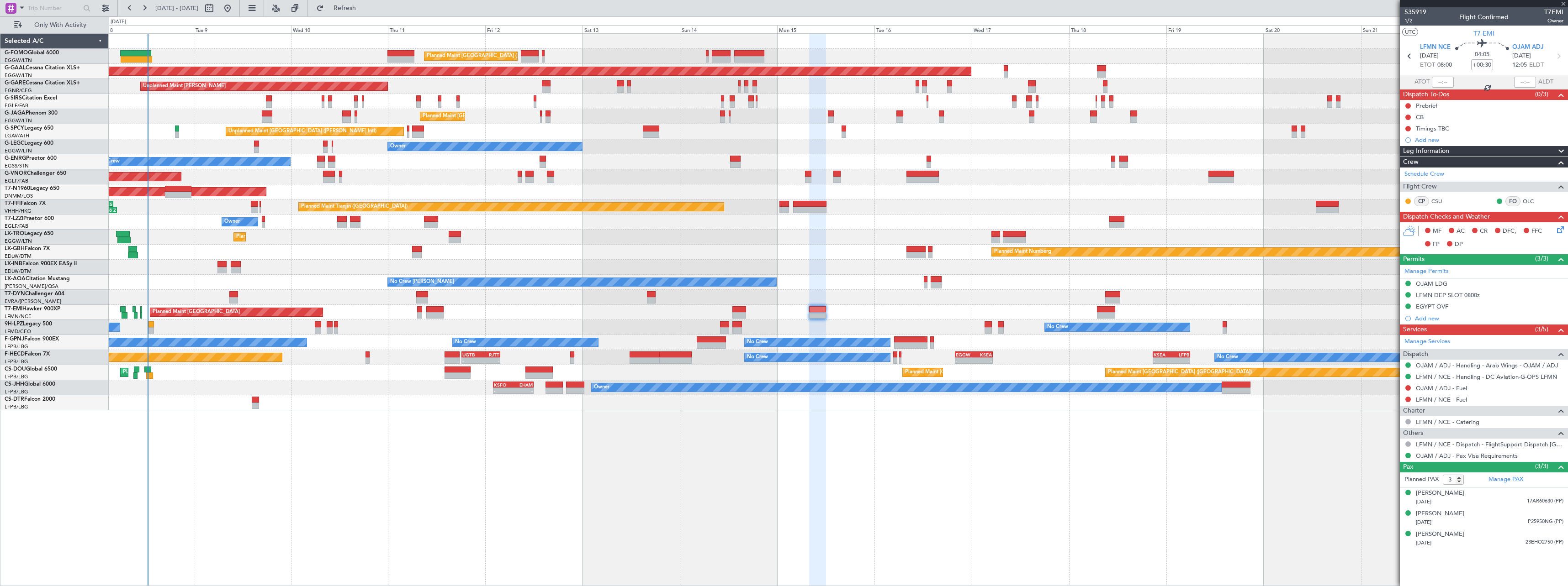
type input "+00:10"
type input "0"
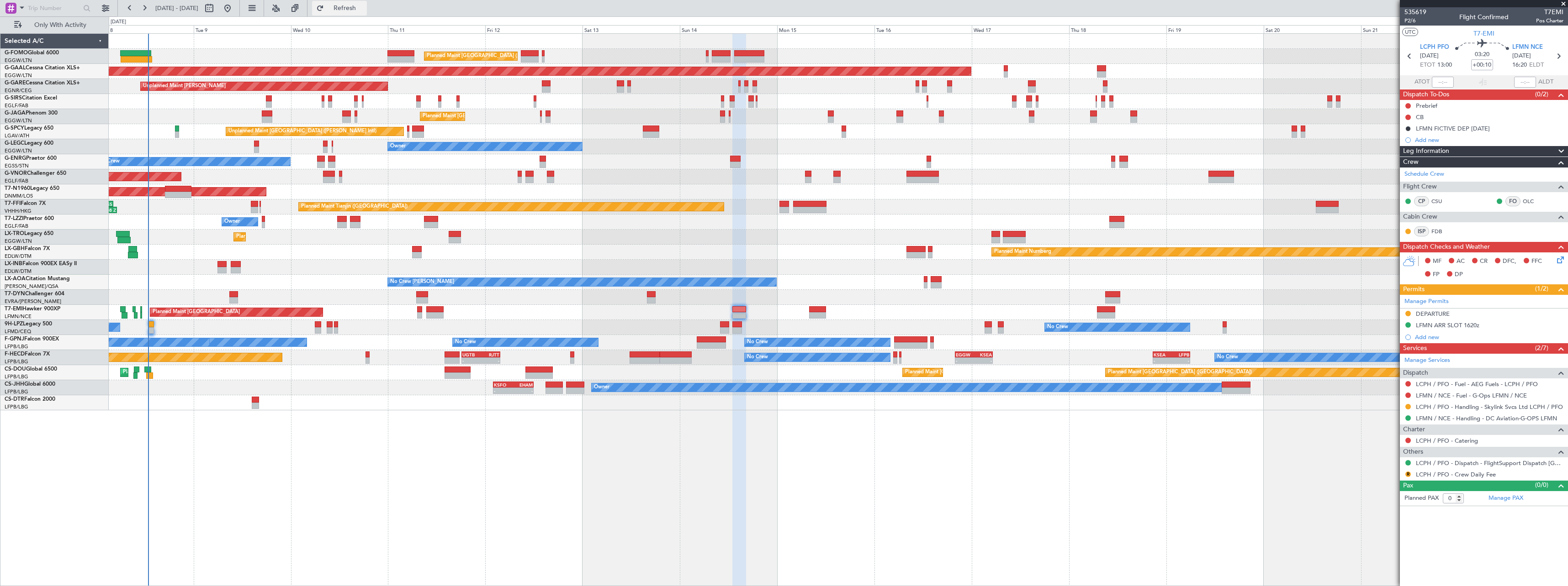
click at [364, 11] on span "Refresh" at bounding box center [345, 8] width 39 height 6
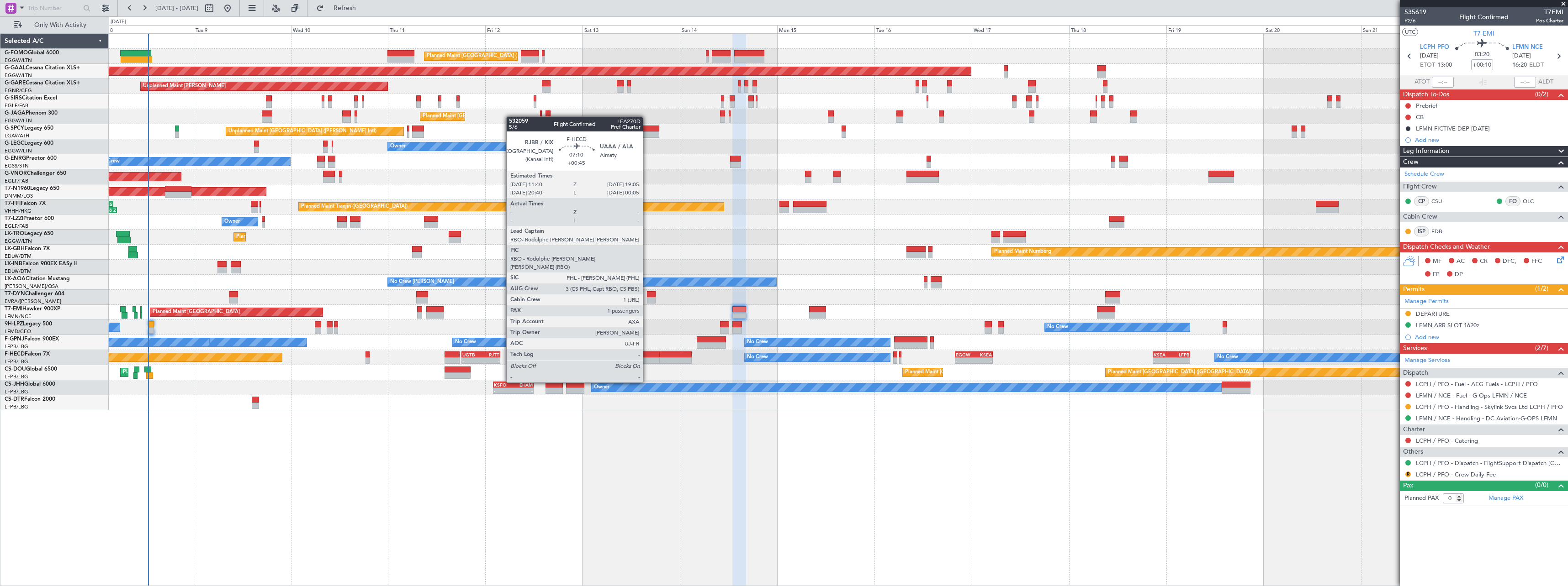
click at [647, 357] on div at bounding box center [644, 354] width 30 height 6
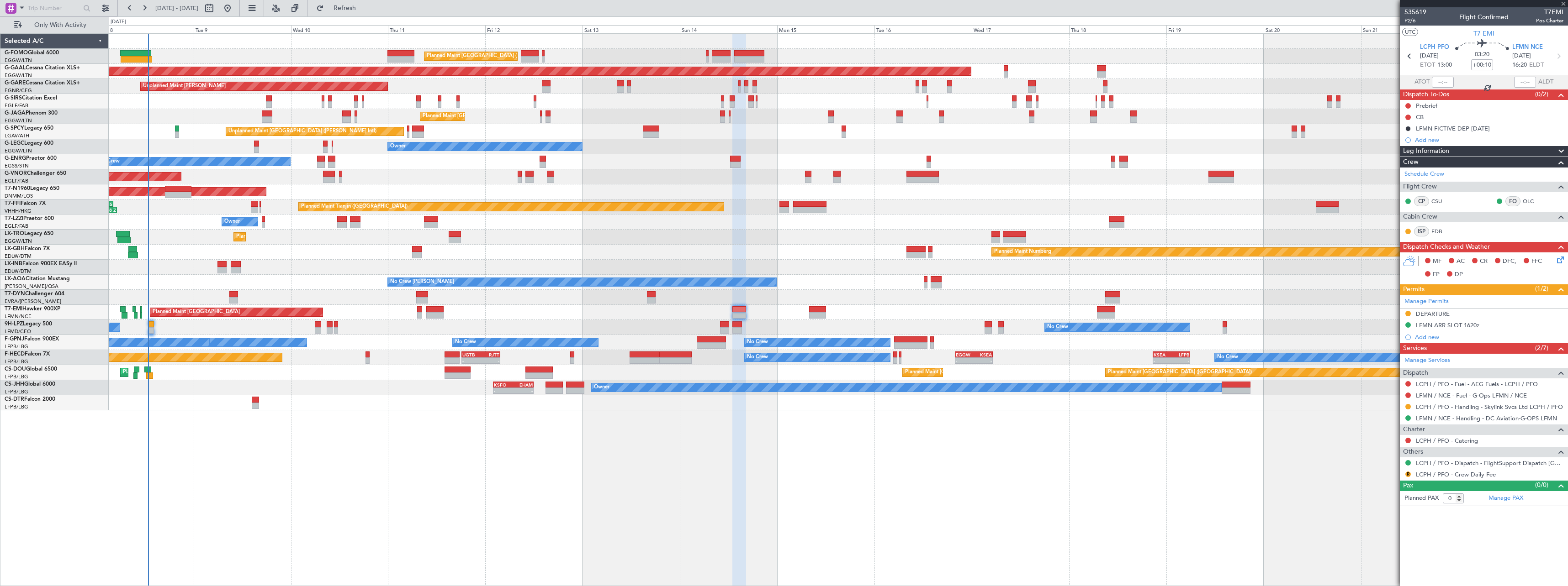
type input "+00:45"
type input "1"
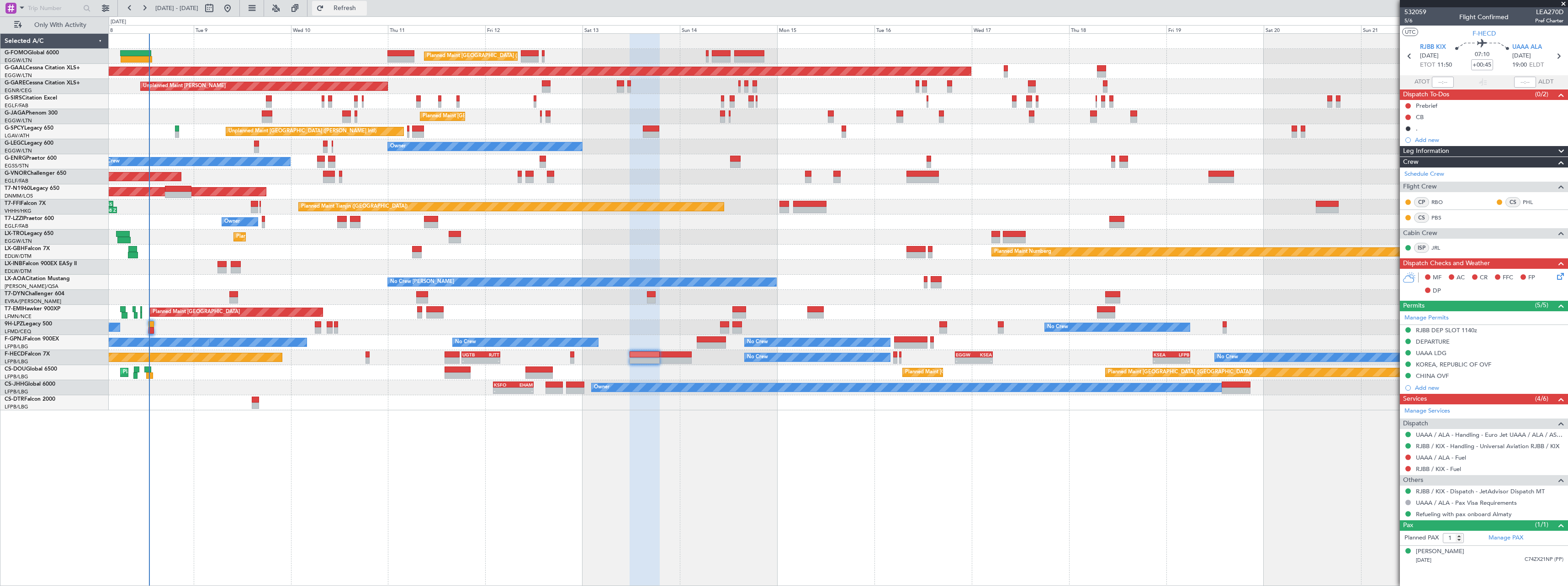
click at [364, 8] on span "Refresh" at bounding box center [345, 8] width 39 height 6
click at [364, 9] on span "Refresh" at bounding box center [345, 8] width 39 height 6
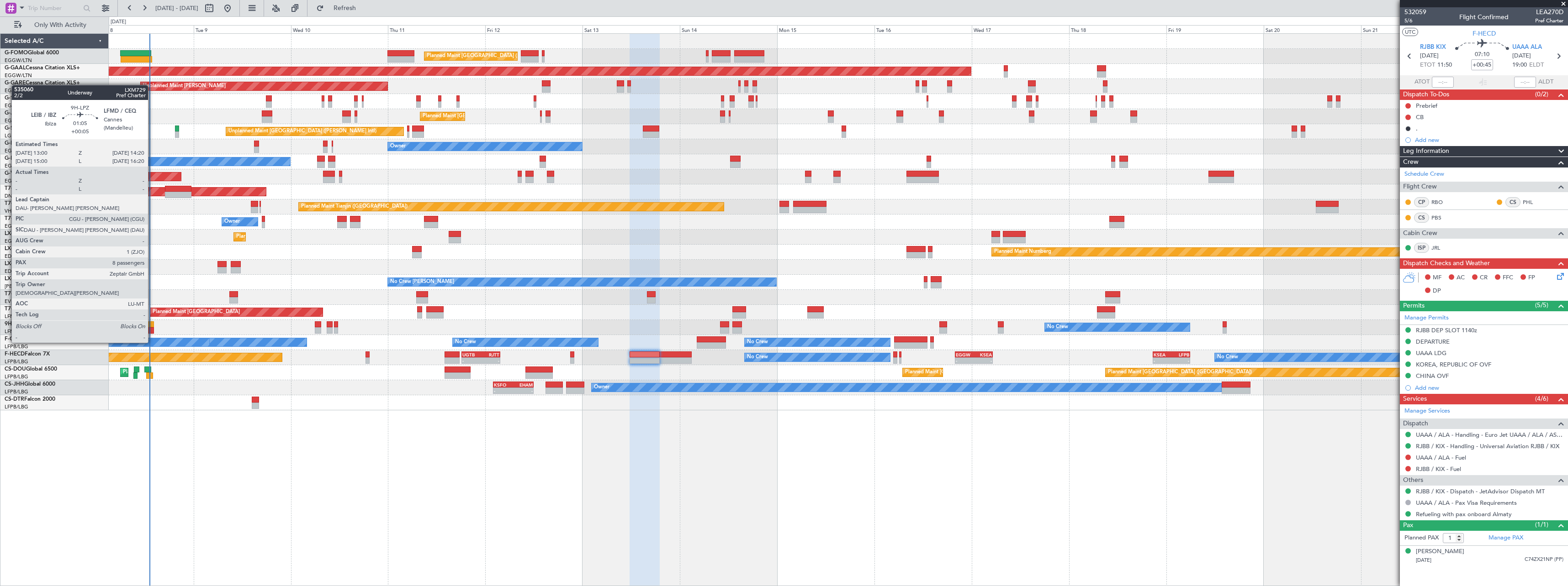
click at [152, 326] on div at bounding box center [151, 324] width 5 height 6
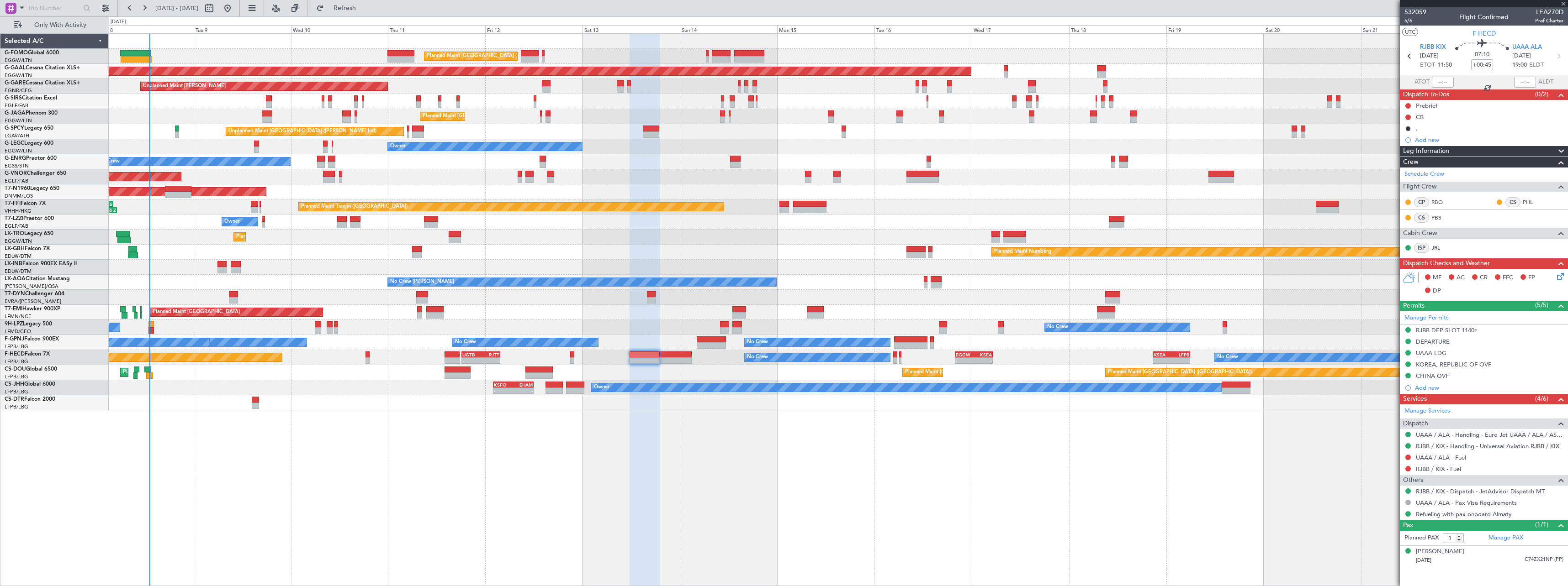
type input "+00:05"
type input "8"
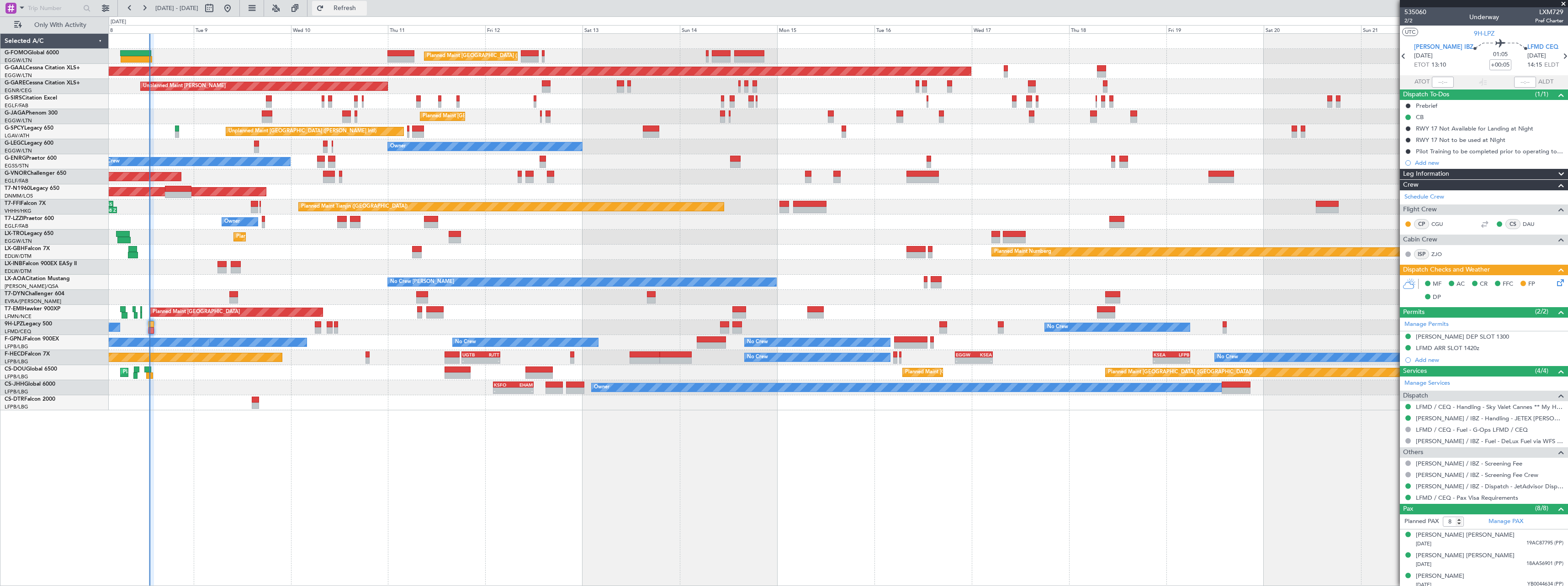
click at [364, 7] on span "Refresh" at bounding box center [345, 8] width 39 height 6
click at [364, 5] on span "Refresh" at bounding box center [345, 8] width 39 height 6
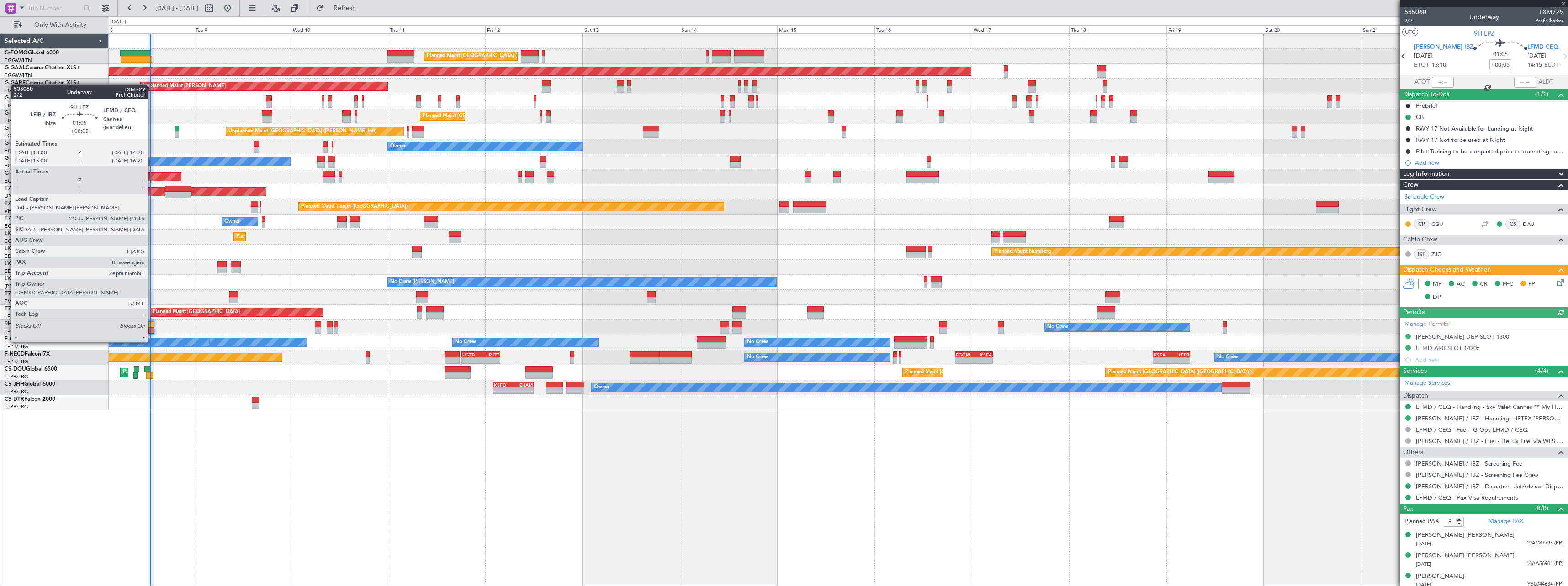
click at [151, 325] on div at bounding box center [151, 324] width 5 height 6
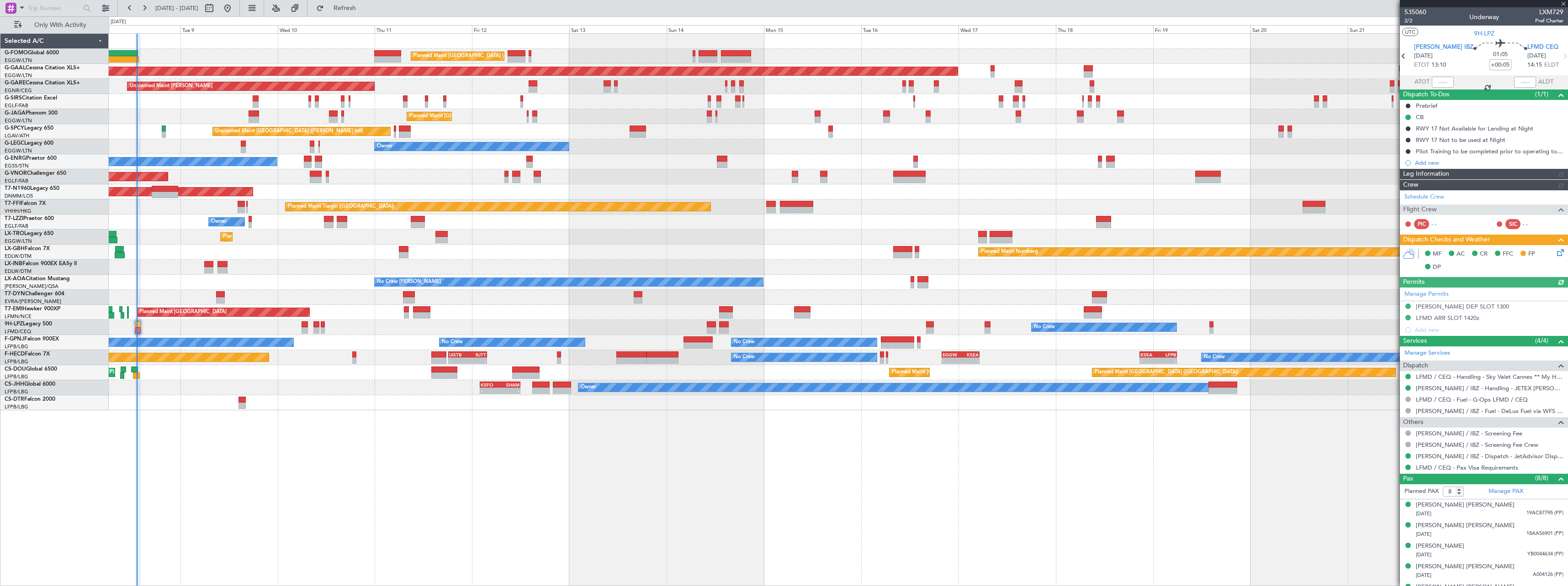
click at [299, 403] on div at bounding box center [838, 403] width 1458 height 15
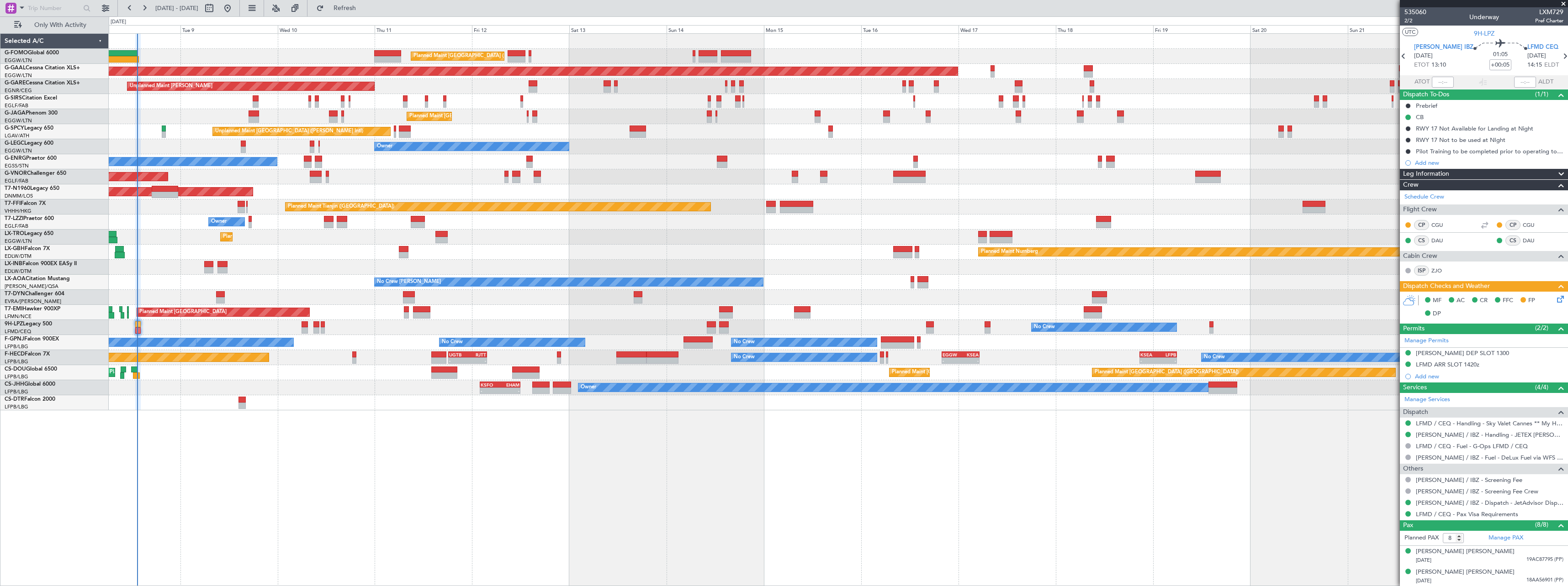
type input "13:17"
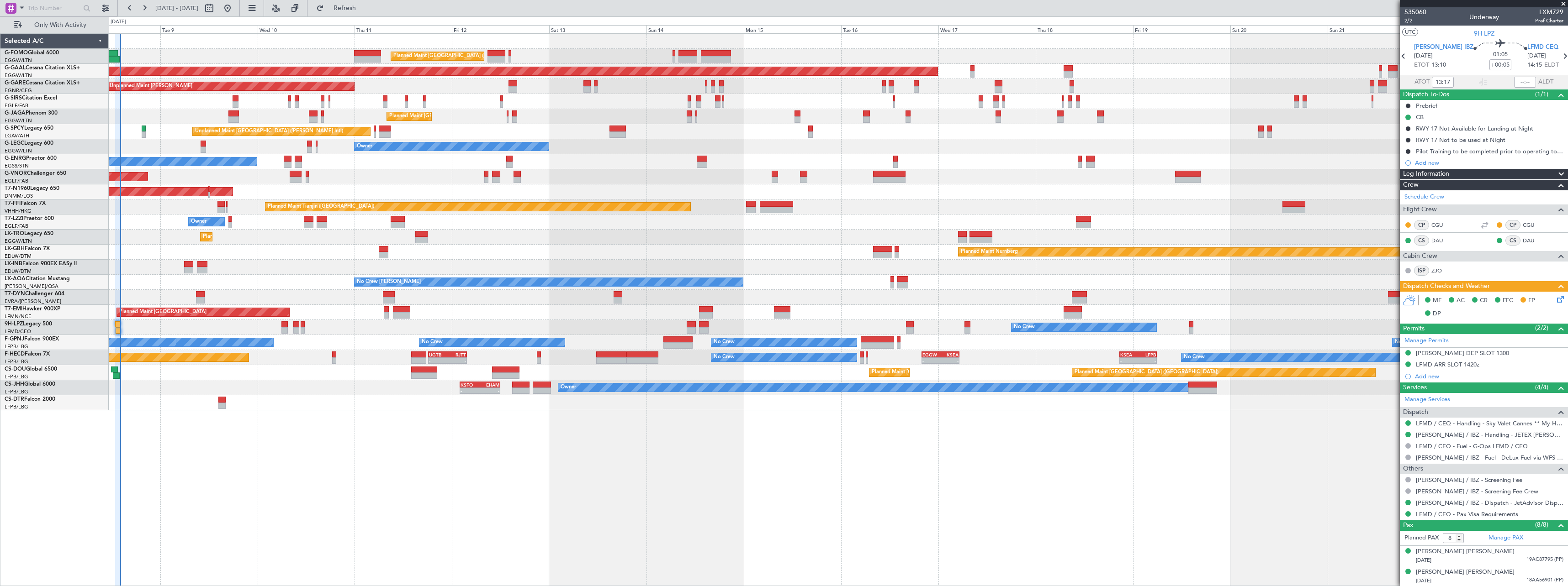
click at [277, 435] on div "Planned Maint [GEOGRAPHIC_DATA] ([GEOGRAPHIC_DATA]) Planned Maint [GEOGRAPHIC_D…" at bounding box center [838, 310] width 1459 height 553
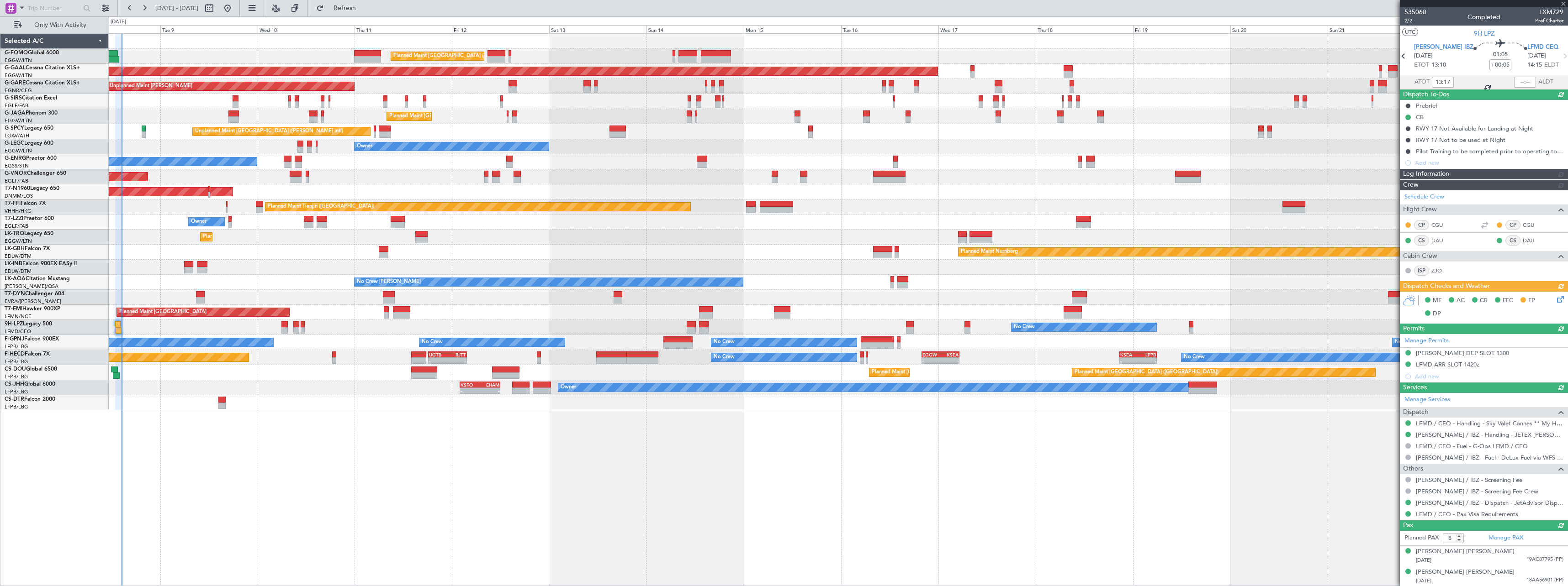
type input "14:24"
